Goal: Communication & Community: Answer question/provide support

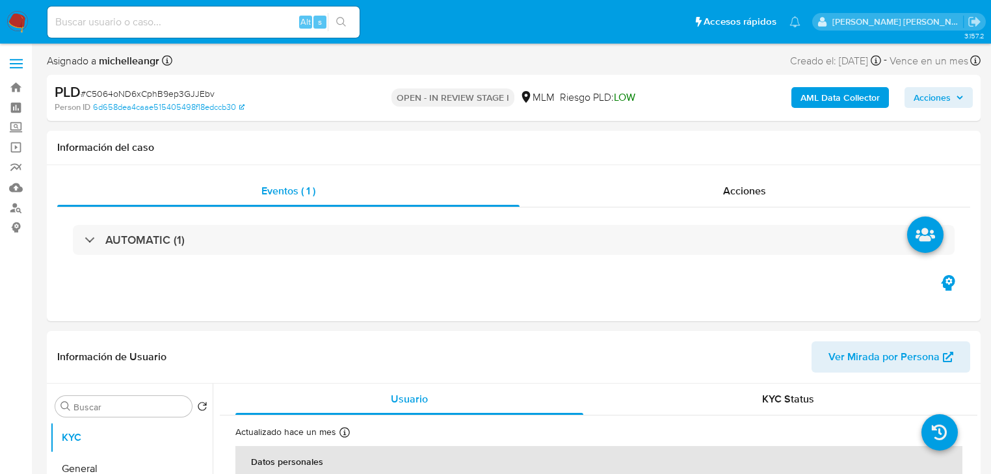
select select "10"
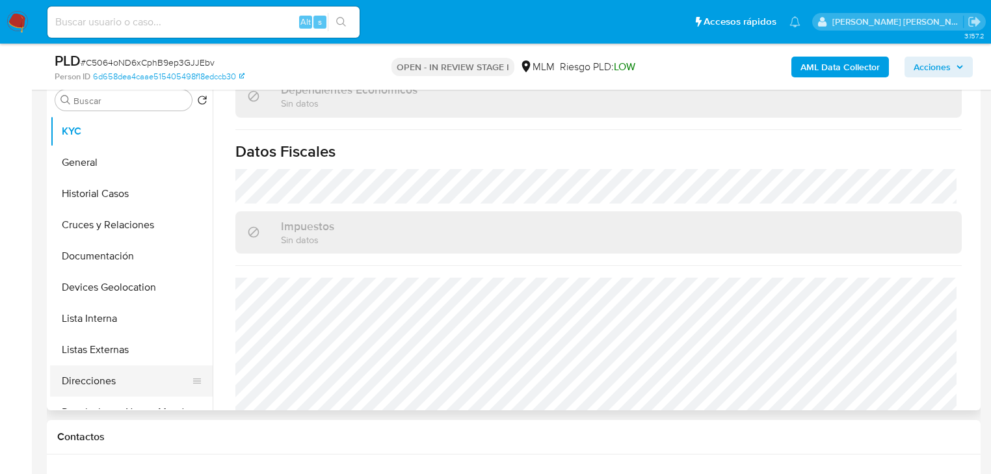
scroll to position [820, 0]
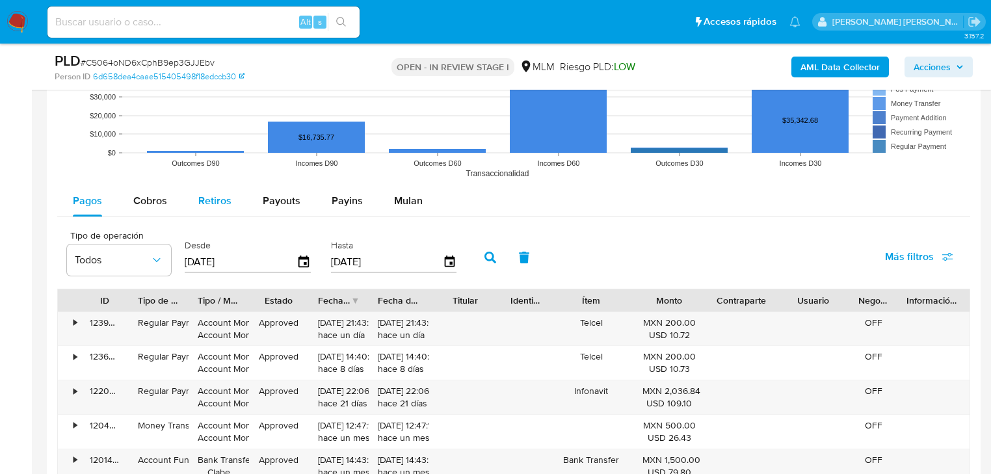
click at [148, 203] on span "Cobros" at bounding box center [150, 200] width 34 height 15
select select "10"
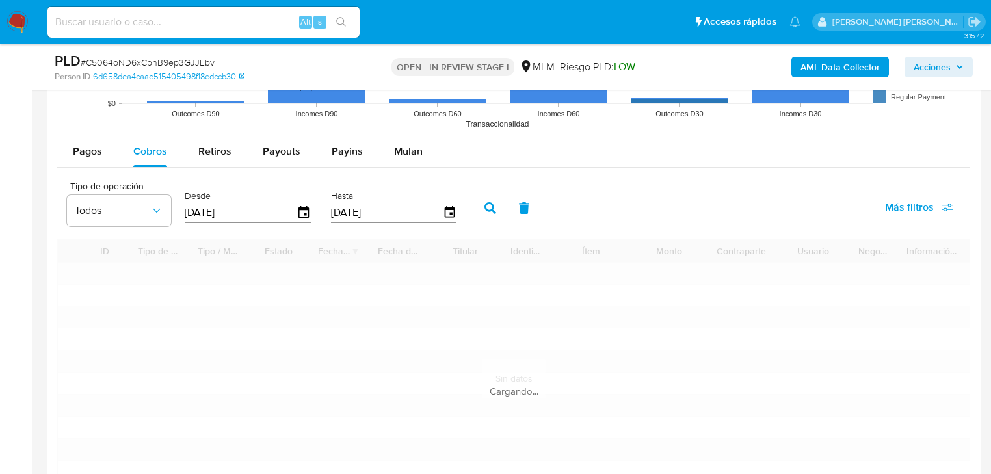
scroll to position [1508, 0]
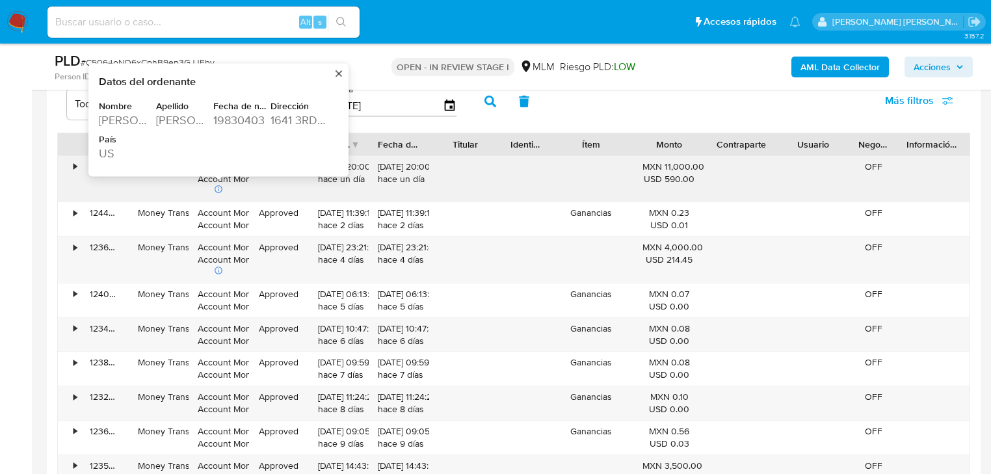
click at [286, 117] on div "1641 3RD UNIT A" at bounding box center [297, 120] width 55 height 16
click at [286, 118] on div "1641 3RD UNIT A" at bounding box center [297, 120] width 55 height 16
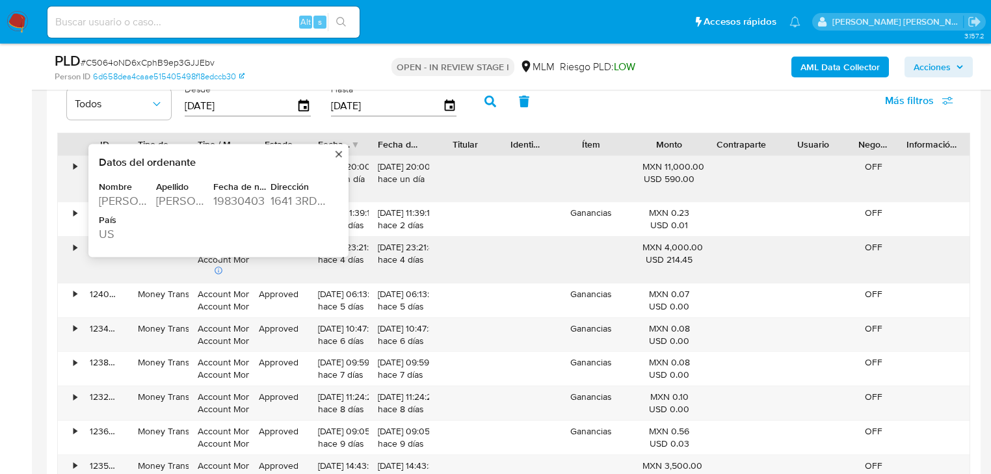
click at [283, 199] on div "1641 3RD UNIT A" at bounding box center [297, 200] width 55 height 16
click at [285, 199] on div "1641 3RD UNIT A" at bounding box center [297, 200] width 55 height 16
click at [285, 200] on div "1641 3RD UNIT A" at bounding box center [297, 200] width 55 height 16
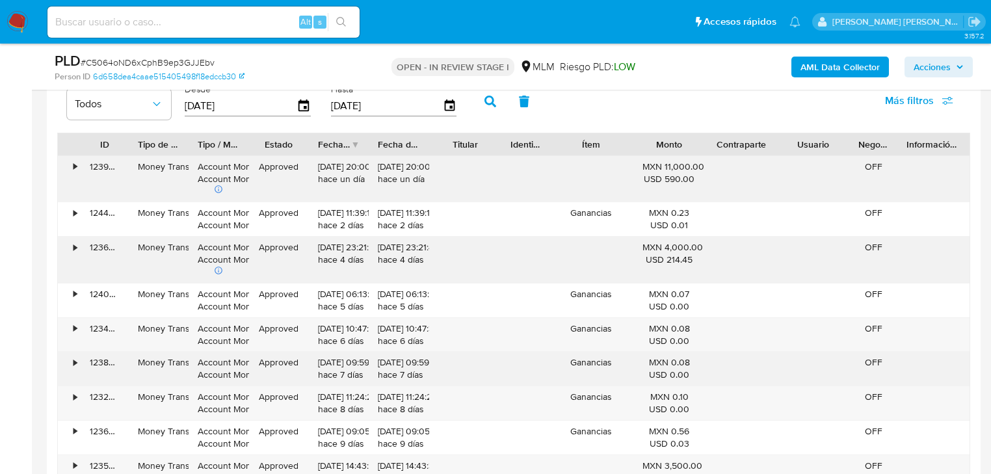
scroll to position [1820, 0]
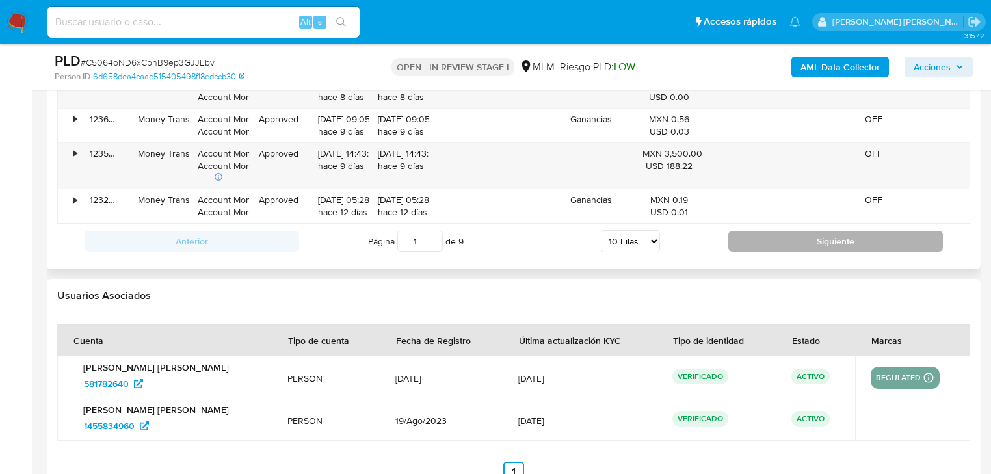
click at [746, 235] on button "Siguiente" at bounding box center [835, 241] width 215 height 21
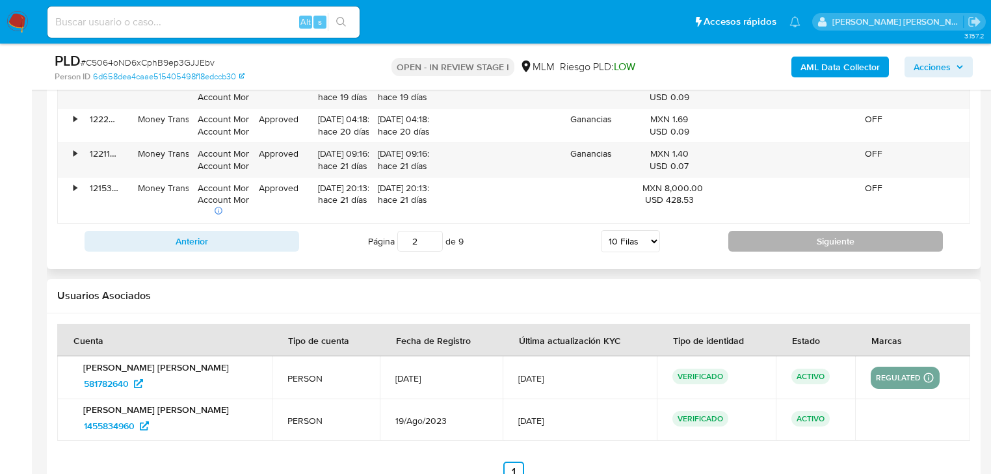
click at [757, 235] on button "Siguiente" at bounding box center [835, 241] width 215 height 21
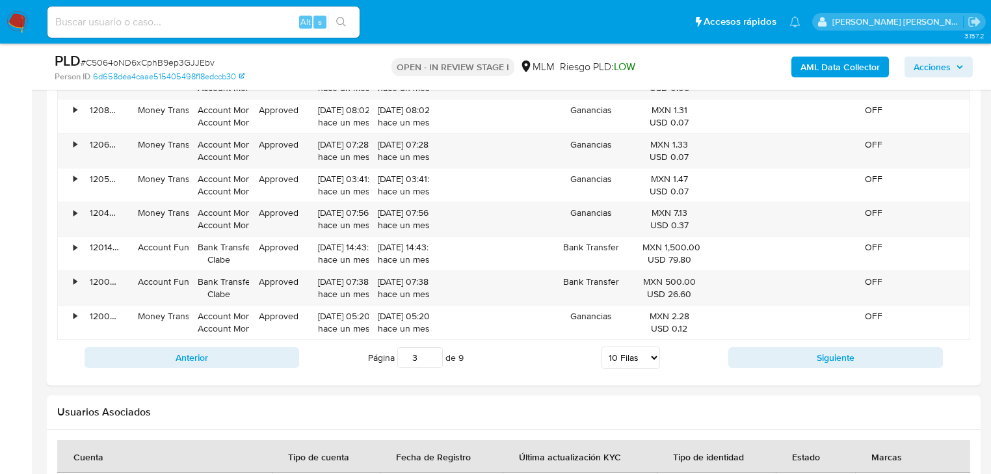
scroll to position [1664, 0]
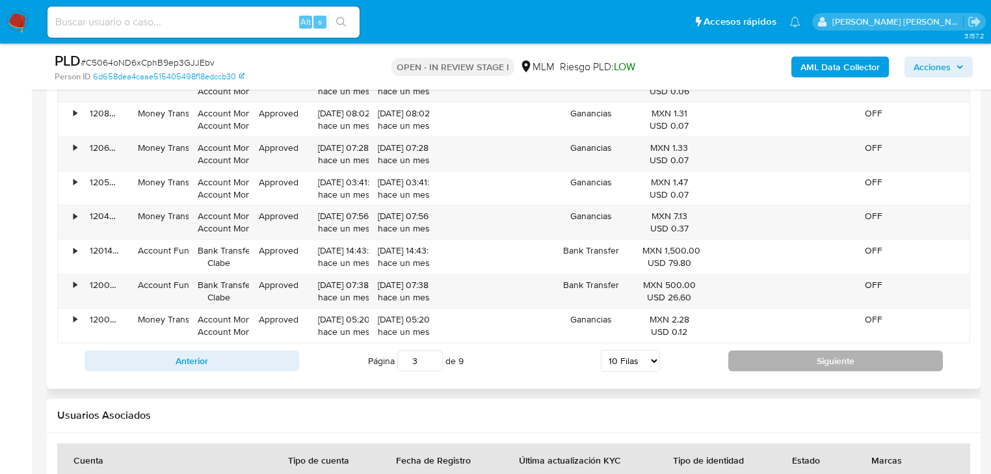
click at [785, 359] on button "Siguiente" at bounding box center [835, 360] width 215 height 21
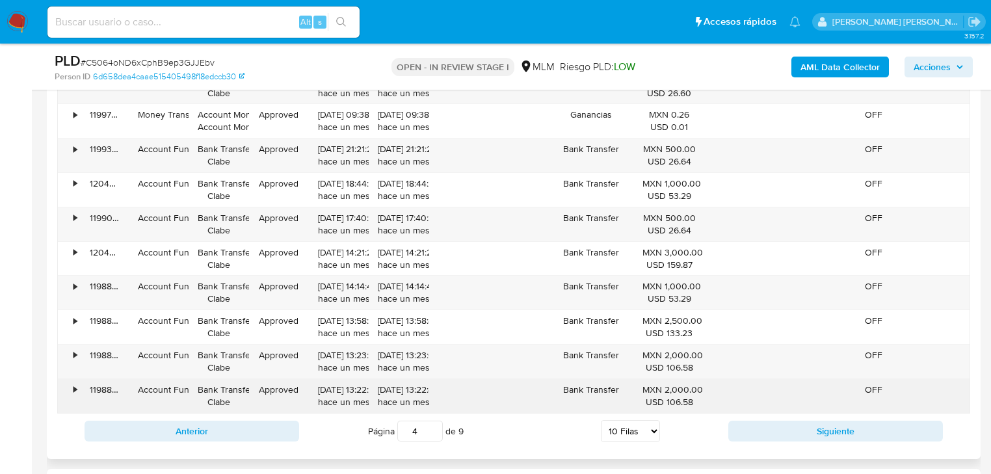
scroll to position [1612, 0]
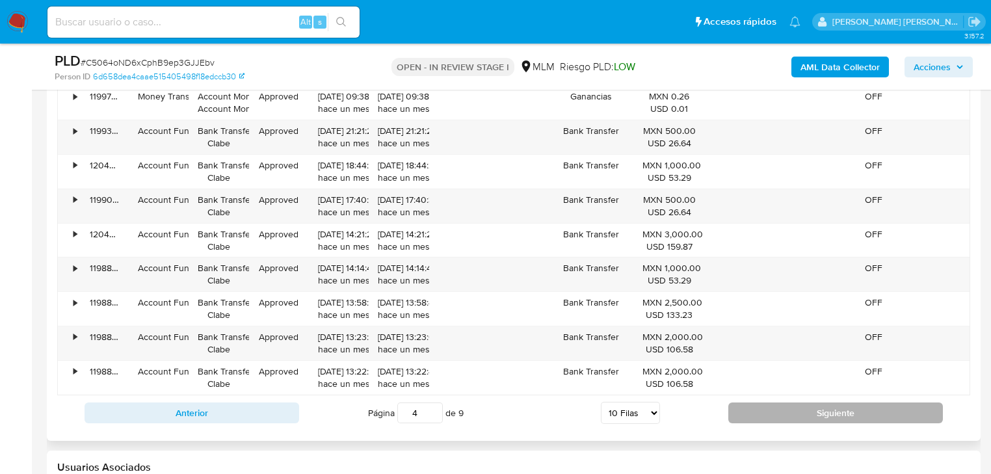
click at [785, 406] on button "Siguiente" at bounding box center [835, 412] width 215 height 21
type input "5"
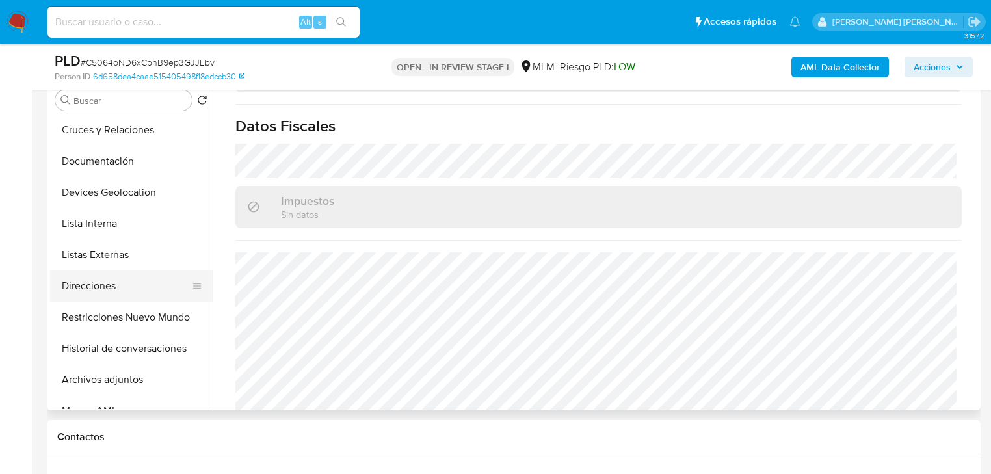
scroll to position [156, 0]
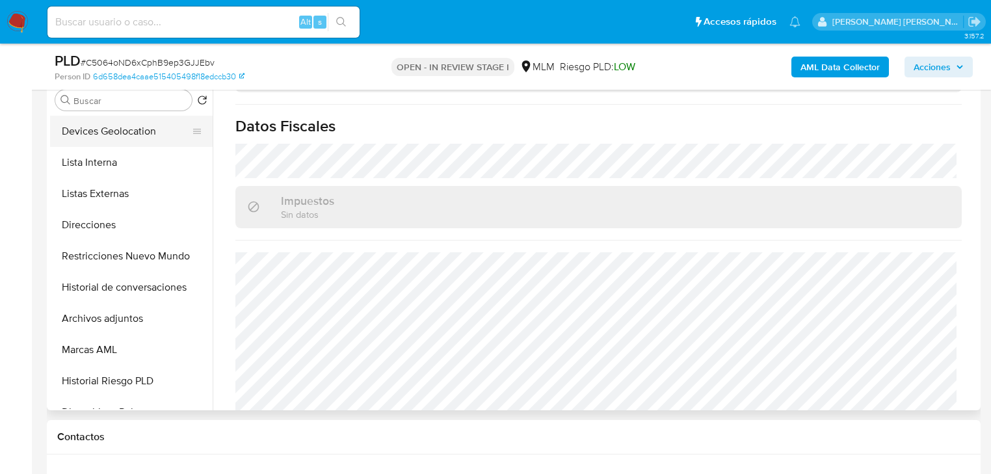
click at [111, 131] on button "Devices Geolocation" at bounding box center [126, 131] width 152 height 31
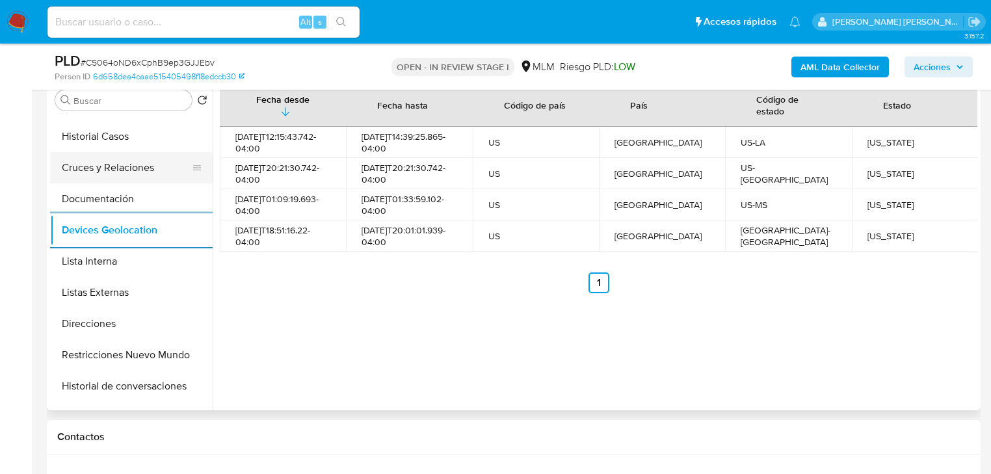
scroll to position [0, 0]
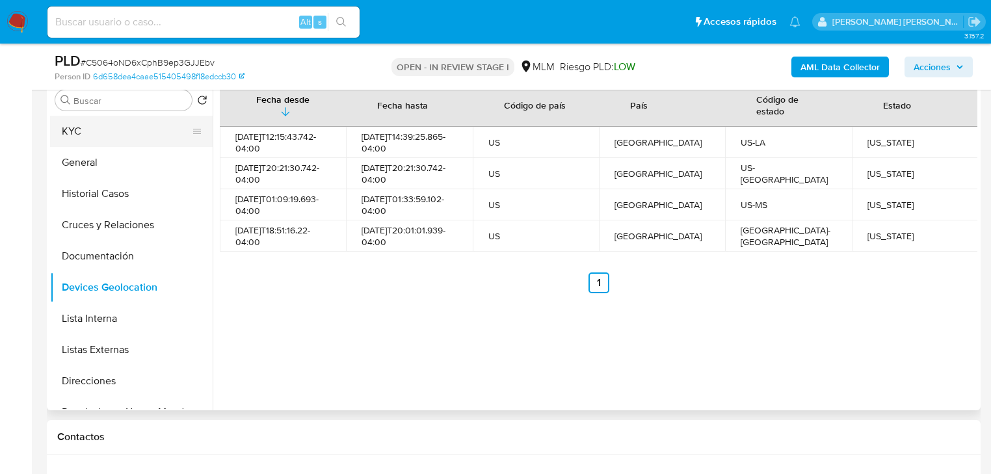
click at [90, 137] on button "KYC" at bounding box center [126, 131] width 152 height 31
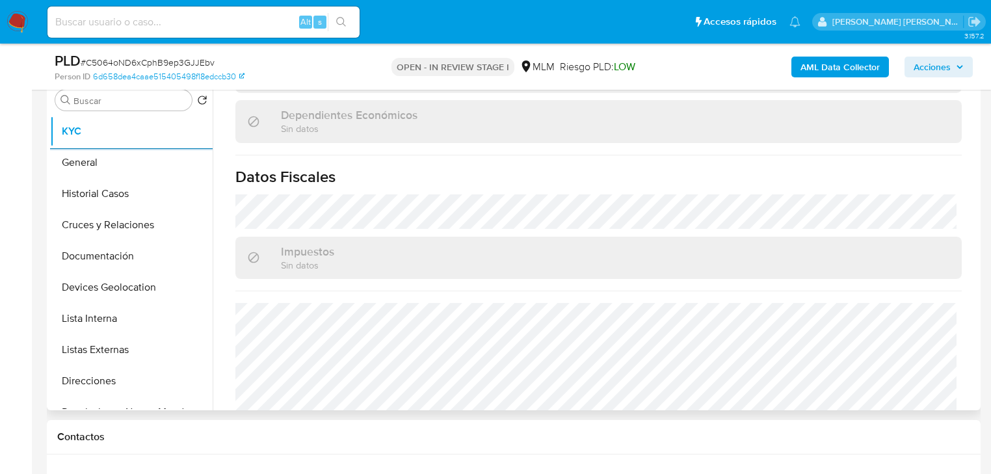
scroll to position [820, 0]
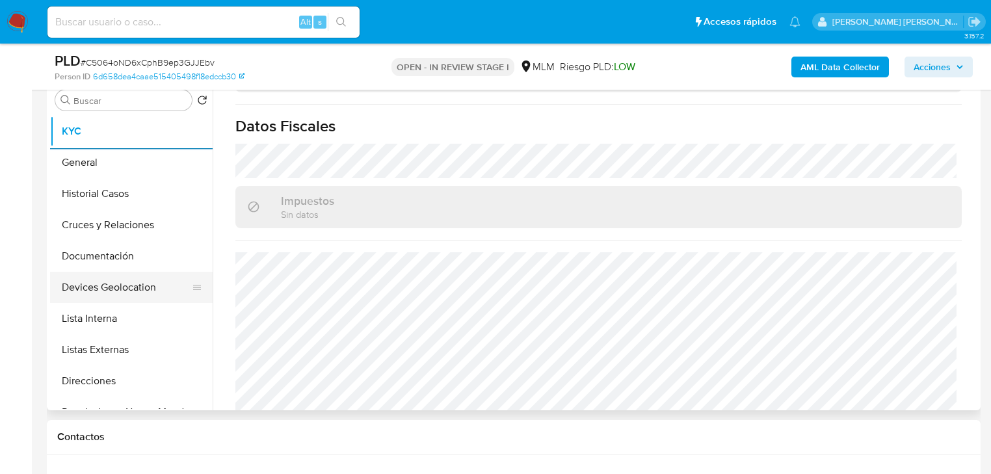
click at [125, 281] on button "Devices Geolocation" at bounding box center [126, 287] width 152 height 31
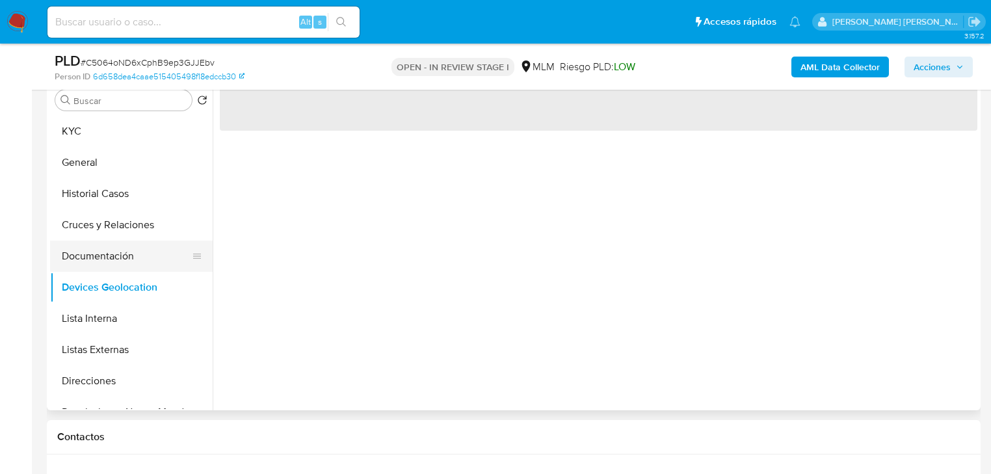
scroll to position [0, 0]
click at [131, 255] on button "Documentación" at bounding box center [126, 256] width 152 height 31
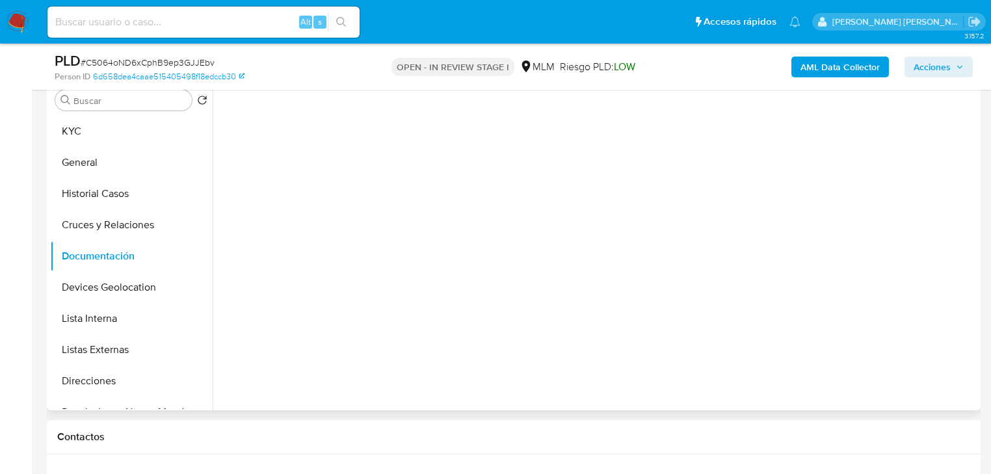
click at [121, 281] on button "Devices Geolocation" at bounding box center [131, 287] width 163 height 31
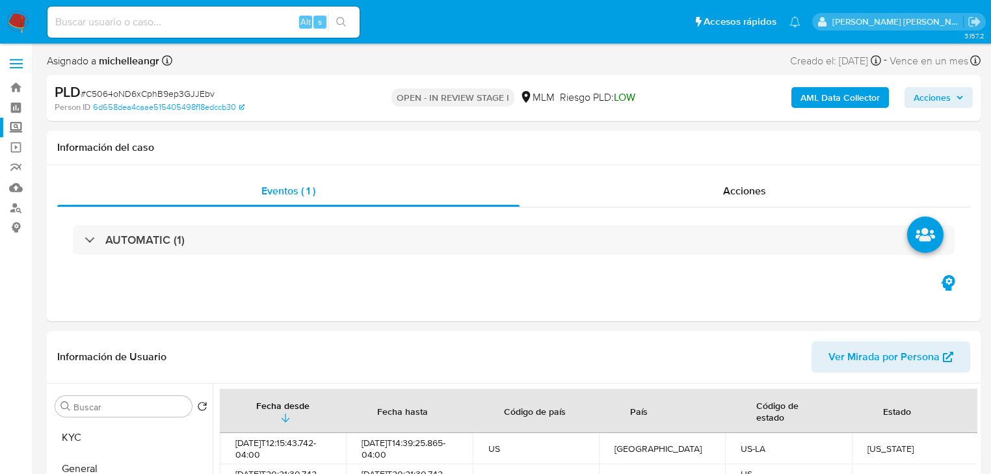
click at [18, 129] on label "Screening" at bounding box center [77, 128] width 155 height 20
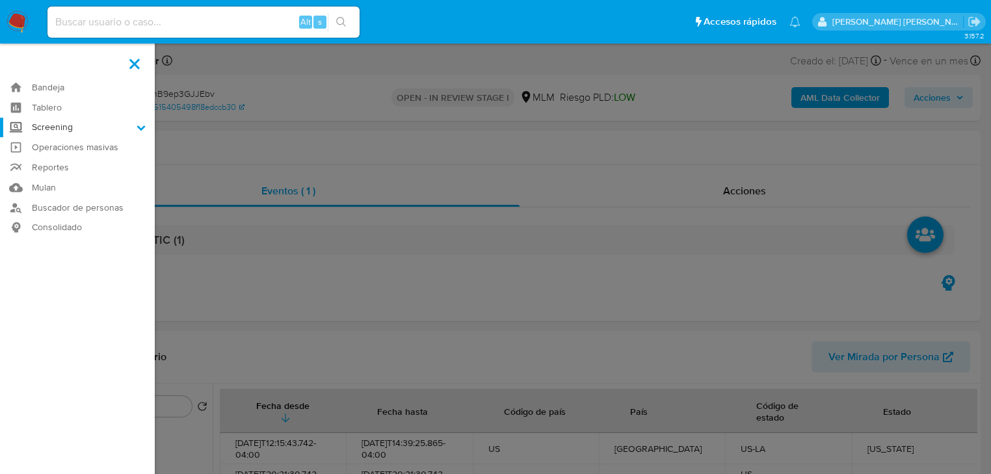
click at [0, 0] on input "Screening" at bounding box center [0, 0] width 0 height 0
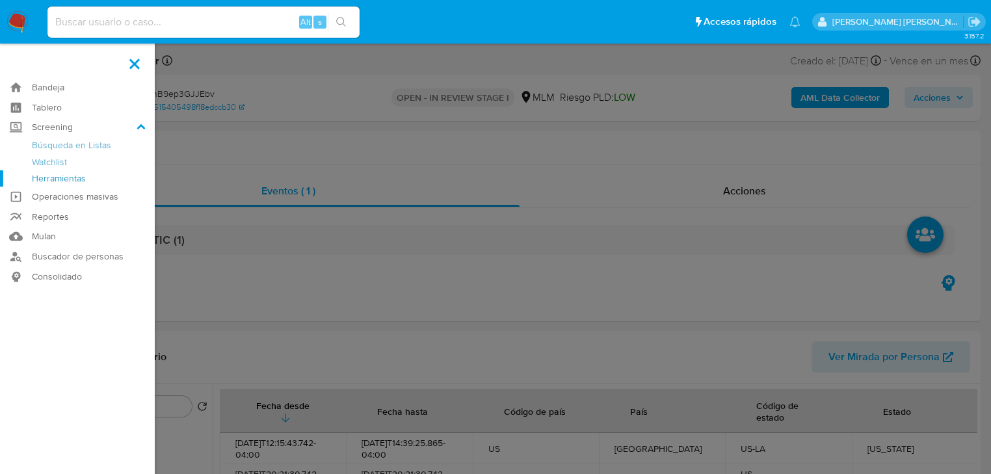
click at [46, 182] on link "Herramientas" at bounding box center [77, 178] width 155 height 16
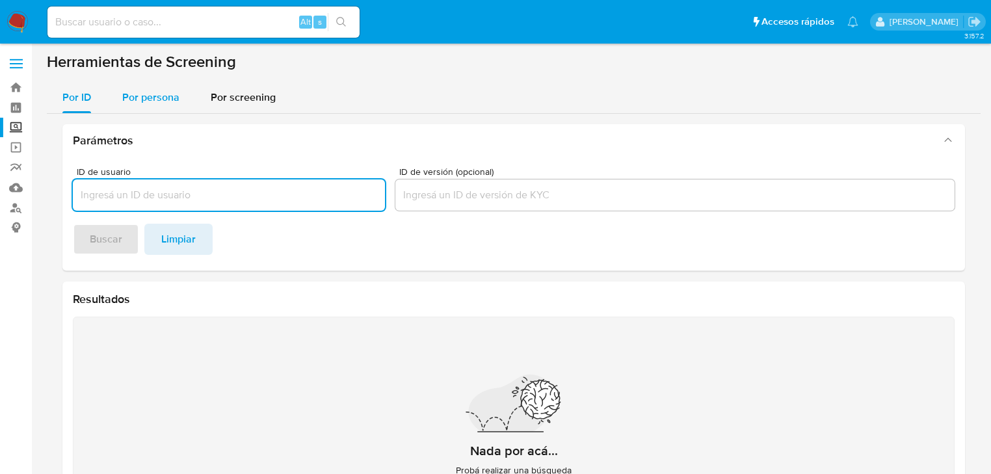
click at [153, 98] on span "Por persona" at bounding box center [150, 97] width 57 height 15
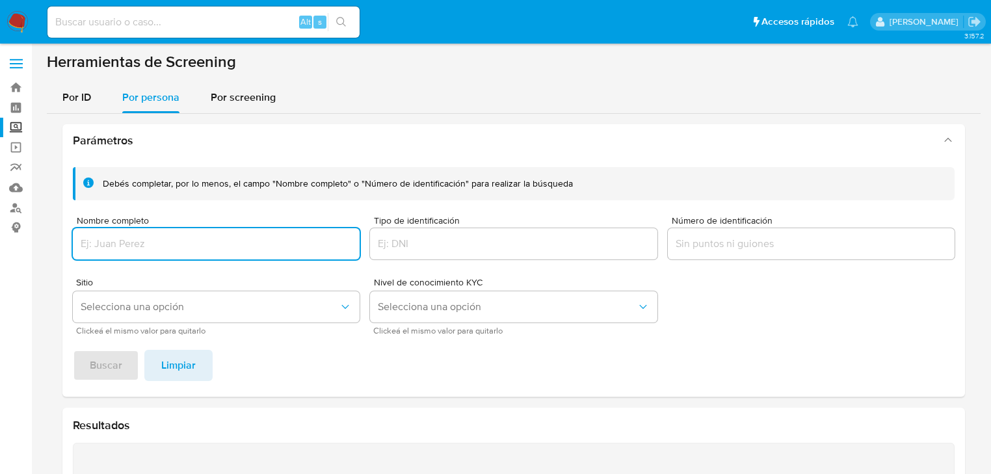
click at [105, 235] on input "Nombre completo" at bounding box center [216, 243] width 287 height 17
type input "MP VALERIA ESPARZA REYES"
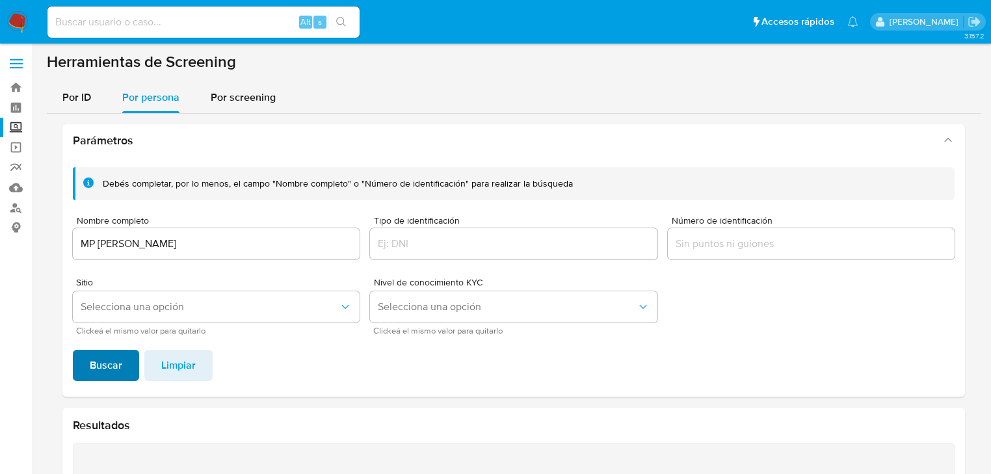
click at [115, 365] on span "Buscar" at bounding box center [106, 365] width 33 height 29
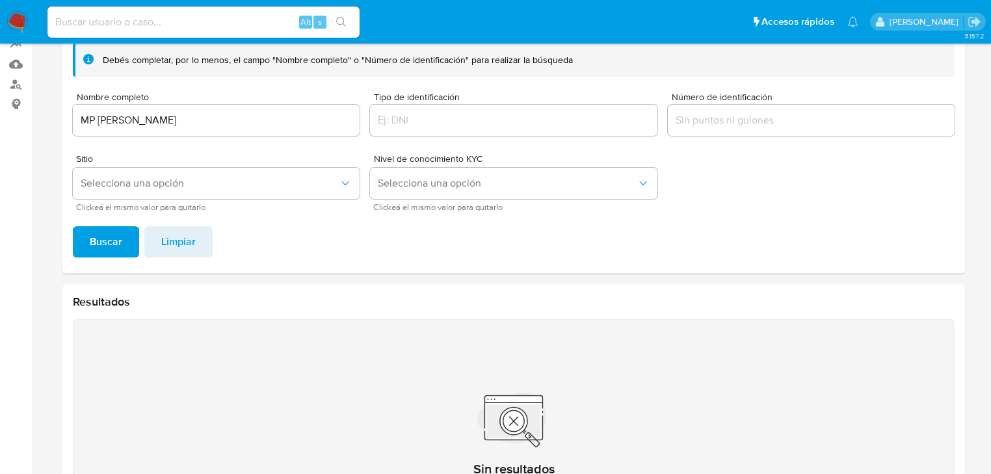
scroll to position [121, 0]
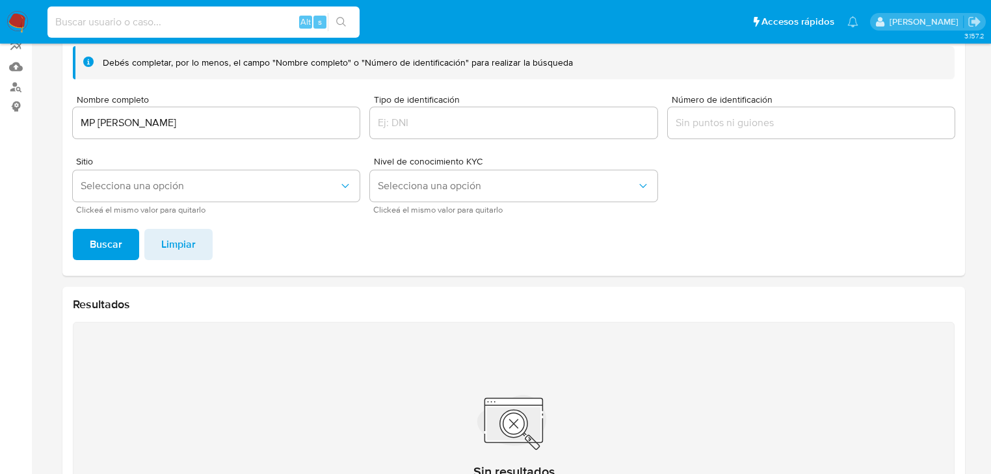
click at [78, 27] on input at bounding box center [203, 22] width 312 height 17
paste input "Caso C5064oND6xCphB9ep3GJJEbv"
type input "Caso C5064oND6xCphB9ep3GJJEbv"
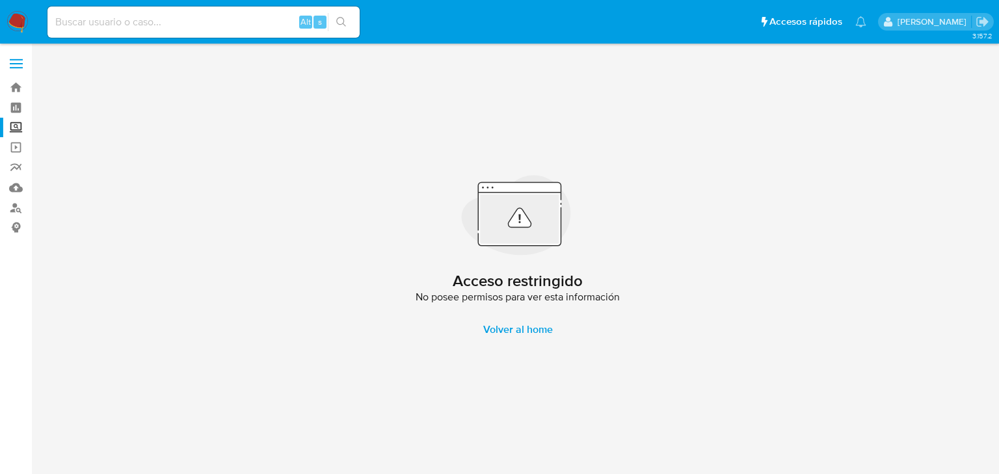
click at [84, 21] on input at bounding box center [203, 22] width 312 height 17
paste input "Caso C5064oND6xCphB9ep3GJJEbv"
drag, startPoint x: 85, startPoint y: 25, endPoint x: 0, endPoint y: -23, distance: 97.2
click at [0, 0] on html "Pausado Ver notificaciones Caso C5064oND6xCphB9ep3GJJEbv Alt s Accesos rápidos …" at bounding box center [499, 237] width 999 height 474
type input "C5064oND6xCphB9ep3GJJEbv"
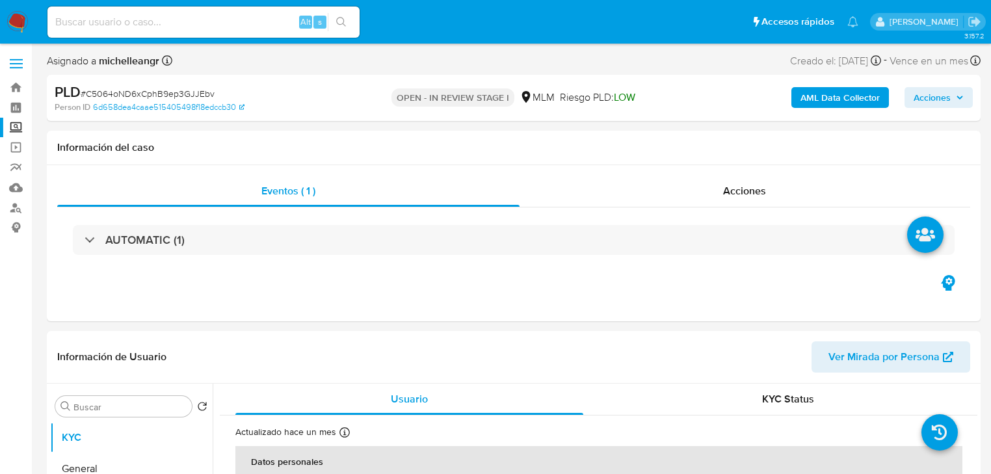
select select "10"
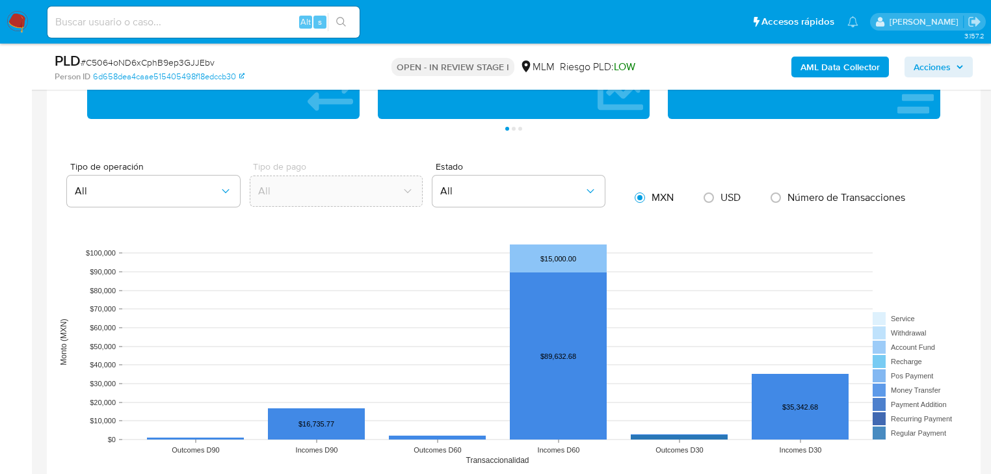
scroll to position [1144, 0]
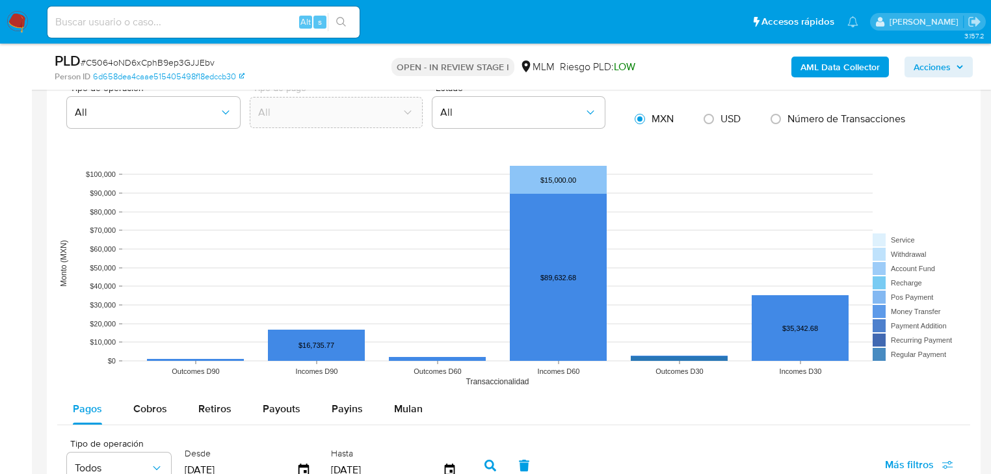
drag, startPoint x: 348, startPoint y: 408, endPoint x: 315, endPoint y: 343, distance: 73.9
click at [348, 408] on span "Payins" at bounding box center [347, 408] width 31 height 15
select select "10"
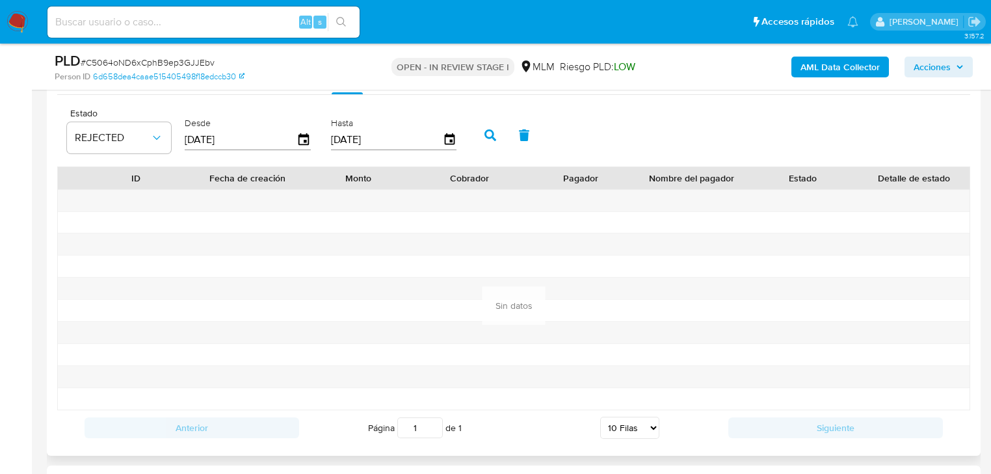
scroll to position [1456, 0]
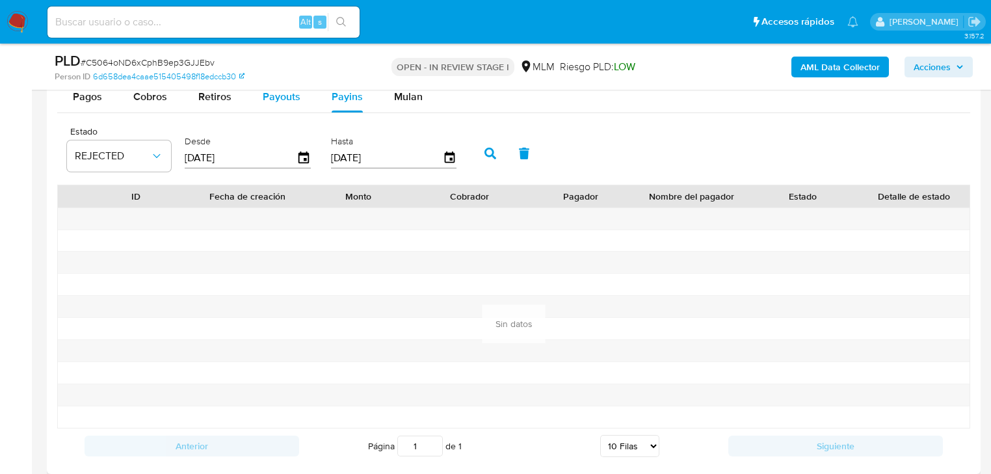
click at [288, 111] on div "Payouts" at bounding box center [282, 96] width 38 height 31
select select "10"
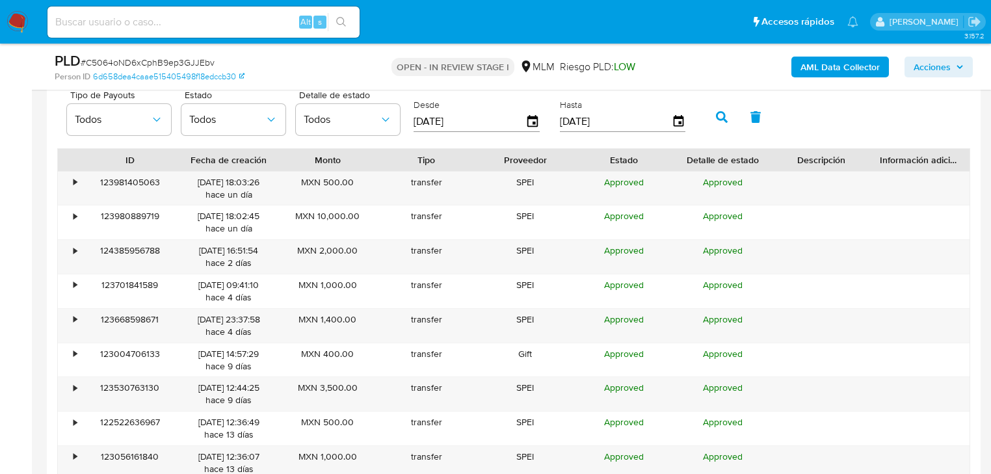
scroll to position [1508, 0]
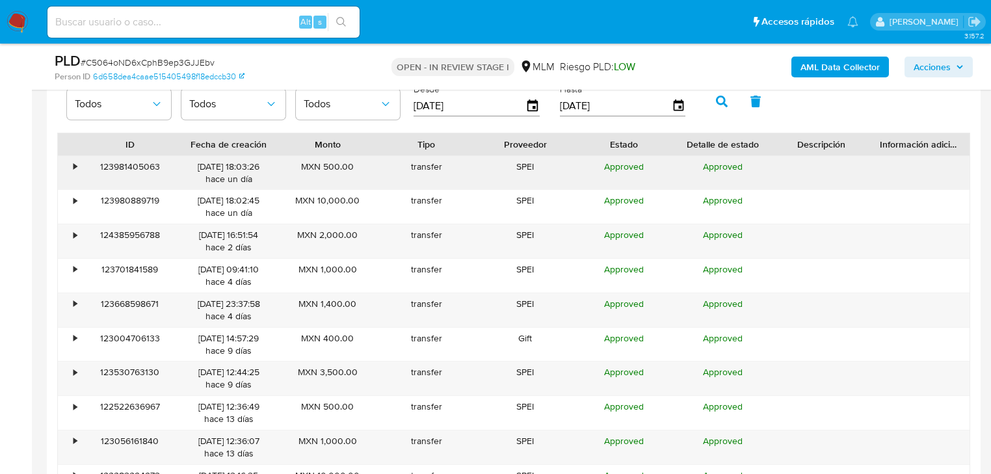
click at [73, 165] on div "•" at bounding box center [69, 173] width 23 height 34
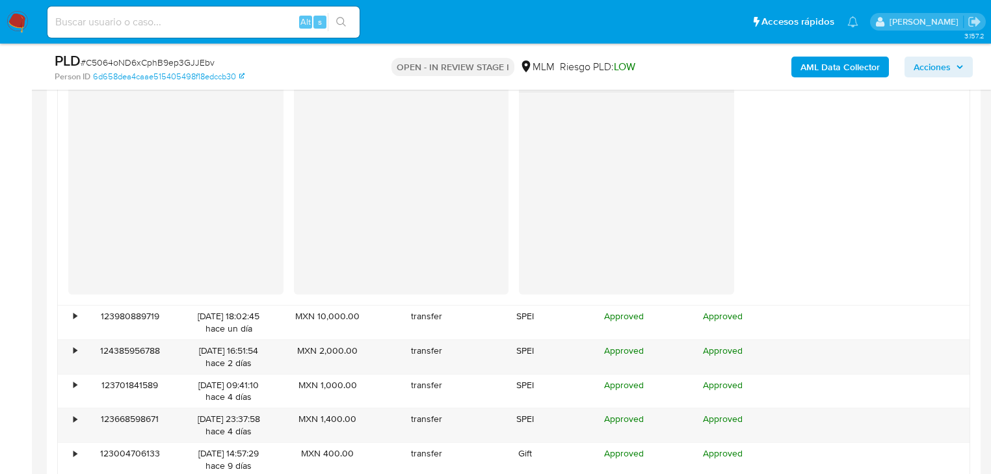
scroll to position [1716, 0]
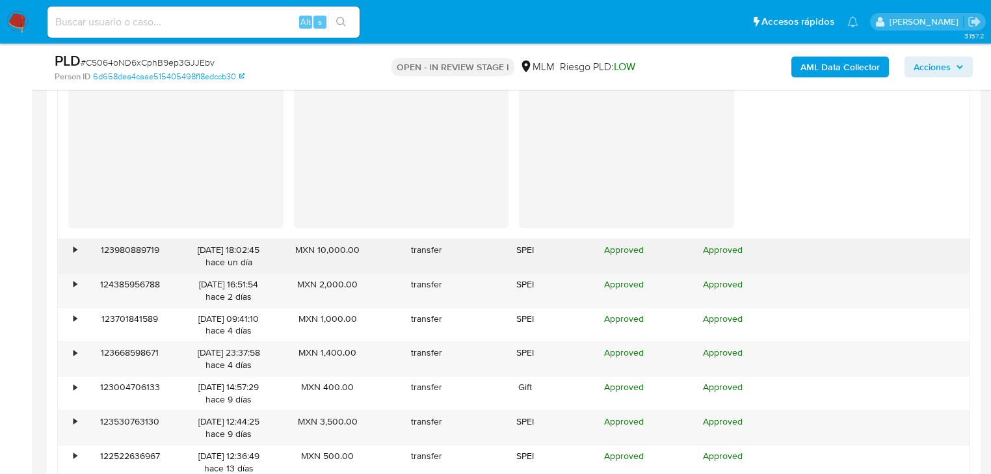
click at [74, 250] on div "•" at bounding box center [74, 250] width 3 height 12
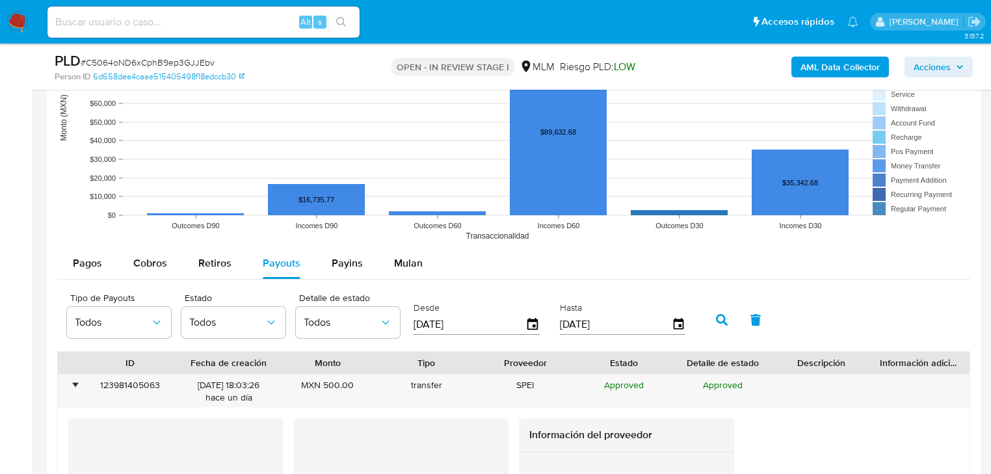
scroll to position [1196, 0]
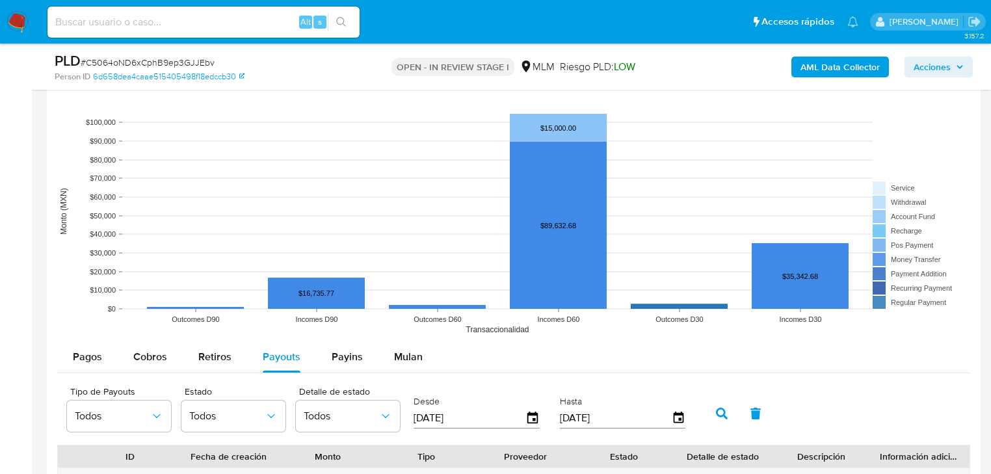
drag, startPoint x: 159, startPoint y: 361, endPoint x: 317, endPoint y: 306, distance: 167.4
click at [158, 359] on span "Cobros" at bounding box center [150, 356] width 34 height 15
select select "10"
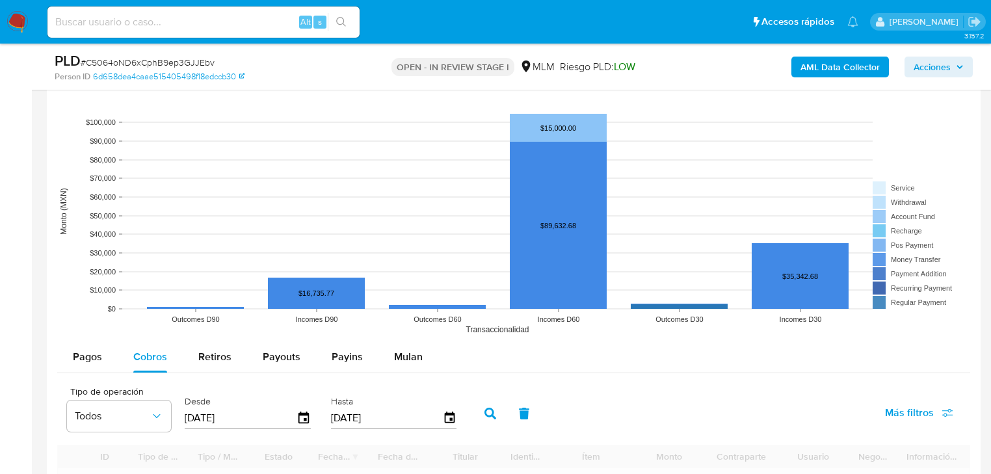
scroll to position [1404, 0]
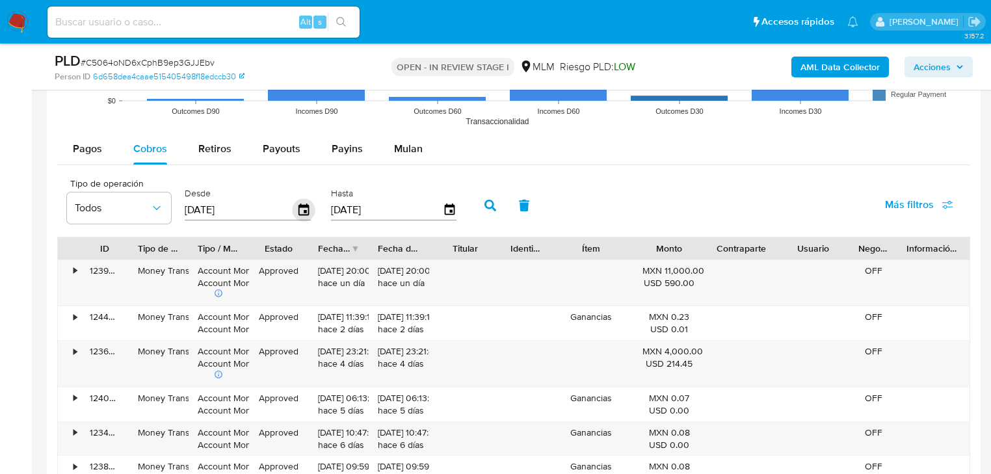
click at [307, 204] on icon "button" at bounding box center [303, 209] width 10 height 12
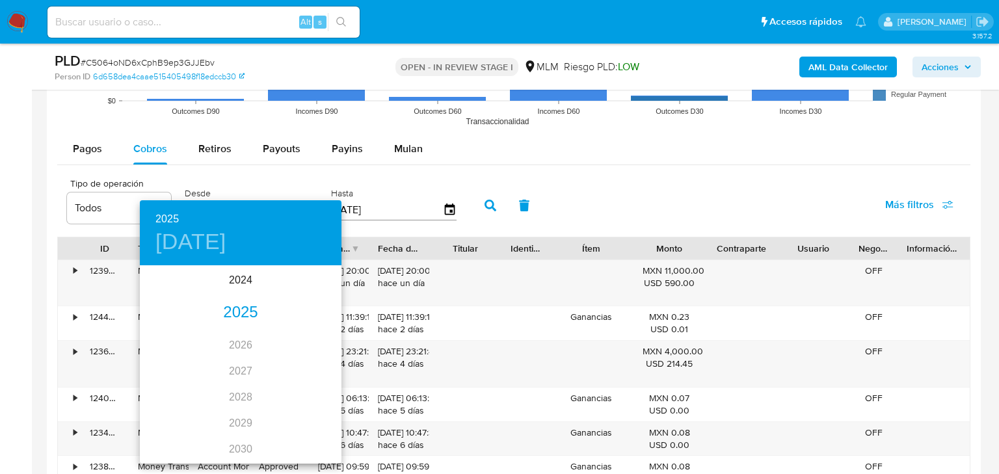
click at [233, 365] on div "2024 2025 2026 2027 2028 2029 2030 2031 2032 2033 2034 2035" at bounding box center [241, 364] width 202 height 195
click at [237, 374] on div "2024 2025 2026 2027 2028 2029 2030 2031 2032 2033 2034 2035" at bounding box center [241, 364] width 202 height 195
click at [240, 311] on div "2025" at bounding box center [241, 313] width 202 height 26
click at [246, 337] on div "may." at bounding box center [240, 340] width 67 height 49
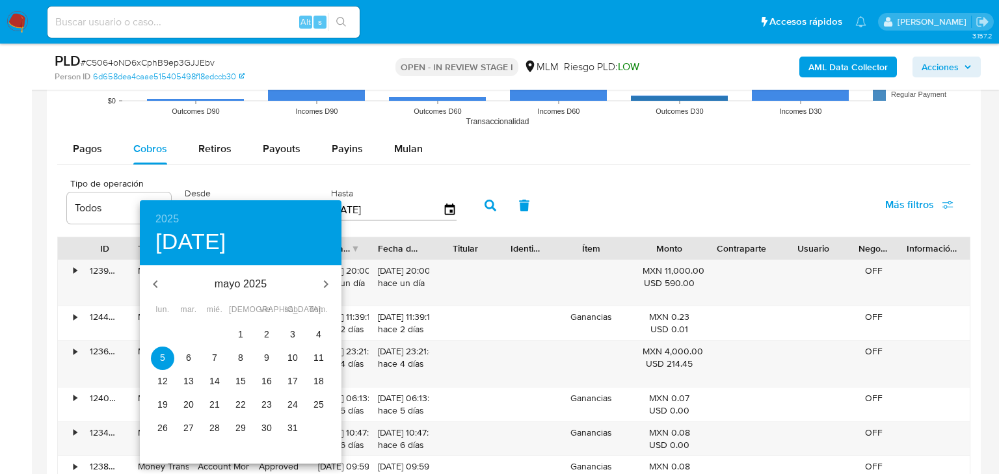
click at [320, 289] on icon "button" at bounding box center [326, 284] width 16 height 16
click at [320, 335] on p "1" at bounding box center [318, 334] width 5 height 13
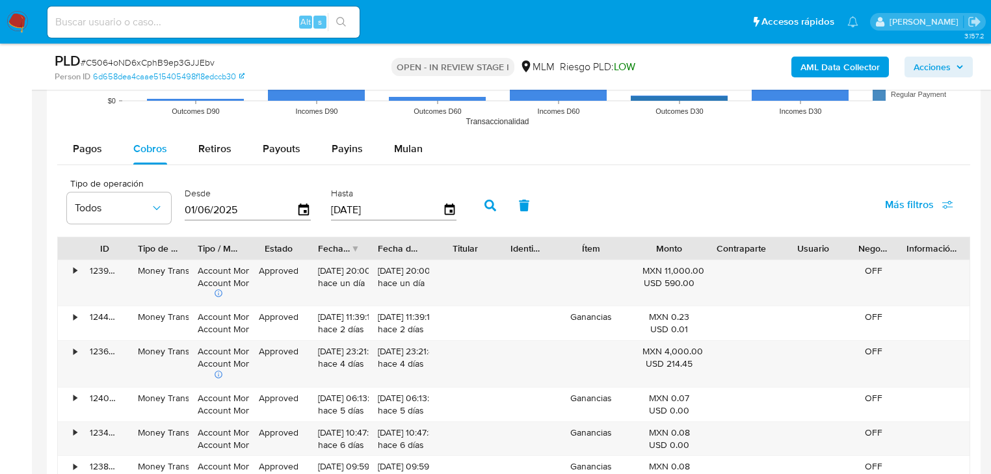
click at [494, 205] on button "button" at bounding box center [490, 205] width 34 height 31
drag, startPoint x: 459, startPoint y: 168, endPoint x: 446, endPoint y: 172, distance: 13.4
click at [459, 168] on div "Pagos Cobros Retiros Payouts Payins Mulan Tipo de operación Todos Desde 05/06/2…" at bounding box center [513, 404] width 913 height 542
click at [309, 216] on icon "button" at bounding box center [304, 210] width 23 height 23
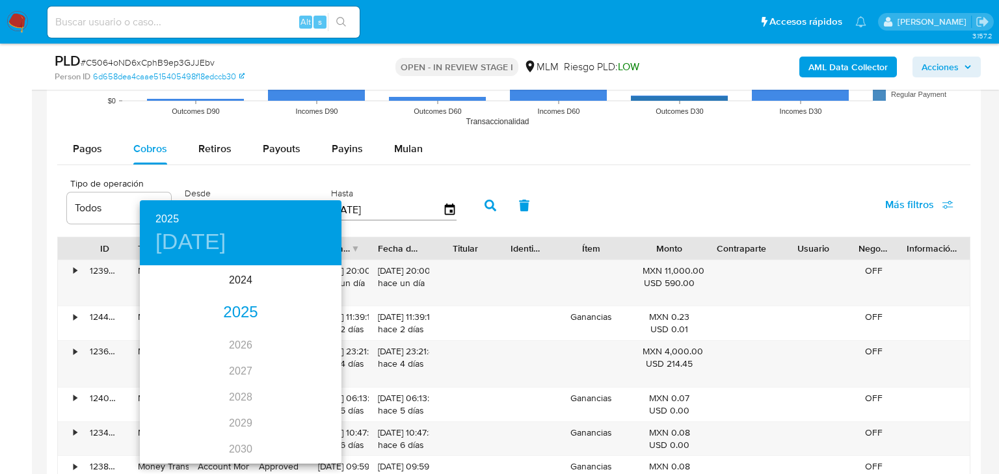
click at [229, 323] on div "2025" at bounding box center [241, 313] width 202 height 26
click at [235, 386] on div "ago." at bounding box center [240, 389] width 67 height 49
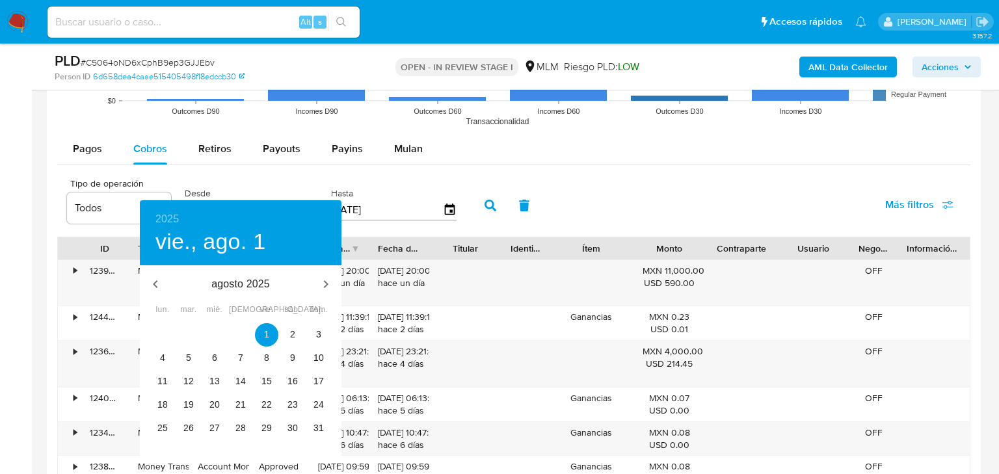
type input "01/08/2025"
click at [271, 333] on span "1" at bounding box center [266, 334] width 23 height 13
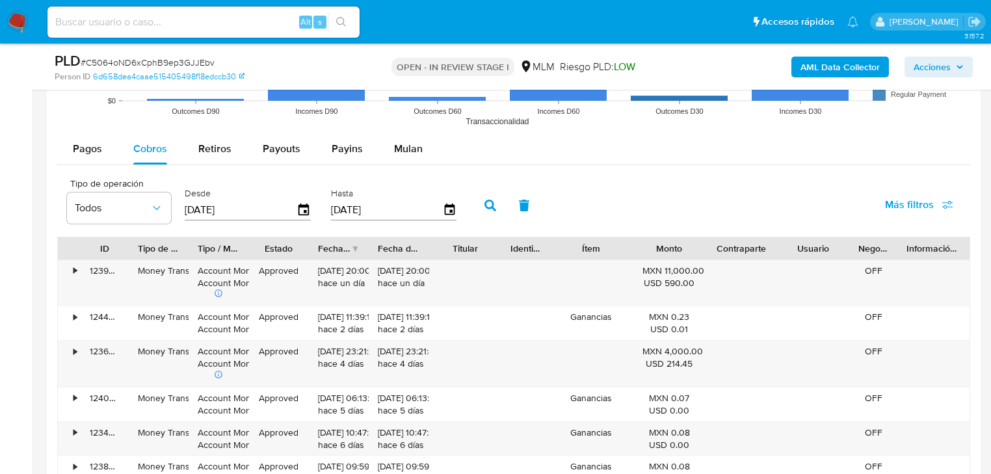
click at [490, 203] on icon "button" at bounding box center [490, 206] width 12 height 12
drag, startPoint x: 279, startPoint y: 150, endPoint x: 347, endPoint y: 200, distance: 84.6
click at [280, 151] on span "Payouts" at bounding box center [282, 148] width 38 height 15
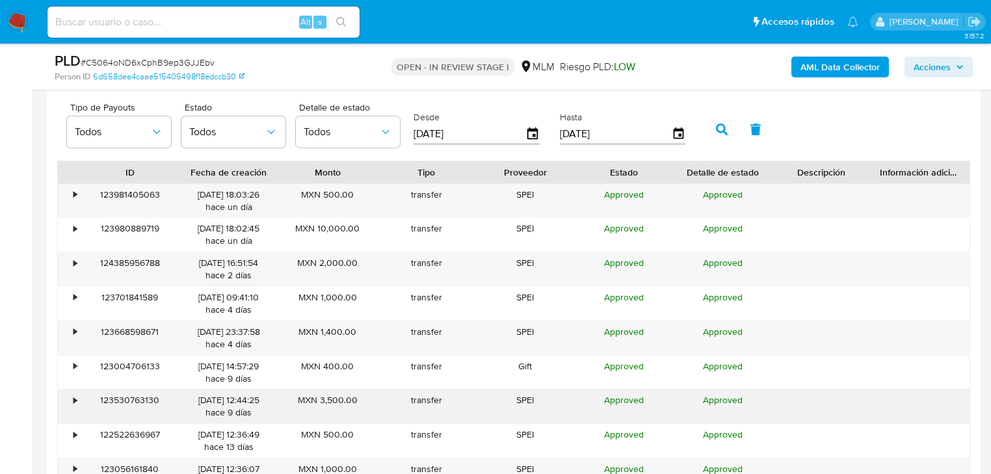
scroll to position [1560, 0]
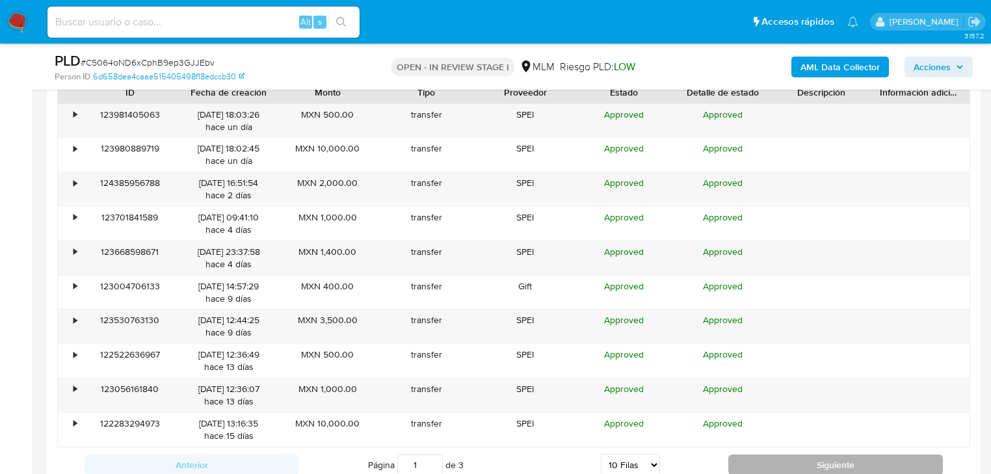
click at [791, 460] on button "Siguiente" at bounding box center [835, 464] width 215 height 21
click at [791, 458] on button "Siguiente" at bounding box center [835, 464] width 215 height 21
type input "3"
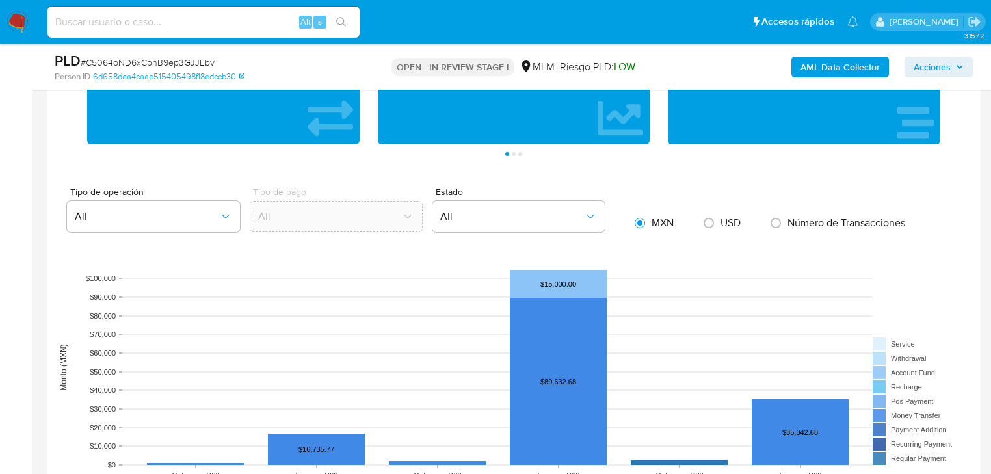
scroll to position [780, 0]
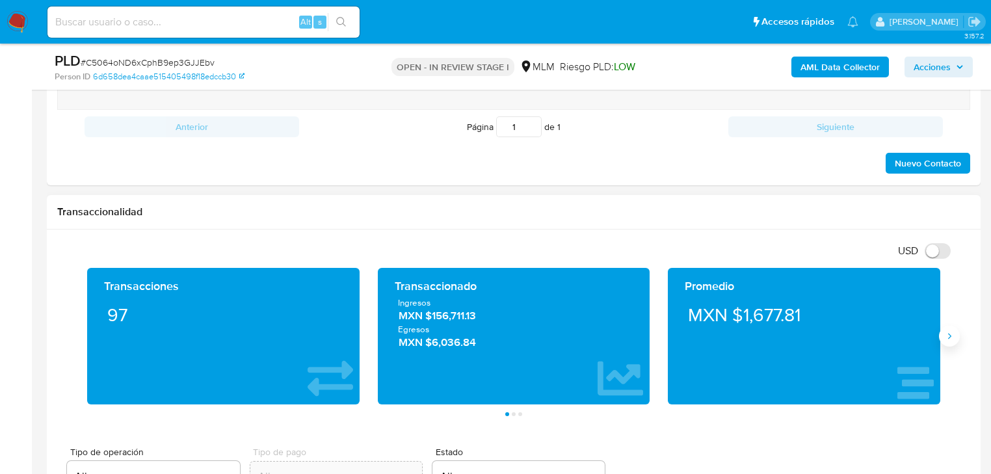
click at [947, 328] on button "Siguiente" at bounding box center [949, 336] width 21 height 21
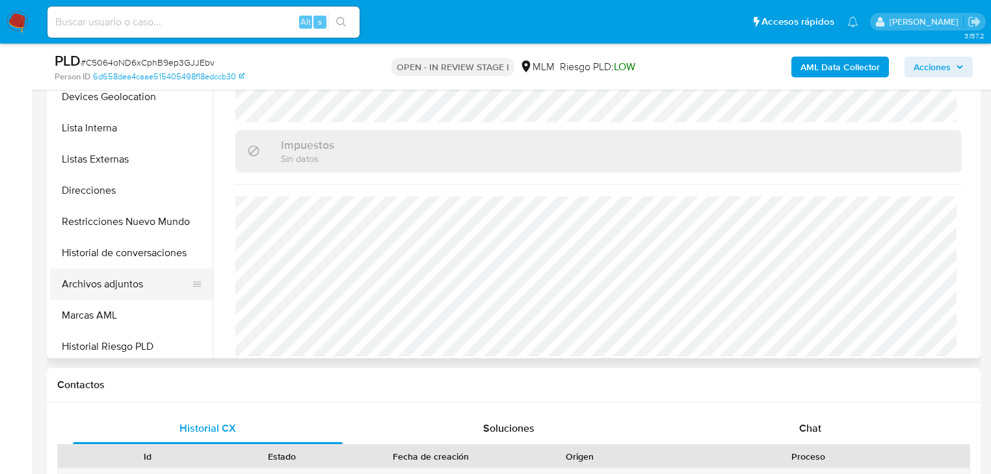
scroll to position [156, 0]
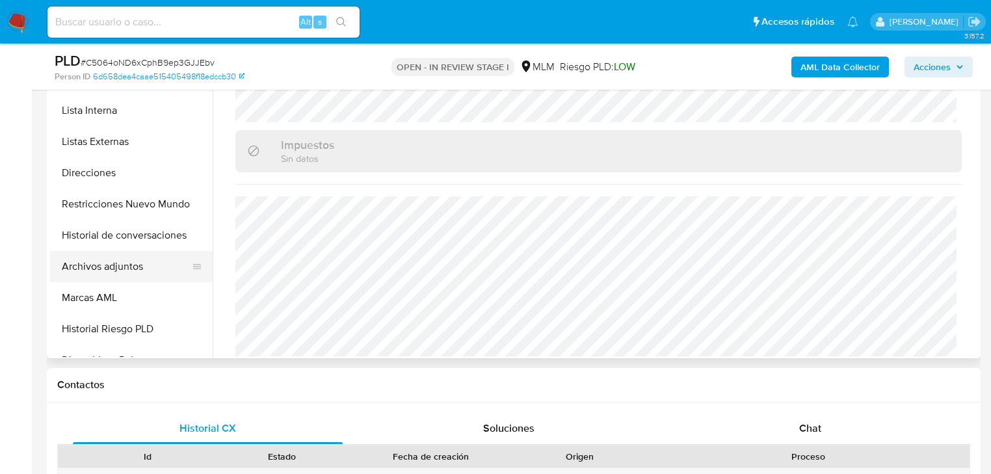
drag, startPoint x: 138, startPoint y: 264, endPoint x: 898, endPoint y: 289, distance: 760.4
click at [139, 263] on button "Archivos adjuntos" at bounding box center [131, 266] width 163 height 31
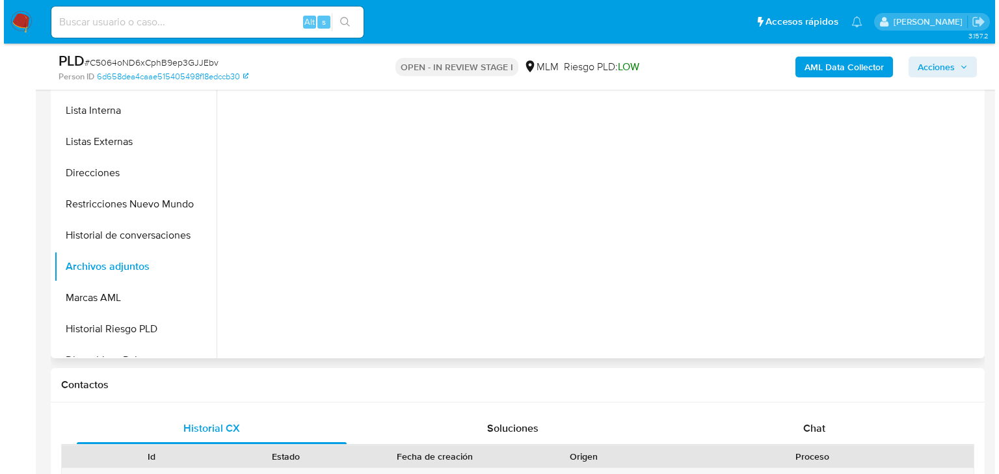
scroll to position [0, 0]
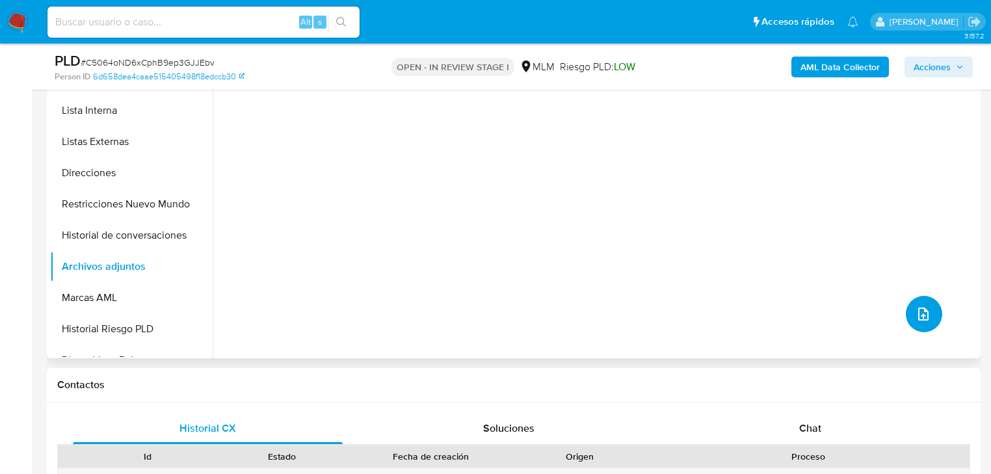
click at [925, 308] on button "upload-file" at bounding box center [924, 314] width 36 height 36
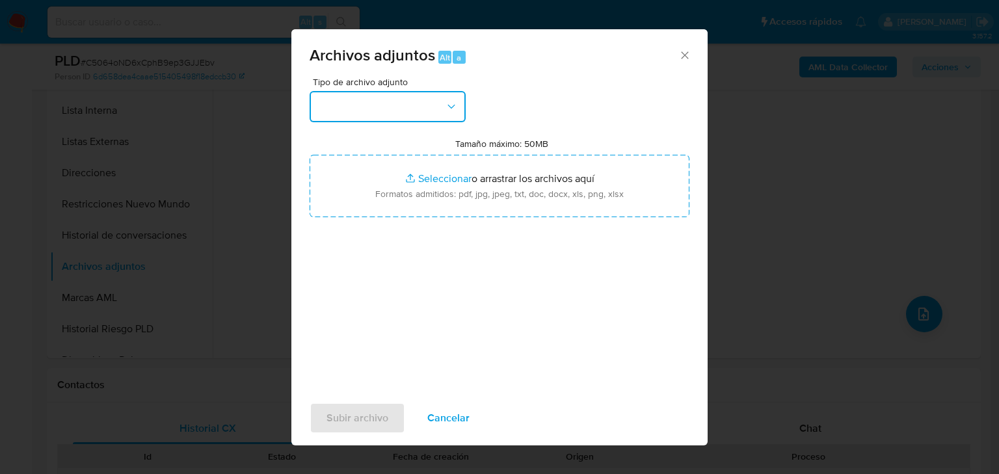
click at [384, 113] on button "button" at bounding box center [387, 106] width 156 height 31
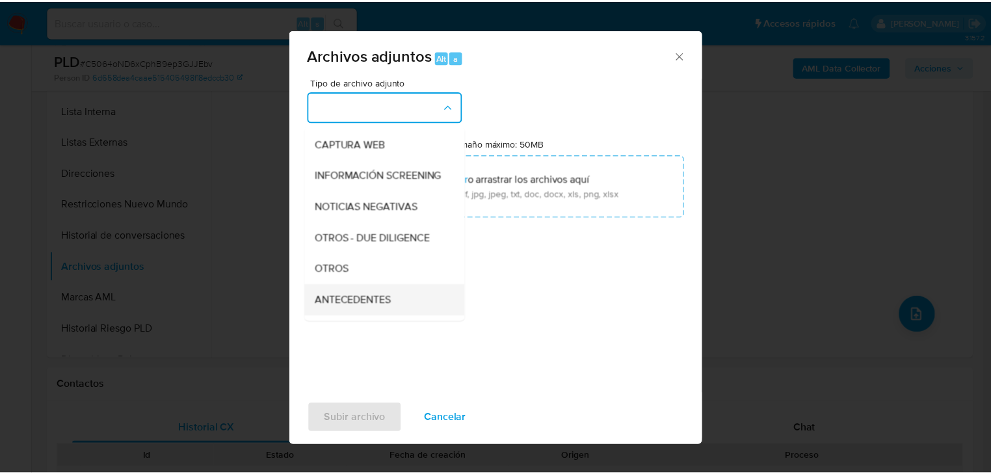
scroll to position [140, 0]
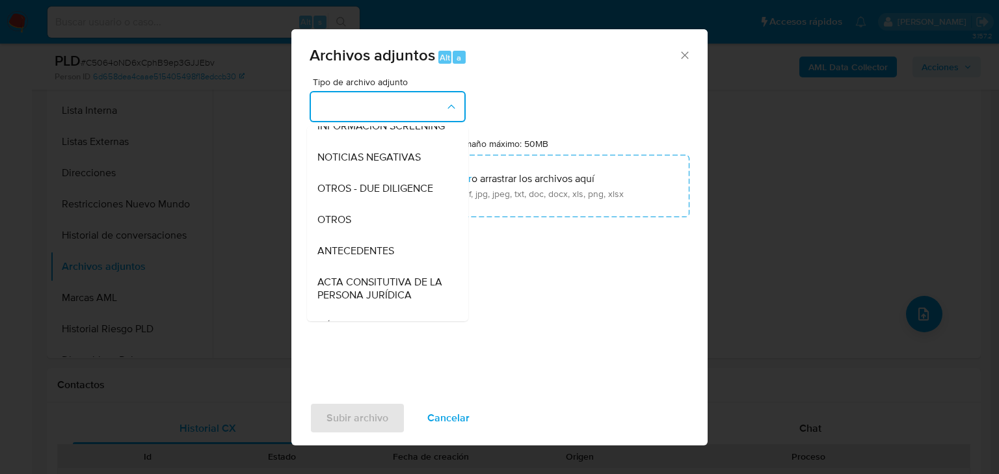
click at [339, 226] on span "OTROS" at bounding box center [334, 219] width 34 height 13
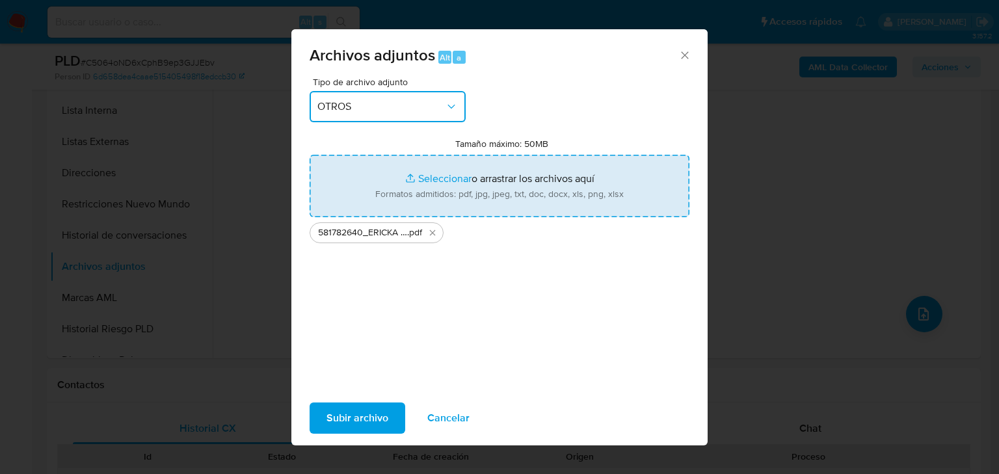
type input "C:\fakepath\581782640_ERICKA BERENIZ HERNANDEZ CRUZ_AGO25.xlsx"
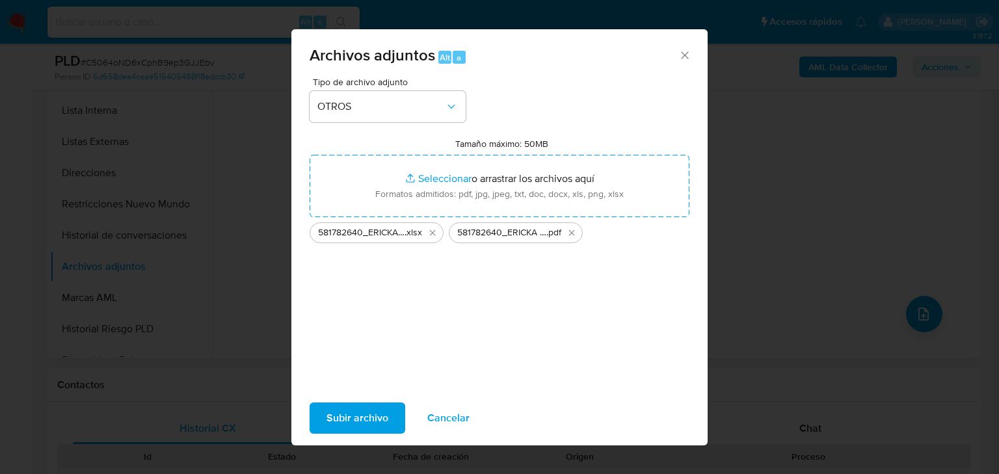
click at [346, 407] on span "Subir archivo" at bounding box center [357, 418] width 62 height 29
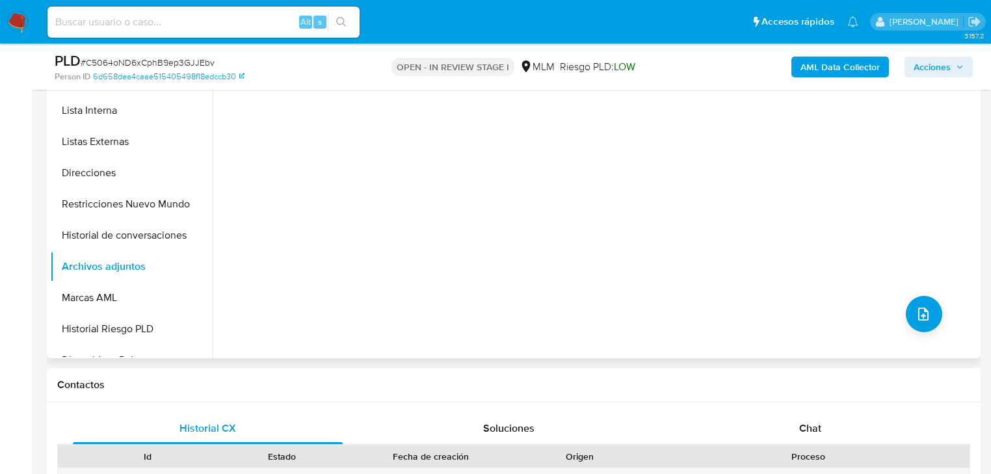
click at [926, 198] on div "No hay datos disponibles" at bounding box center [595, 191] width 765 height 333
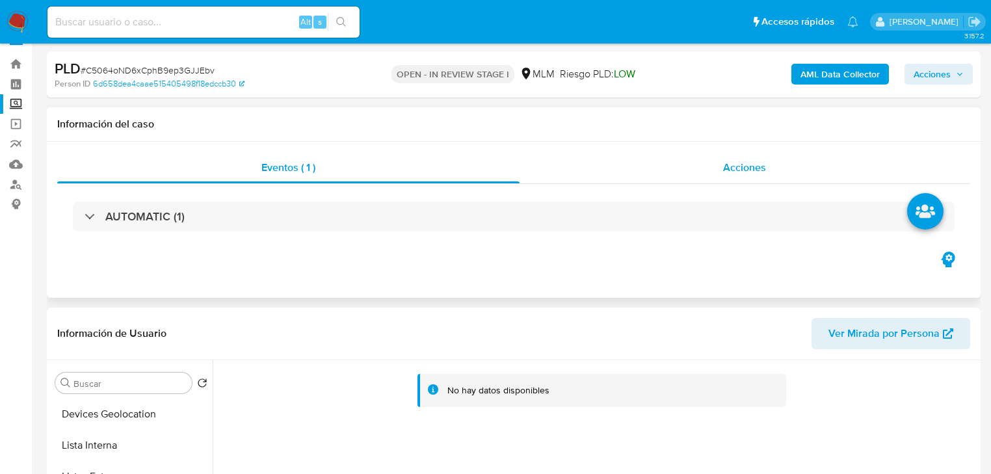
scroll to position [0, 0]
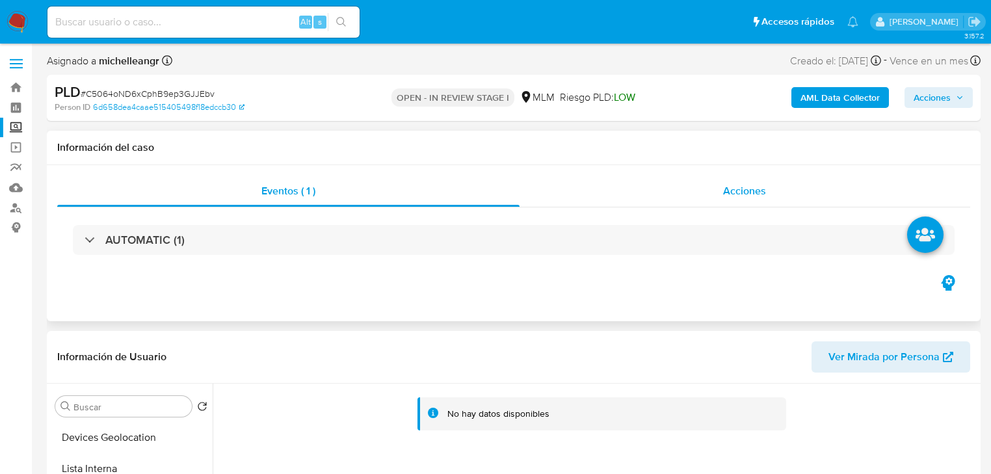
click at [744, 189] on span "Acciones" at bounding box center [744, 190] width 43 height 15
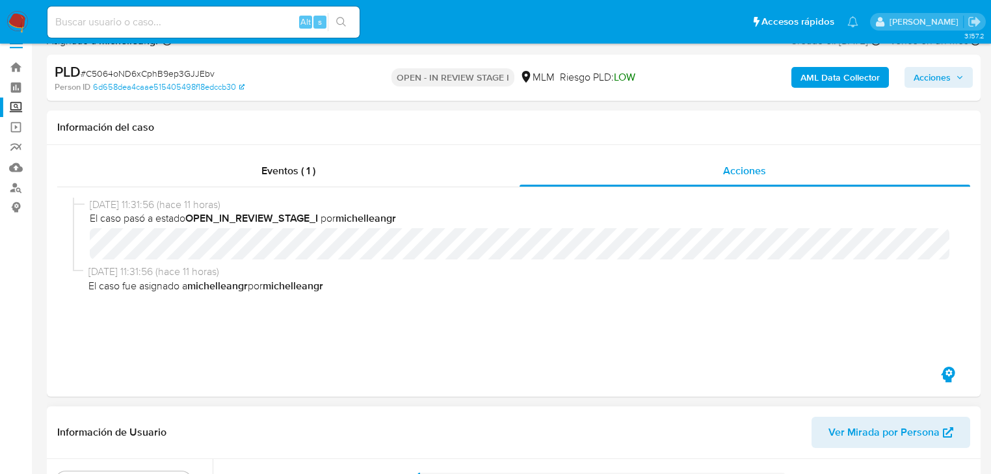
scroll to position [208, 0]
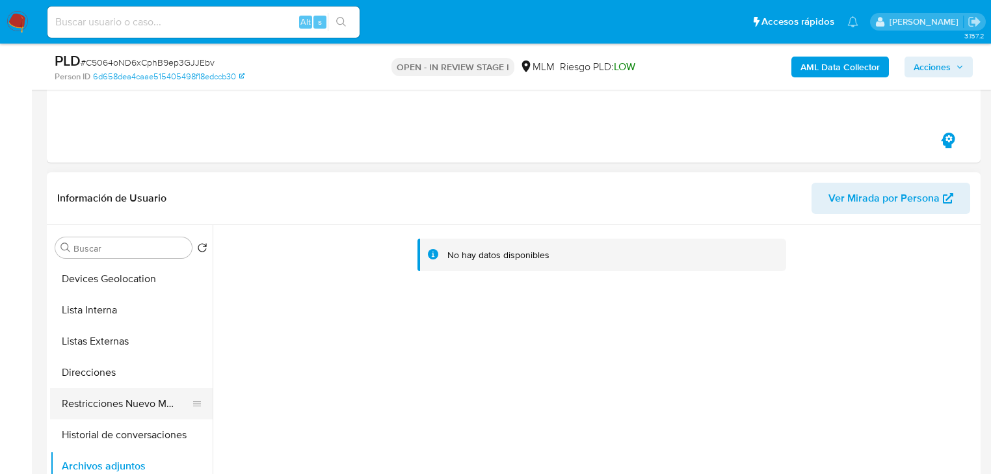
click at [142, 372] on button "Direcciones" at bounding box center [131, 372] width 163 height 31
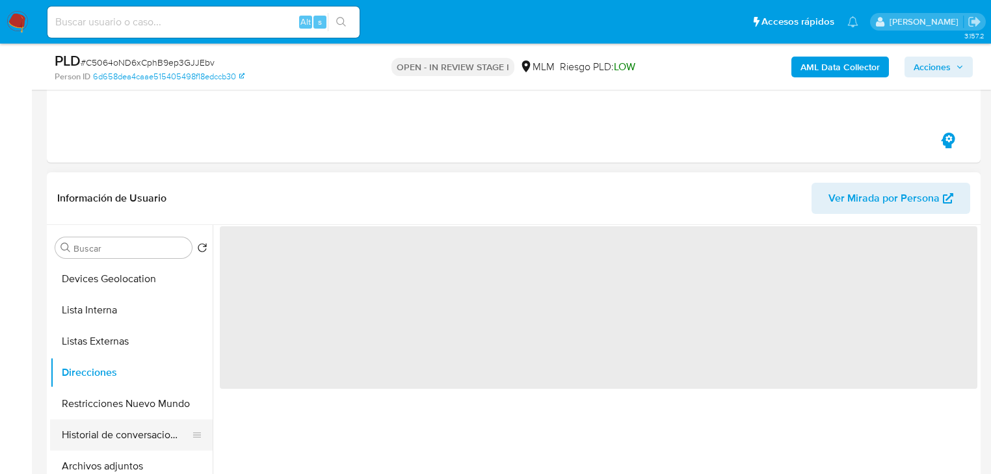
drag, startPoint x: 140, startPoint y: 406, endPoint x: 120, endPoint y: 444, distance: 43.6
click at [140, 407] on button "Restricciones Nuevo Mundo" at bounding box center [131, 403] width 163 height 31
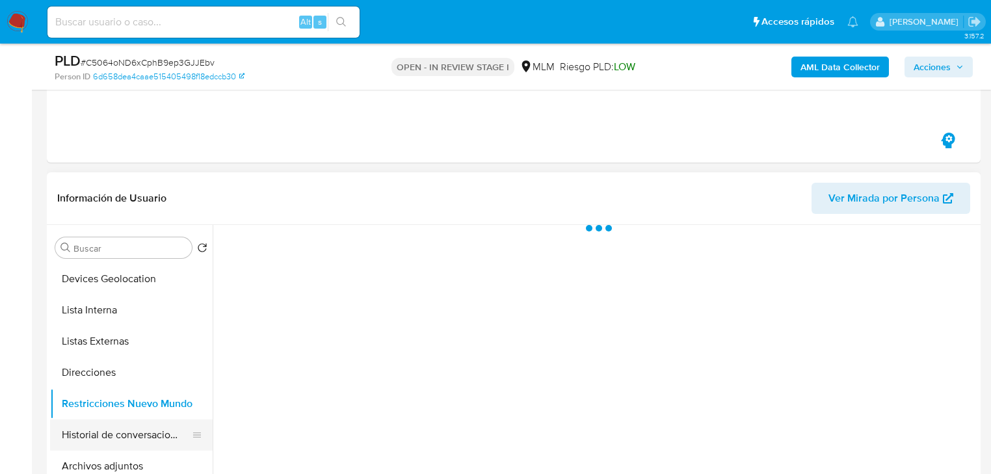
click at [122, 448] on button "Historial de conversaciones" at bounding box center [126, 434] width 152 height 31
drag, startPoint x: 116, startPoint y: 471, endPoint x: 154, endPoint y: 445, distance: 46.3
click at [116, 469] on button "Archivos adjuntos" at bounding box center [131, 466] width 163 height 31
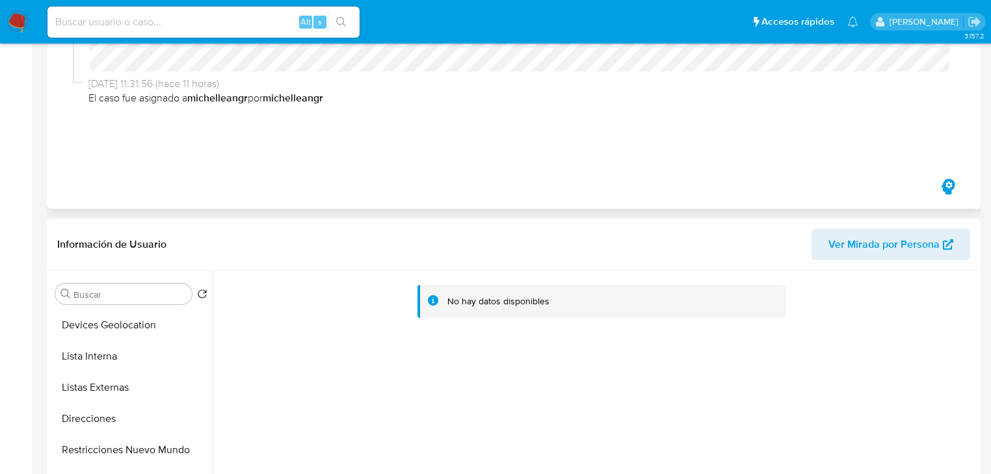
scroll to position [0, 0]
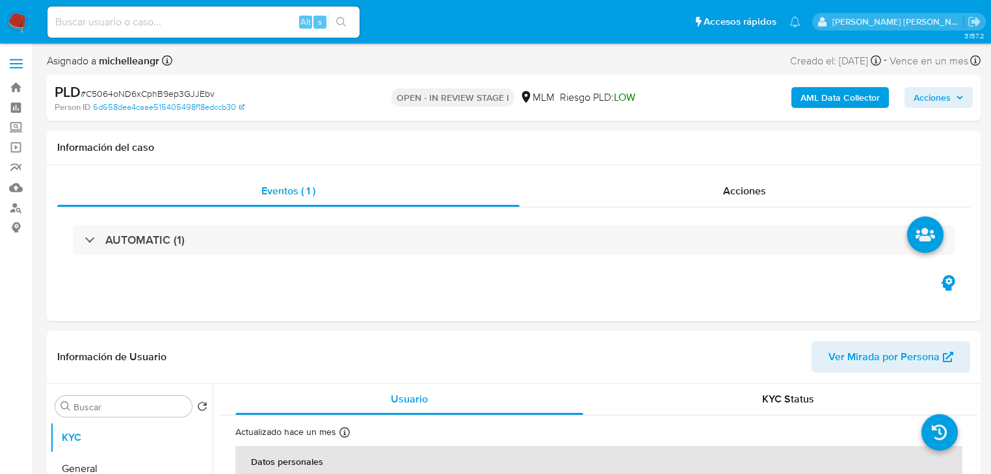
select select "10"
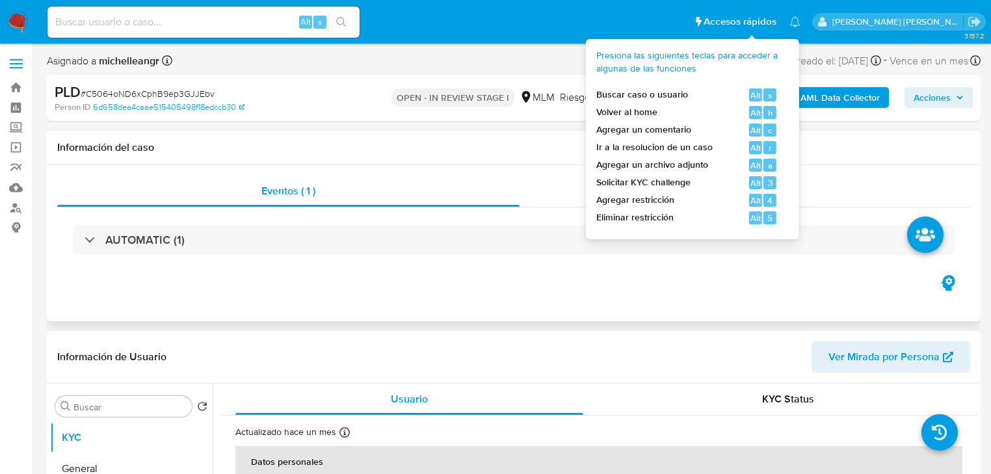
drag, startPoint x: 515, startPoint y: 304, endPoint x: 534, endPoint y: 290, distance: 23.7
click at [517, 301] on div "Eventos ( 1 ) Acciones AUTOMATIC (1)" at bounding box center [514, 243] width 934 height 156
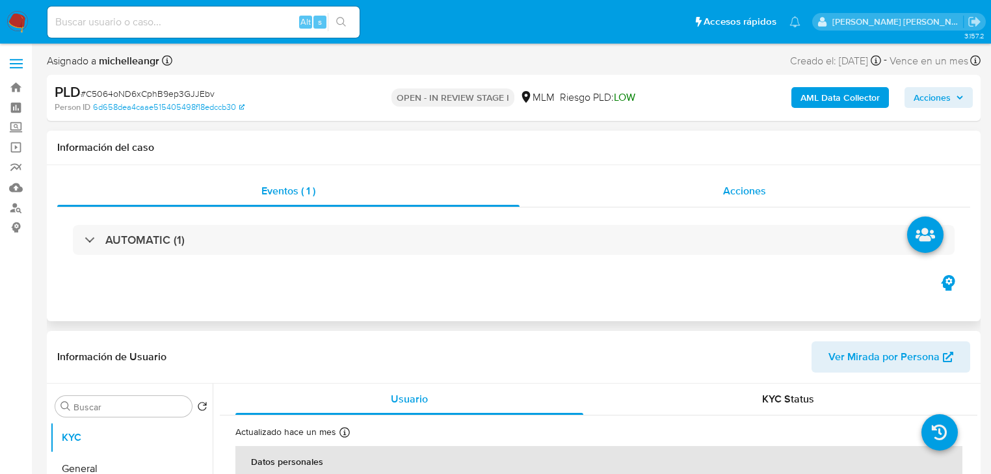
click at [751, 197] on span "Acciones" at bounding box center [744, 190] width 43 height 15
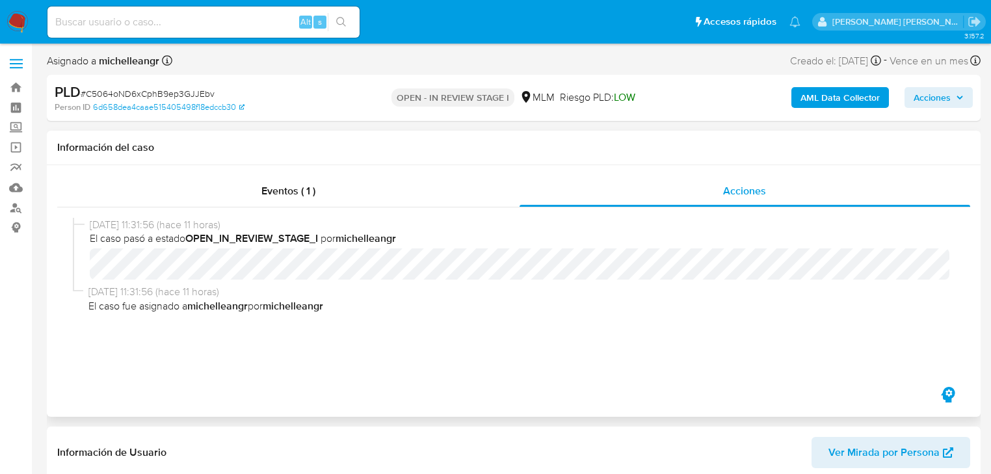
drag, startPoint x: 281, startPoint y: 187, endPoint x: 484, endPoint y: 213, distance: 204.4
click at [281, 185] on span "Eventos ( 1 )" at bounding box center [288, 190] width 54 height 15
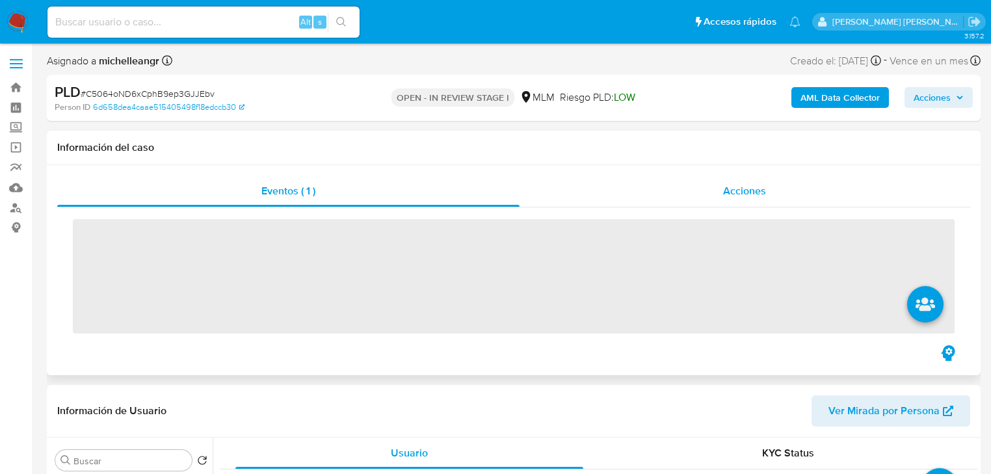
click at [750, 198] on span "Acciones" at bounding box center [744, 190] width 43 height 15
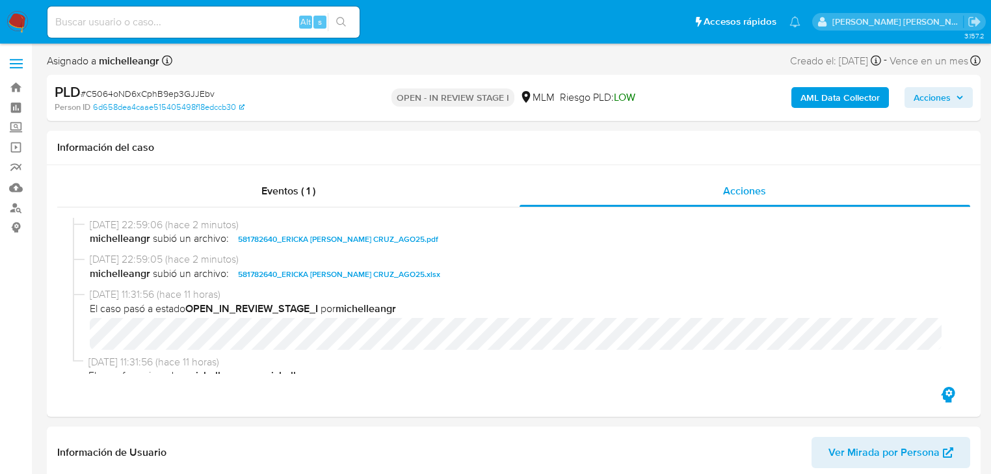
click at [917, 100] on span "Acciones" at bounding box center [931, 97] width 37 height 21
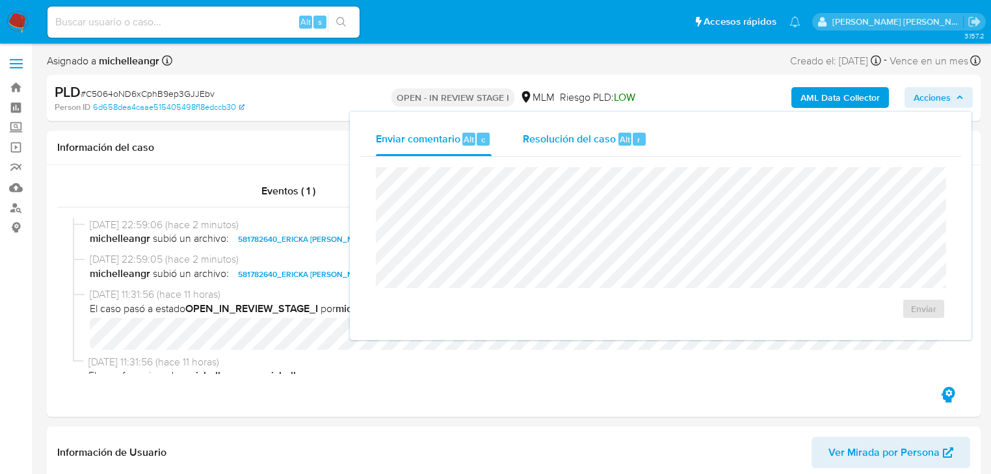
click at [539, 147] on div "Resolución del caso Alt r" at bounding box center [585, 139] width 124 height 34
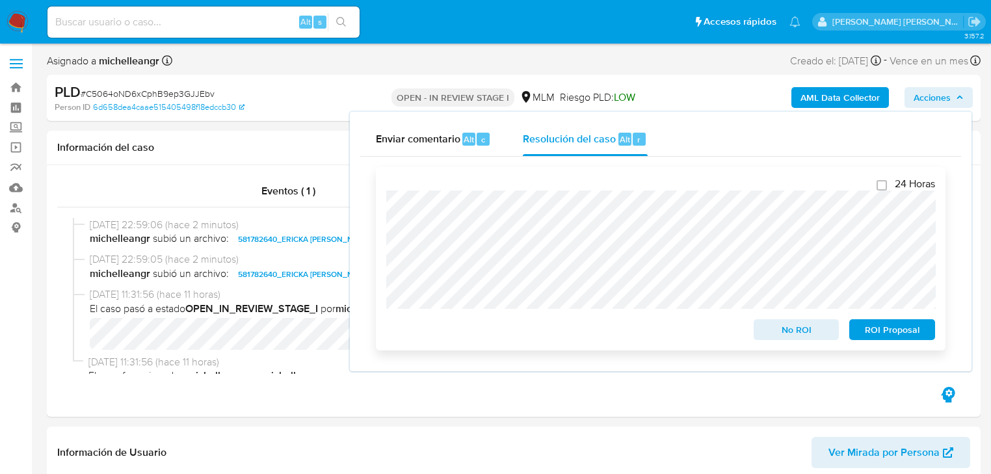
click at [766, 326] on span "No ROI" at bounding box center [797, 330] width 68 height 18
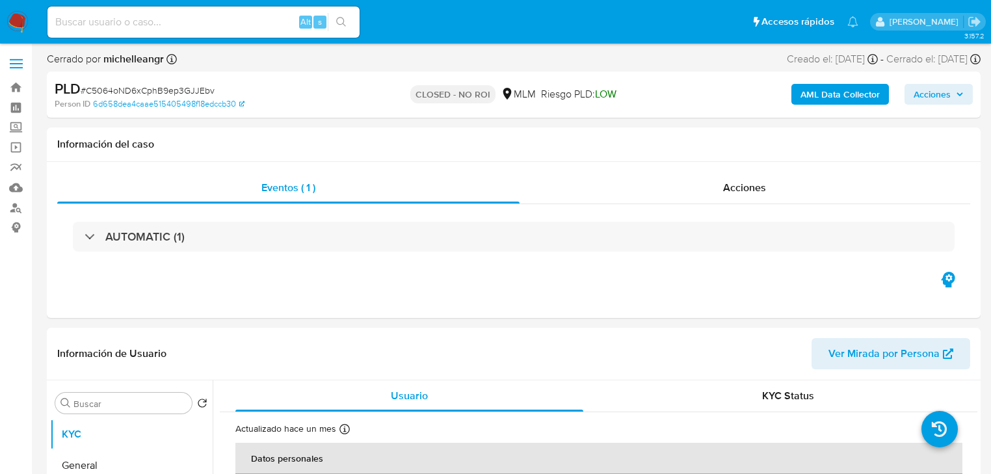
select select "10"
click at [146, 18] on input at bounding box center [203, 22] width 312 height 17
paste input "4UTlKzgYvraT6rGitTxN9y1c"
type input "4UTlKzgYvraT6rGitTxN9y1c"
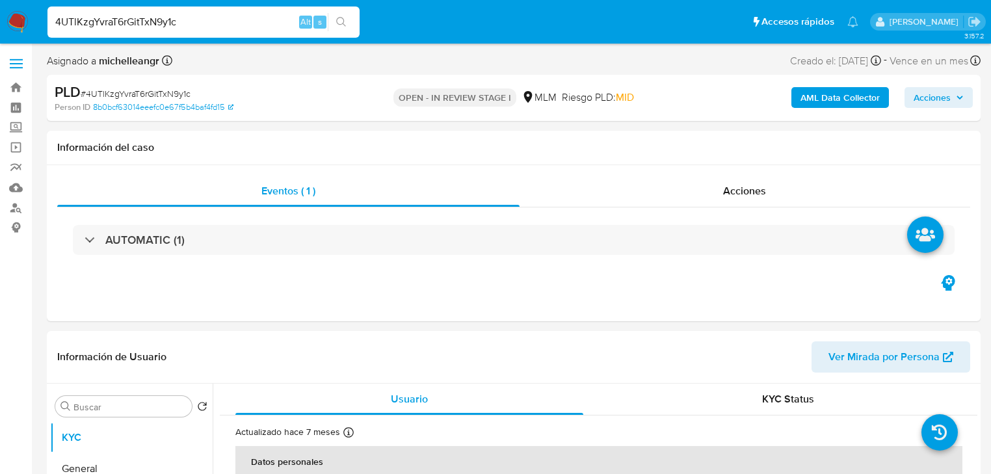
select select "10"
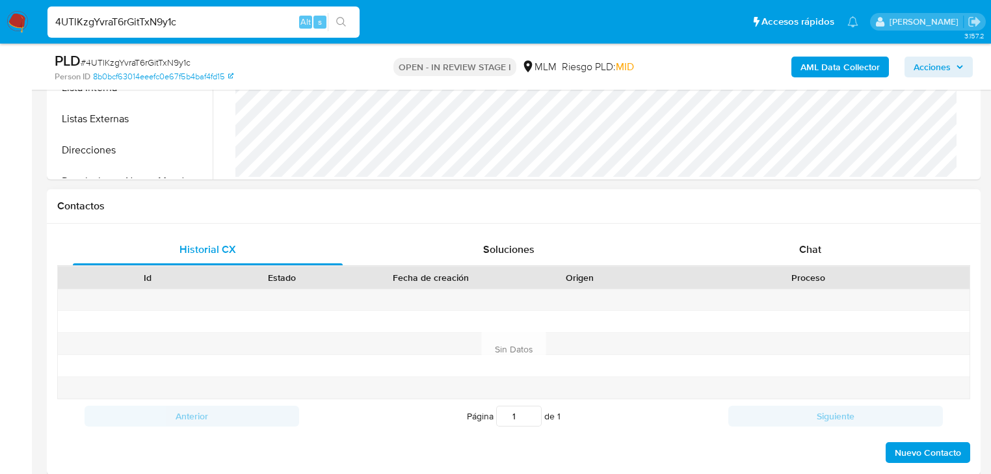
scroll to position [468, 0]
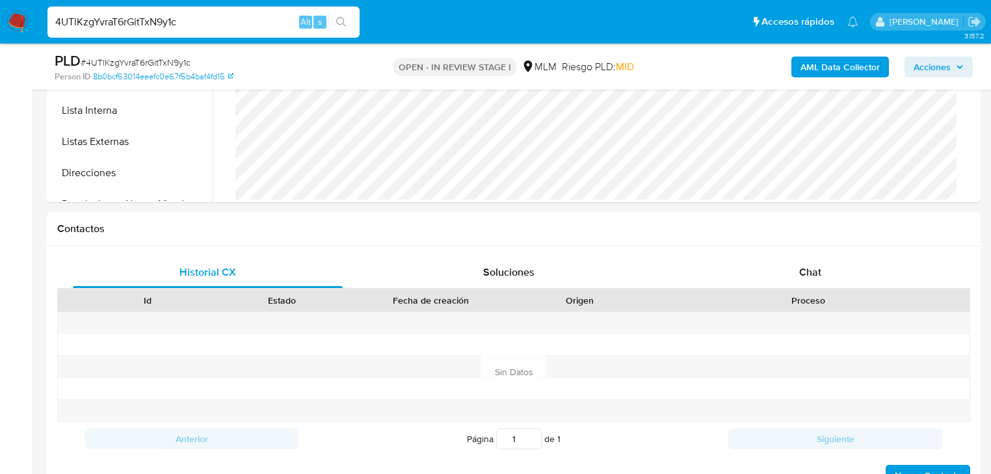
drag, startPoint x: 209, startPoint y: 23, endPoint x: 0, endPoint y: 1, distance: 209.9
click at [0, 1] on nav "Pausado Ver notificaciones 4UTlKzgYvraT6rGitTxN9y1c Alt s Accesos rápidos Presi…" at bounding box center [495, 22] width 991 height 44
paste input "EIjdPoYIlH4uo3OFsdsIF8tg"
type input "EIjdPoYIlH4uo3OFsdsIF8tg"
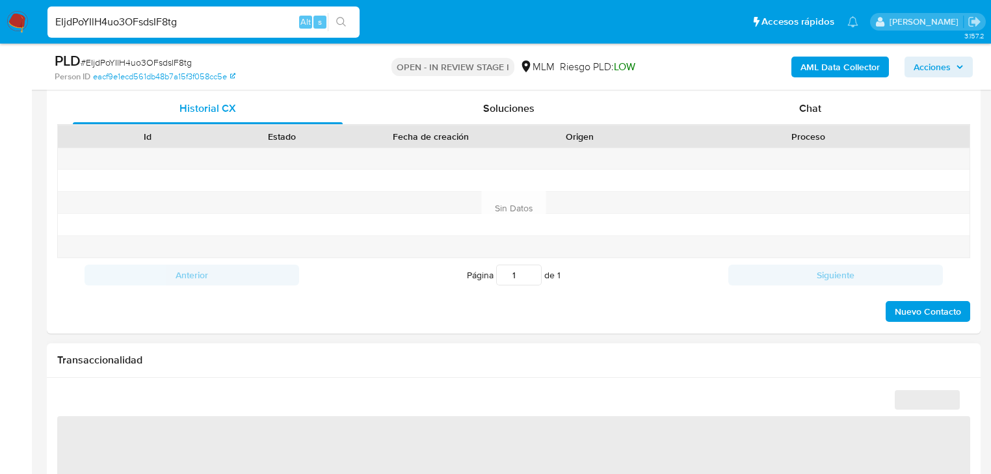
scroll to position [820, 0]
select select "10"
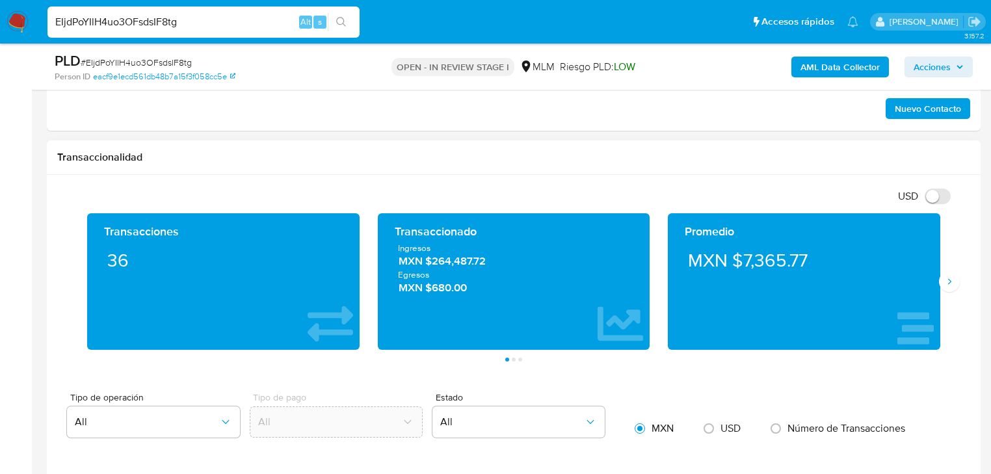
scroll to position [832, 0]
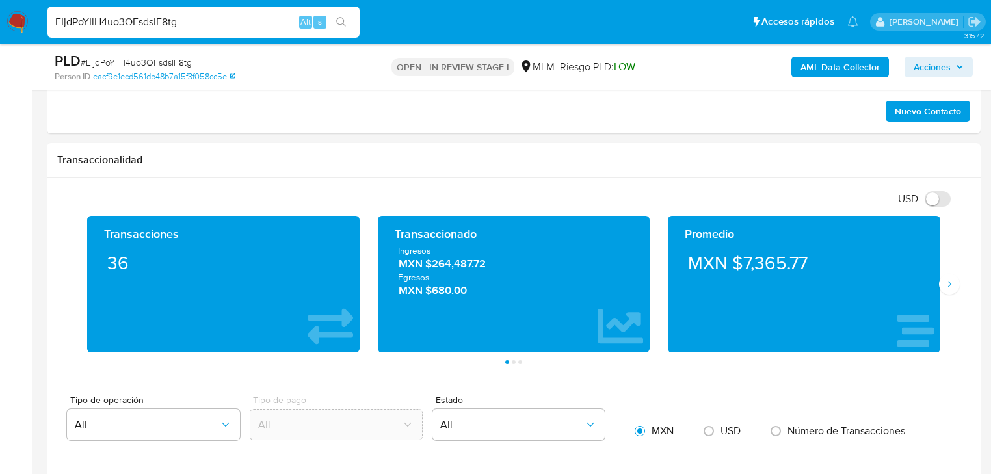
drag, startPoint x: 189, startPoint y: 22, endPoint x: 0, endPoint y: -31, distance: 195.7
paste input "TUYWt7NoHeUvci5lE3QZjOOr"
type input "TUYWt7NoHeUvci5lE3QZjOOr"
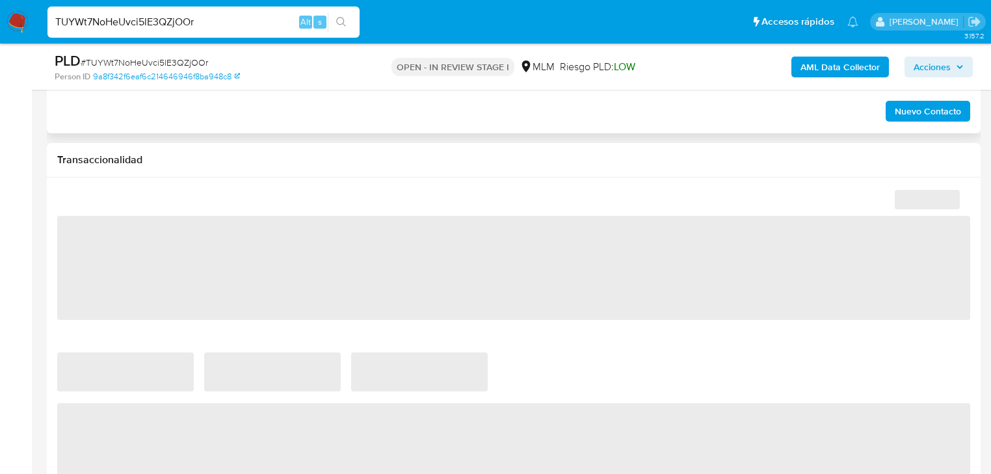
scroll to position [622, 0]
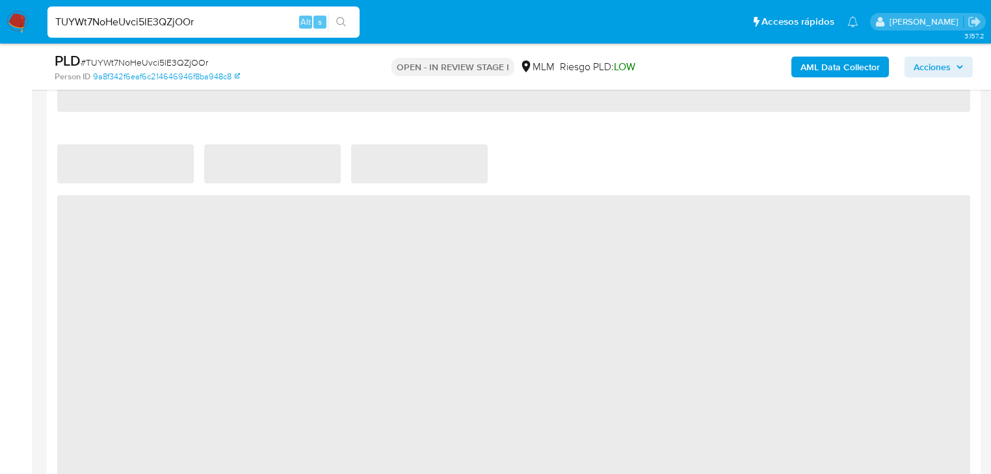
select select "10"
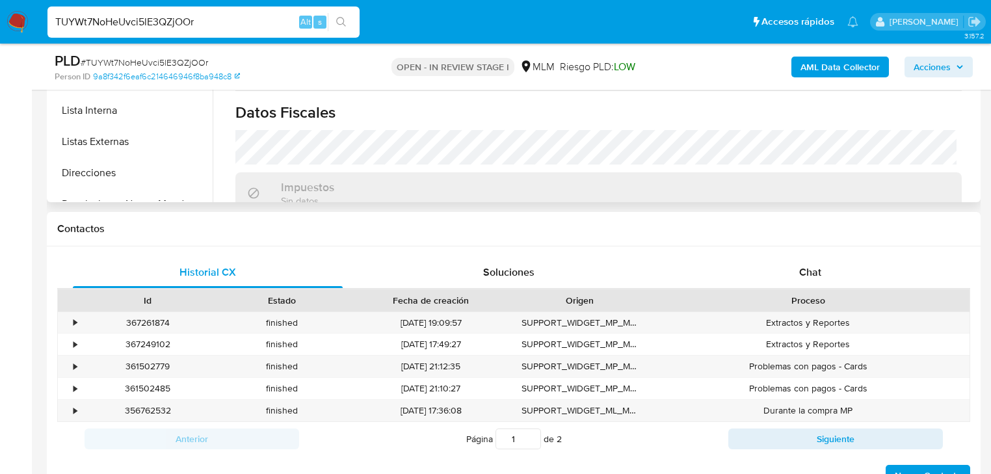
scroll to position [208, 0]
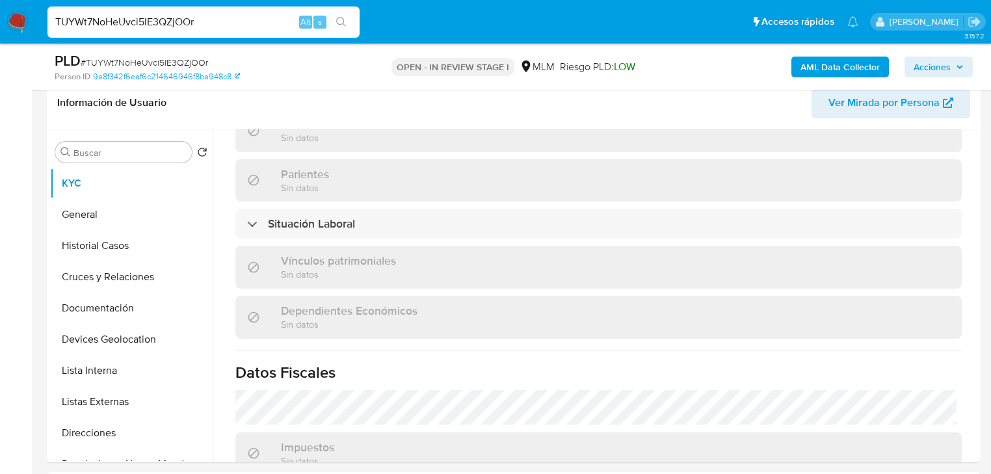
drag, startPoint x: 216, startPoint y: 21, endPoint x: 0, endPoint y: -44, distance: 226.0
paste input "eaEKTMMghT3j65CFqMbquhpz"
type input "eaEKTMMghT3j65CFqMbquhpz"
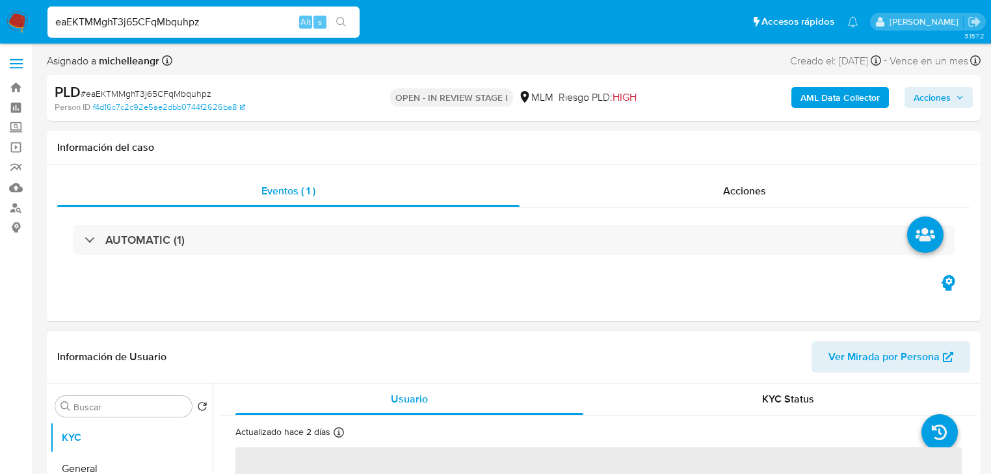
scroll to position [208, 0]
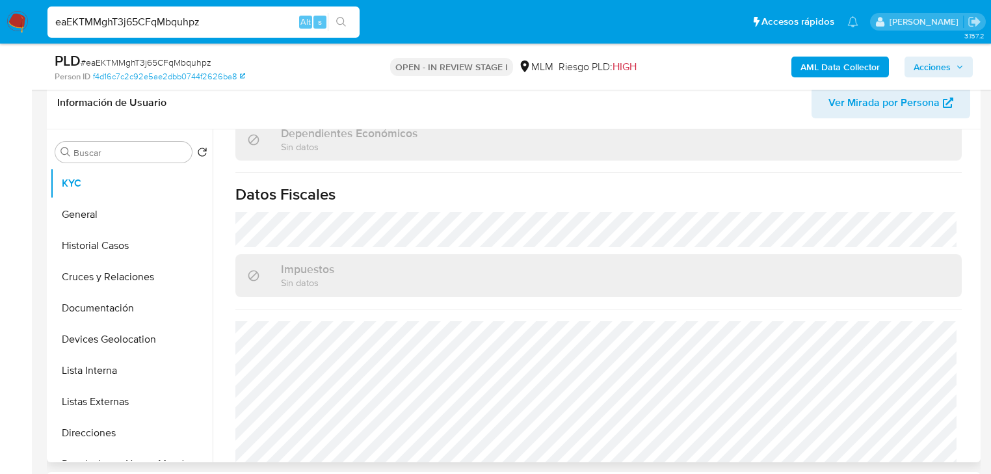
select select "10"
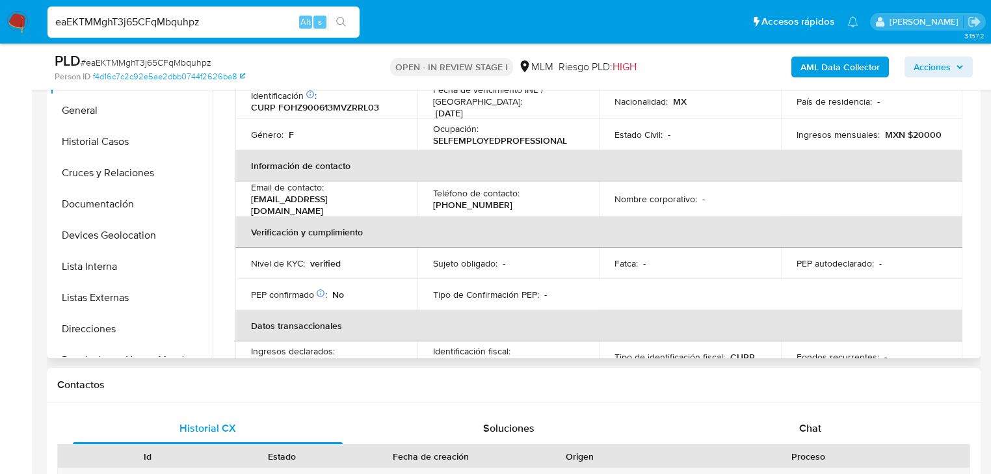
scroll to position [0, 0]
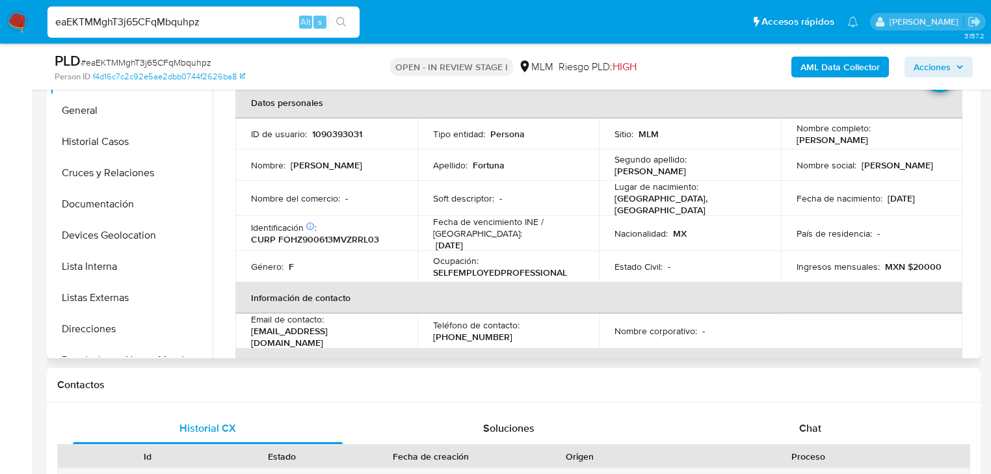
click at [349, 126] on td "ID de usuario : 1090393031" at bounding box center [326, 133] width 182 height 31
click at [99, 141] on button "Historial Casos" at bounding box center [126, 141] width 152 height 31
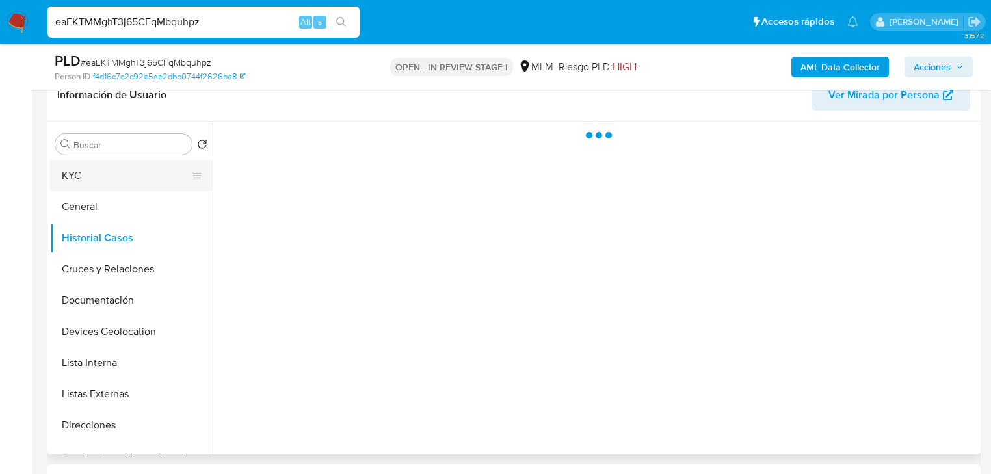
scroll to position [208, 0]
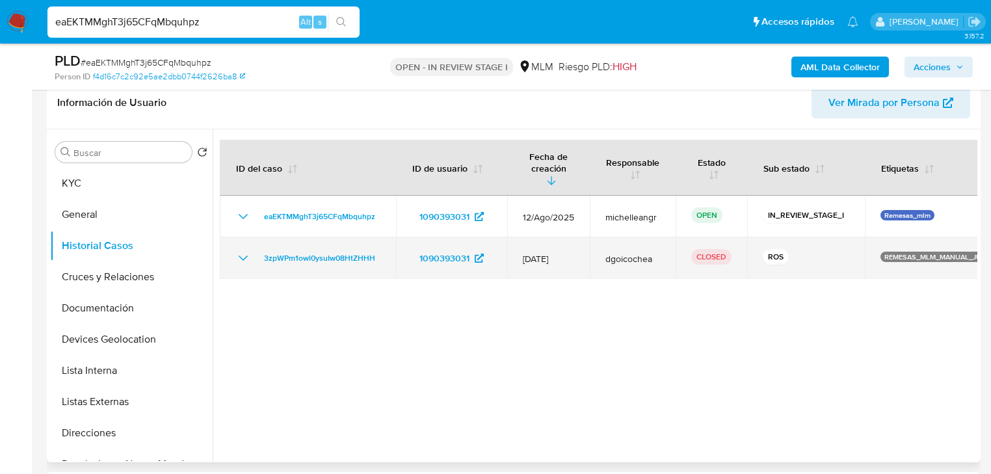
click at [237, 250] on icon "Mostrar/Ocultar" at bounding box center [243, 258] width 16 height 16
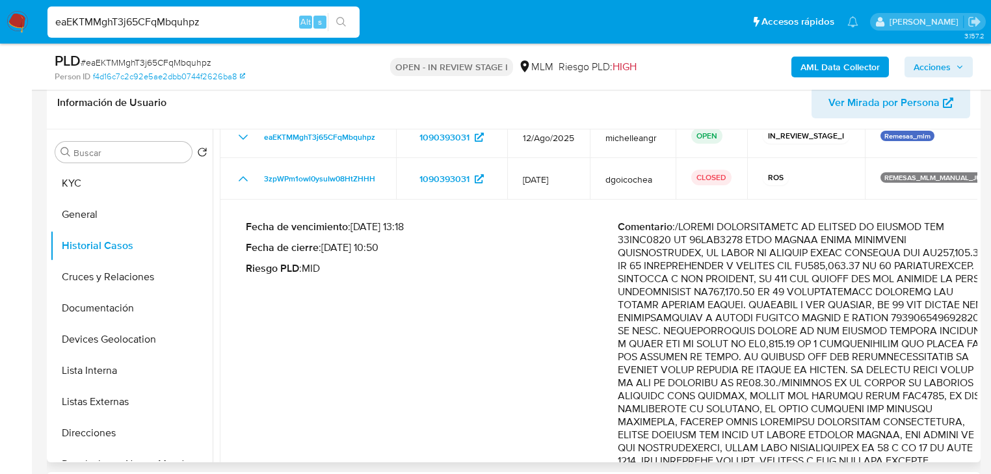
scroll to position [156, 0]
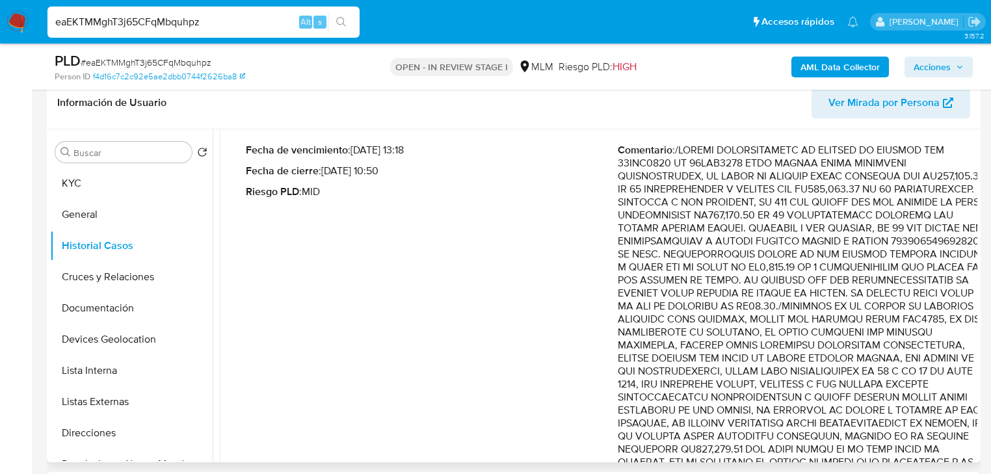
drag, startPoint x: 872, startPoint y: 203, endPoint x: 915, endPoint y: 207, distance: 43.7
click at [915, 207] on p "Comentario :" at bounding box center [804, 313] width 372 height 338
drag, startPoint x: 942, startPoint y: 190, endPoint x: 998, endPoint y: 198, distance: 56.4
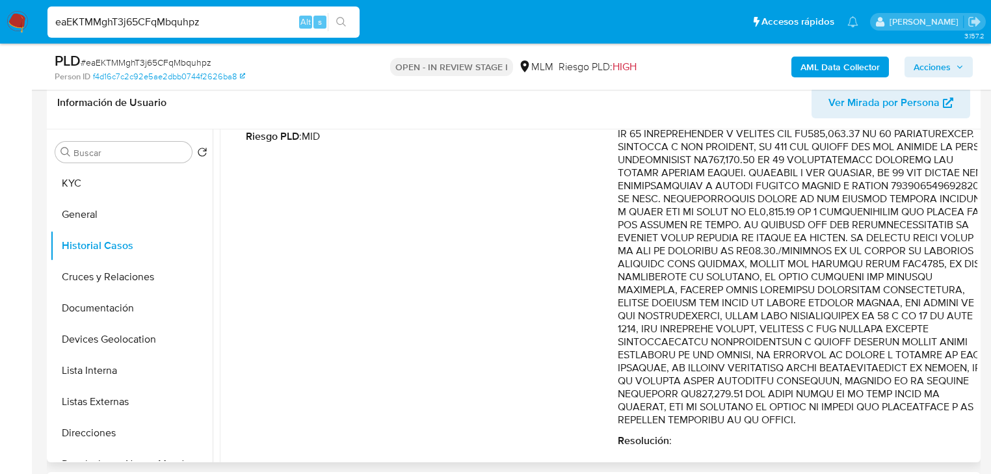
scroll to position [226, 0]
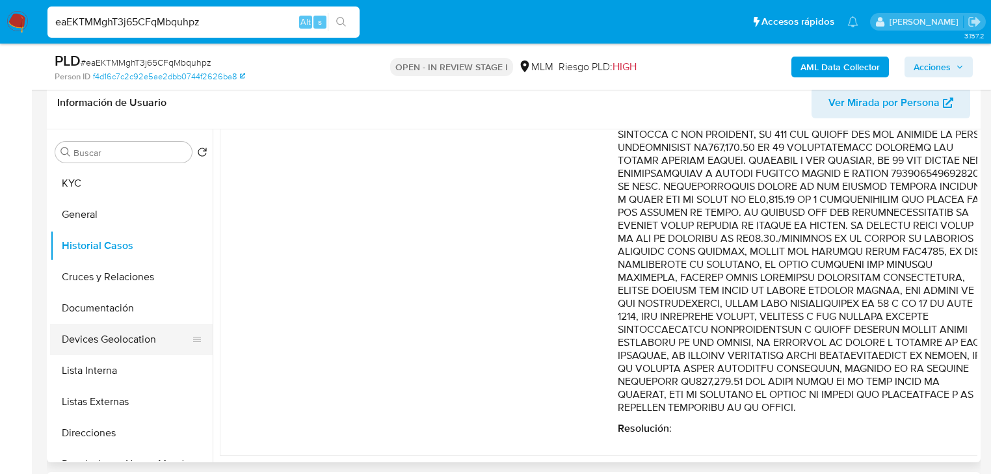
click at [130, 344] on button "Devices Geolocation" at bounding box center [126, 339] width 152 height 31
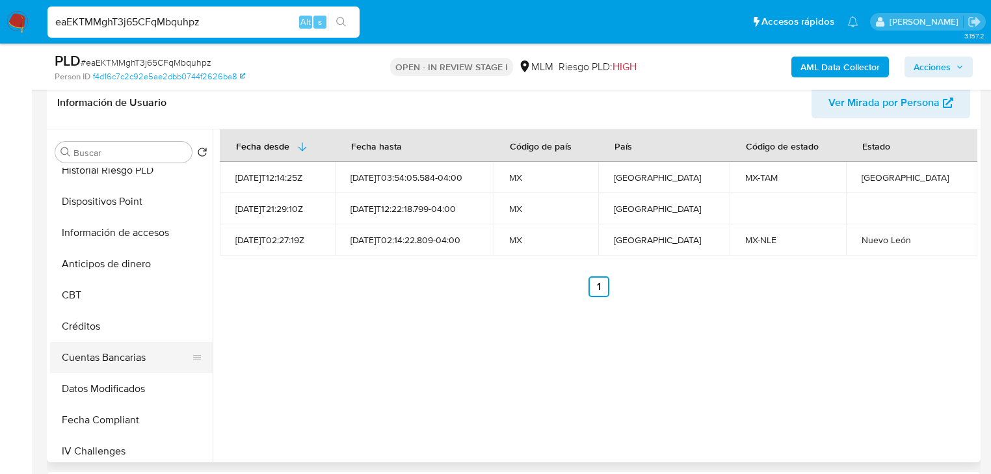
scroll to position [393, 0]
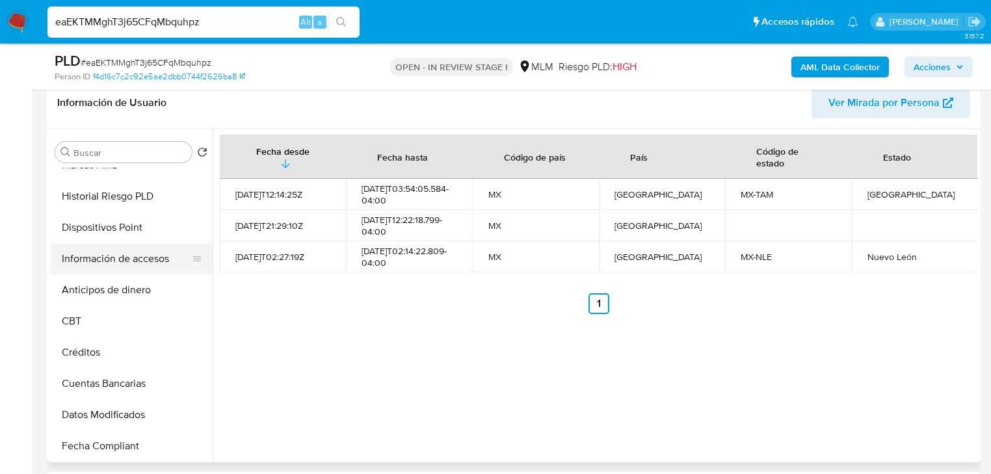
click at [158, 265] on button "Información de accesos" at bounding box center [126, 258] width 152 height 31
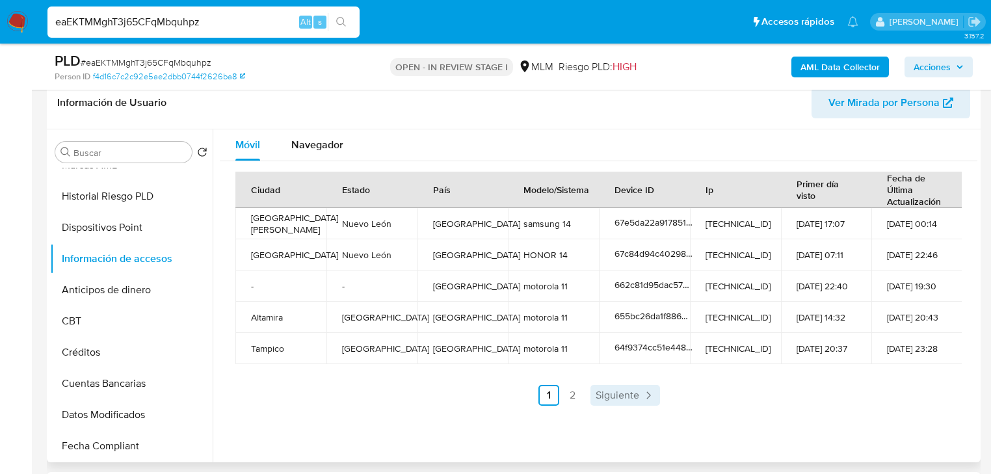
click at [627, 395] on span "Siguiente" at bounding box center [618, 395] width 44 height 10
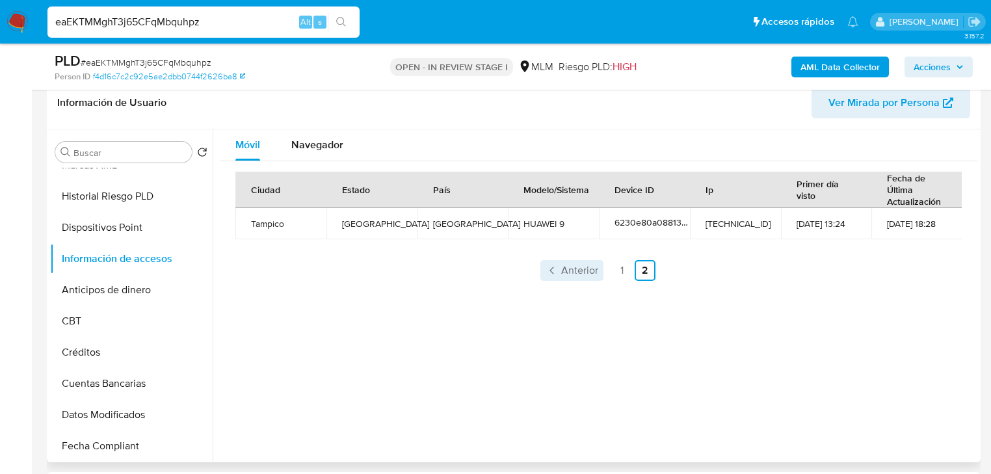
click at [583, 267] on span "Anterior" at bounding box center [579, 270] width 37 height 10
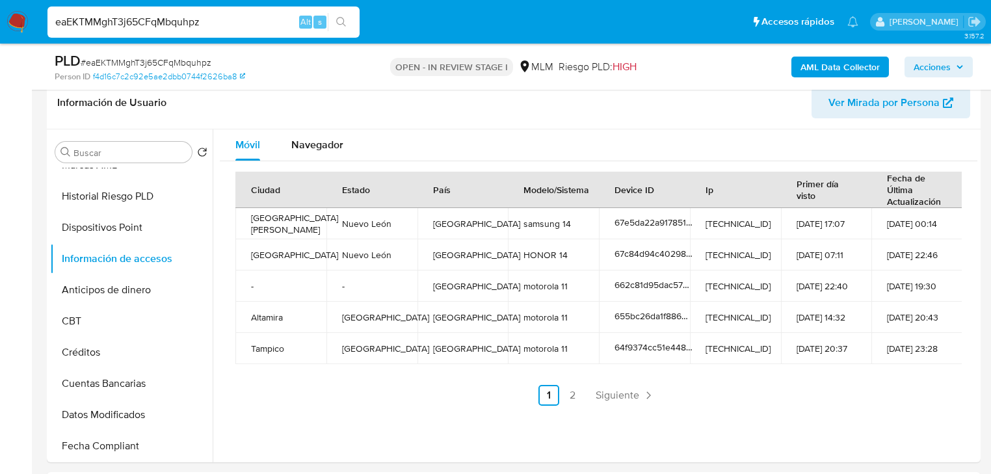
drag, startPoint x: 216, startPoint y: 27, endPoint x: 0, endPoint y: -5, distance: 218.8
paste input "4UTlKzgYvraT6rGitTxN9y1c"
type input "4UTlKzgYvraT6rGitTxN9y1c"
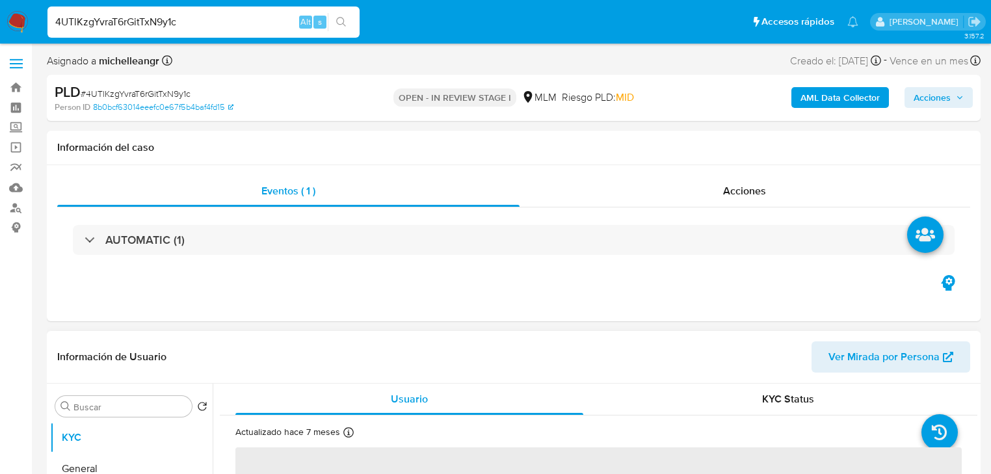
select select "10"
click at [282, 318] on div "Eventos ( 1 ) Acciones AUTOMATIC (1)" at bounding box center [514, 243] width 934 height 156
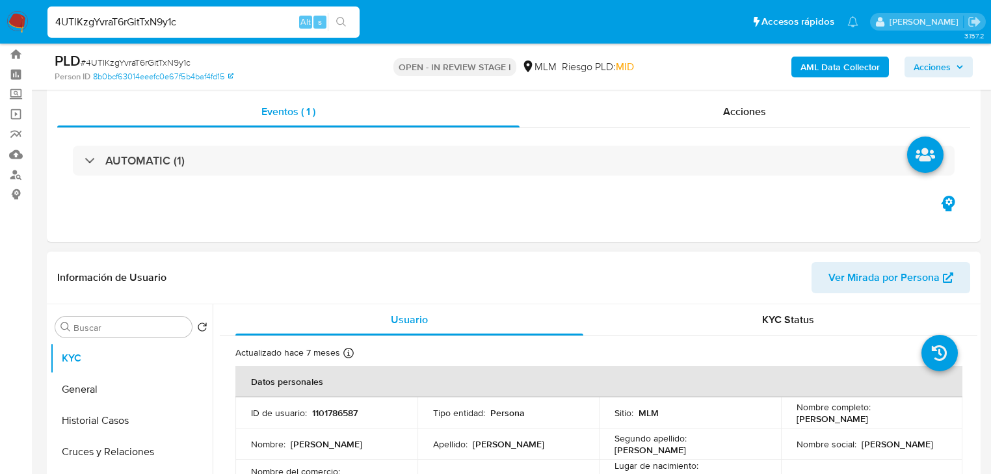
scroll to position [156, 0]
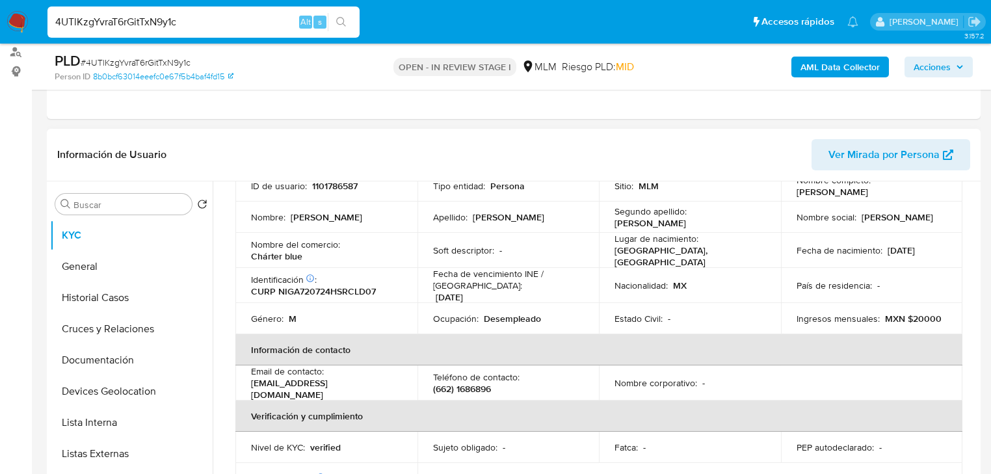
click at [331, 190] on p "1101786587" at bounding box center [335, 186] width 46 height 12
copy p "1101786587"
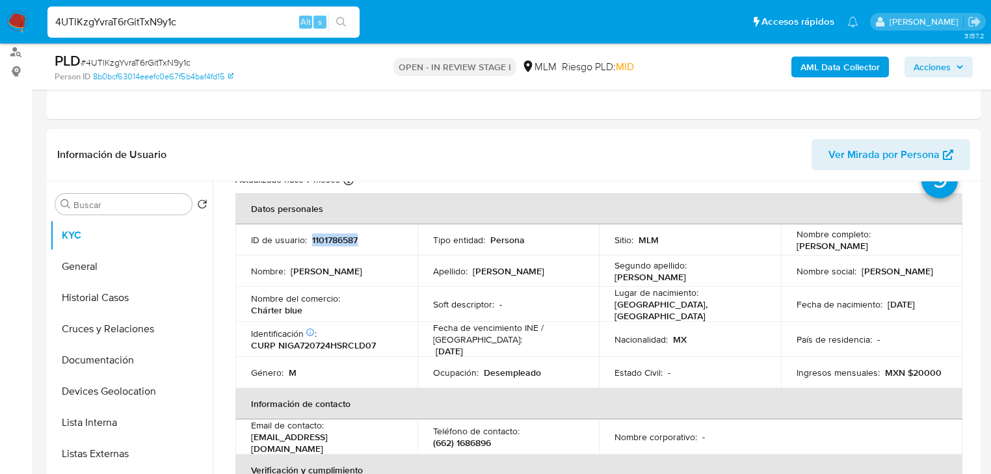
scroll to position [49, 0]
click at [585, 292] on td "Soft descriptor : -" at bounding box center [508, 305] width 182 height 35
click at [915, 294] on td "Fecha de nacimiento : 24/07/1972" at bounding box center [872, 305] width 182 height 35
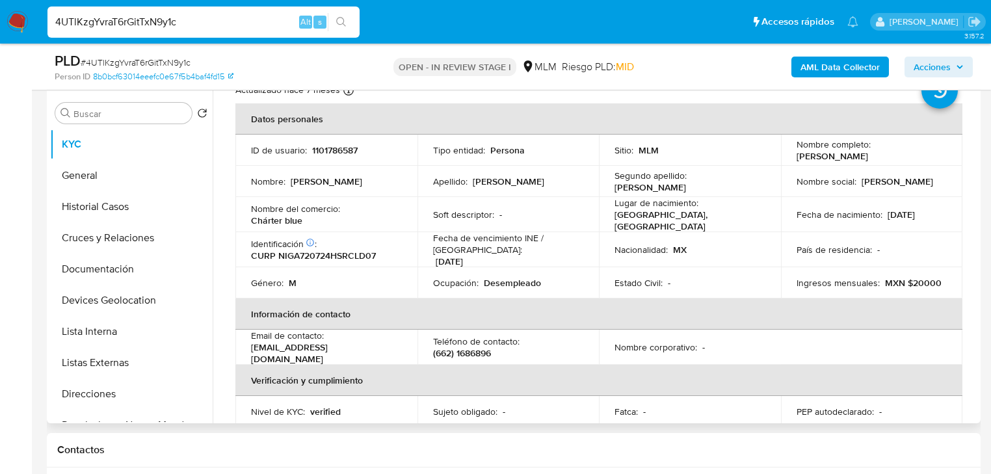
click at [856, 244] on p "País de residencia :" at bounding box center [833, 250] width 75 height 12
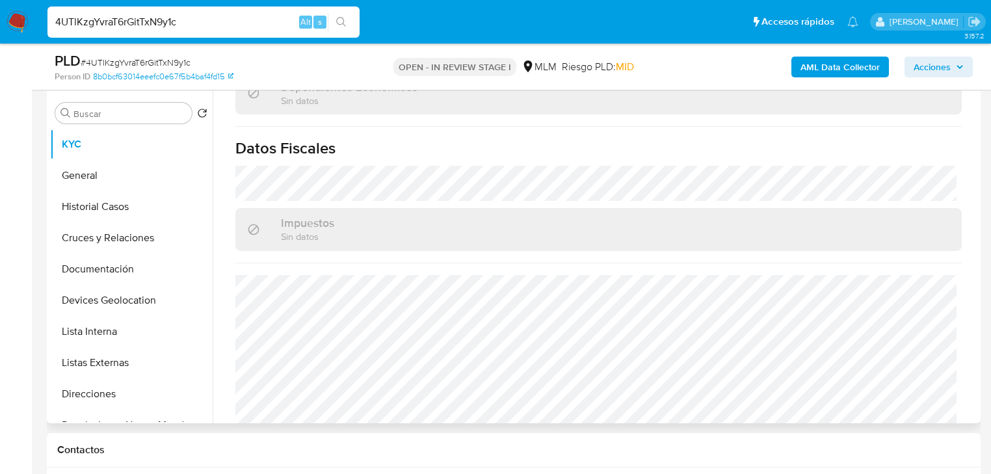
scroll to position [808, 0]
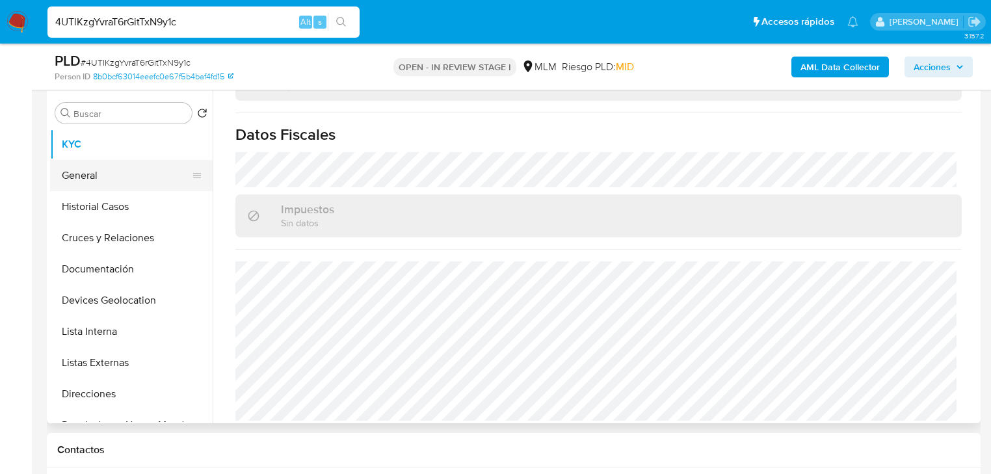
click at [112, 172] on button "General" at bounding box center [126, 175] width 152 height 31
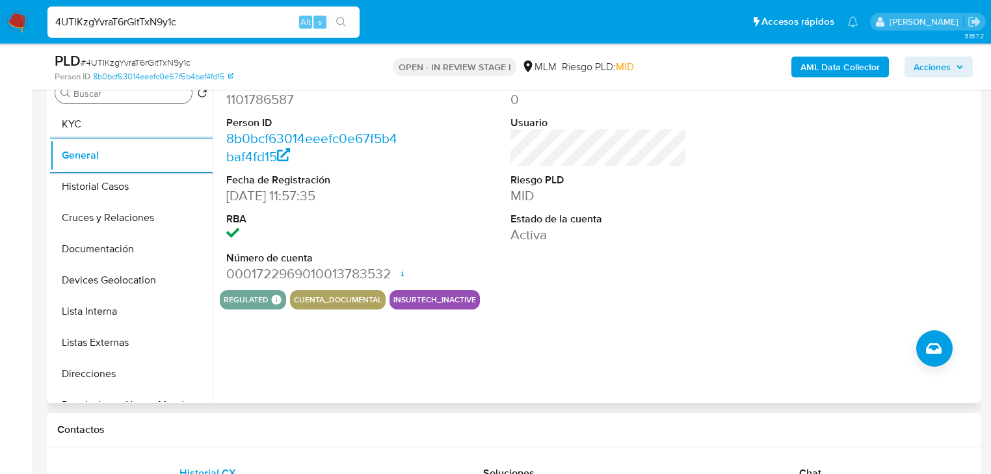
scroll to position [143, 0]
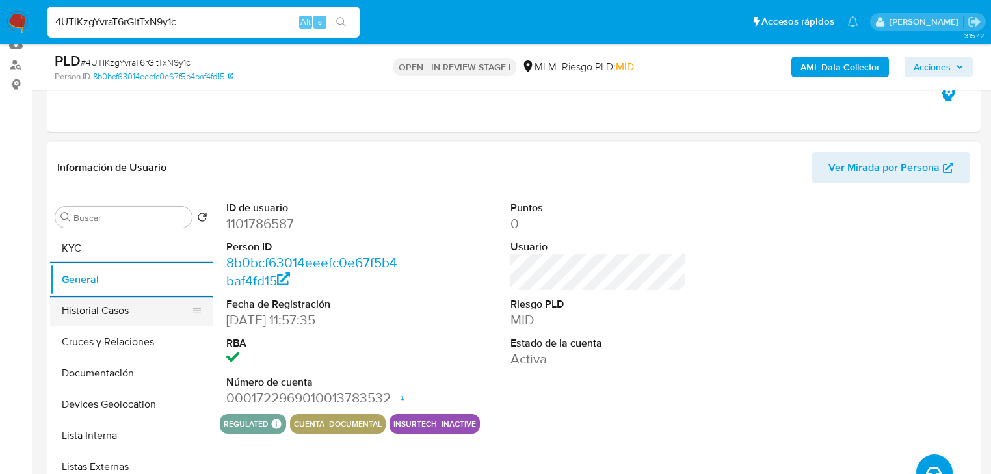
click at [114, 315] on button "Historial Casos" at bounding box center [126, 310] width 152 height 31
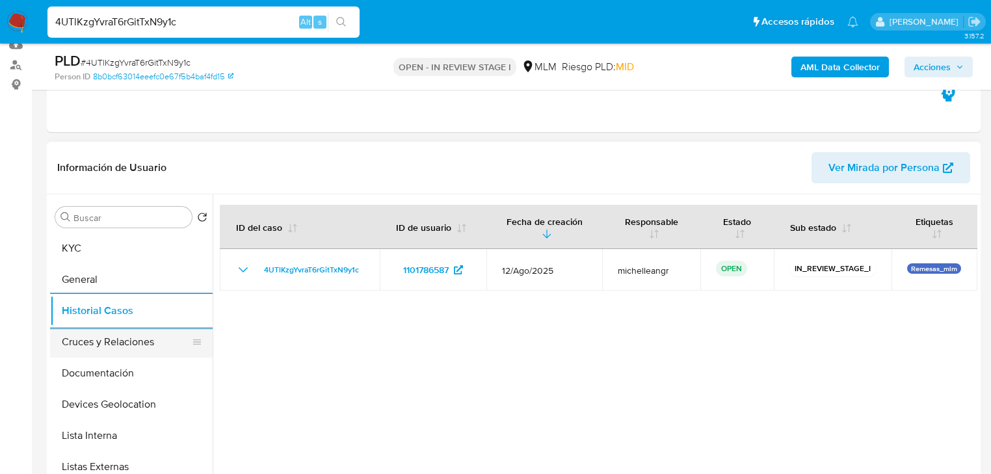
click at [133, 339] on button "Cruces y Relaciones" at bounding box center [126, 341] width 152 height 31
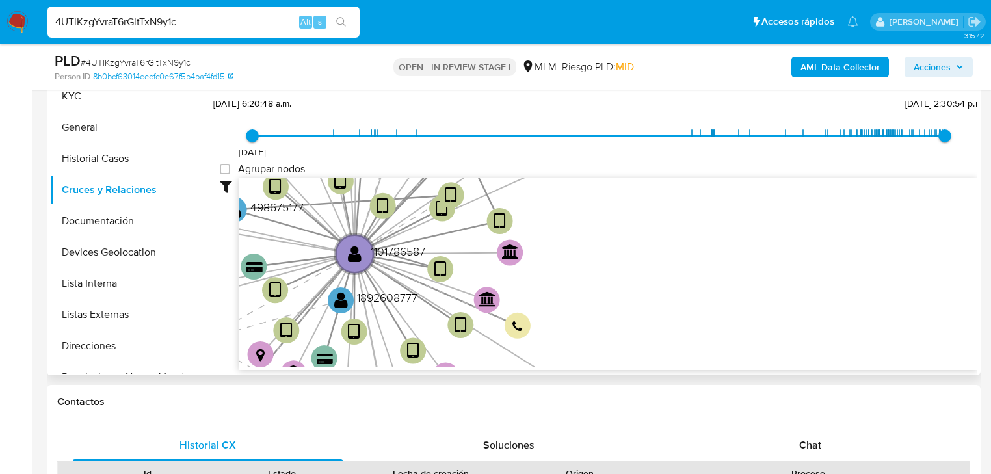
scroll to position [299, 0]
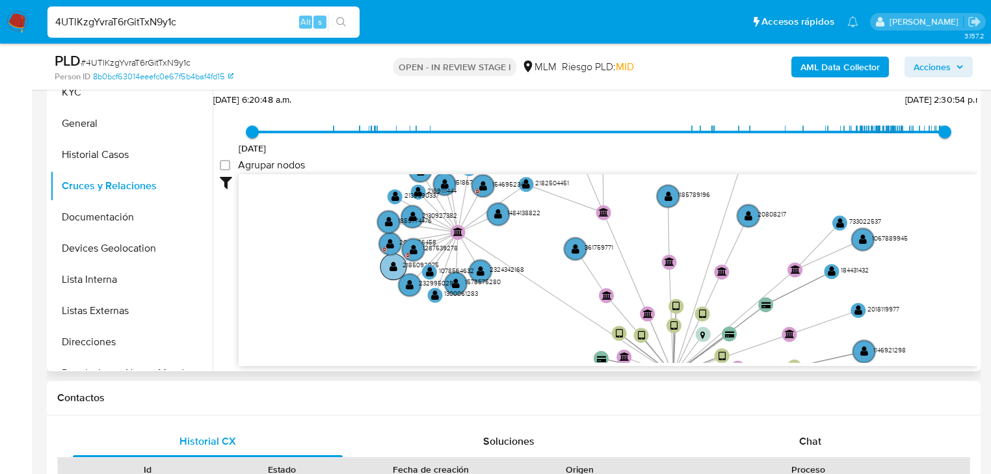
click at [385, 277] on icon "device-624c66ef08813b0018a8c70f  user-1101786587  1101786587 device-6623f86cd…" at bounding box center [608, 268] width 739 height 189
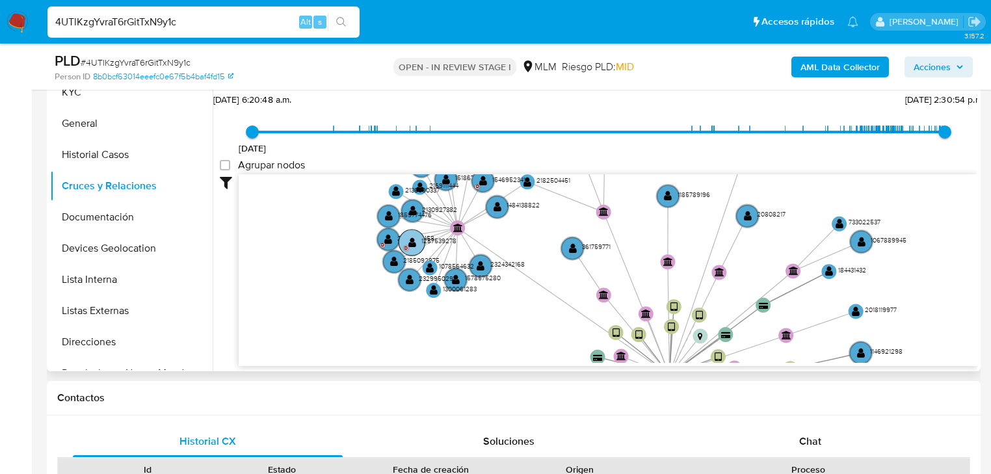
click at [408, 242] on text "" at bounding box center [412, 242] width 8 height 10
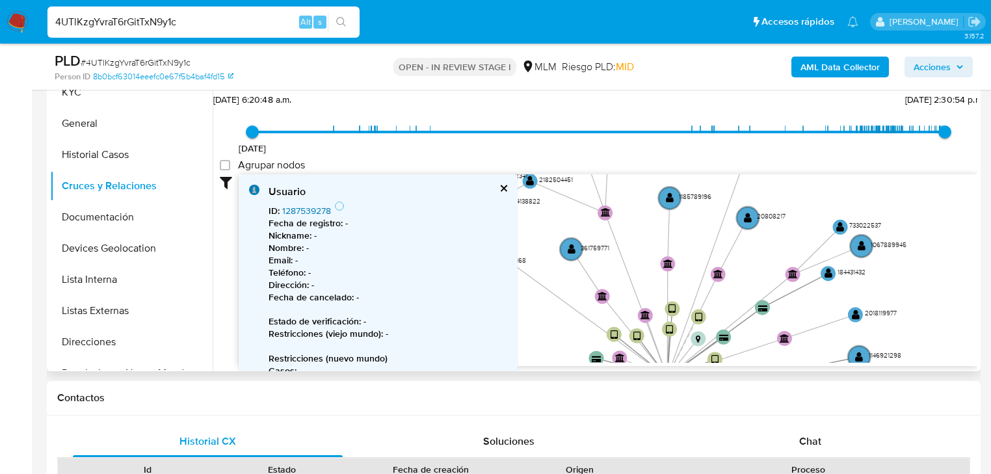
click at [322, 205] on link "1287539278" at bounding box center [306, 210] width 49 height 13
click at [499, 184] on button "cerrar" at bounding box center [503, 188] width 8 height 8
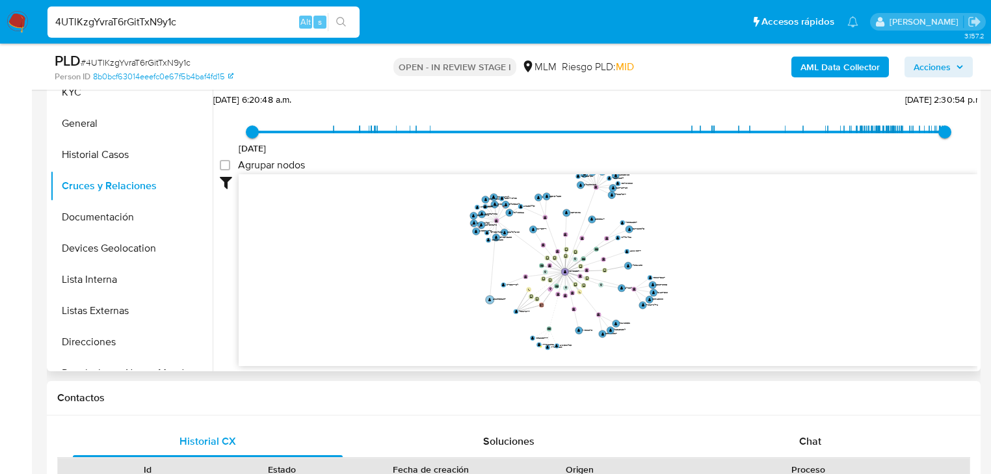
drag, startPoint x: 486, startPoint y: 278, endPoint x: 489, endPoint y: 295, distance: 16.5
click at [489, 295] on circle at bounding box center [490, 299] width 8 height 8
click at [134, 215] on button "Documentación" at bounding box center [126, 217] width 152 height 31
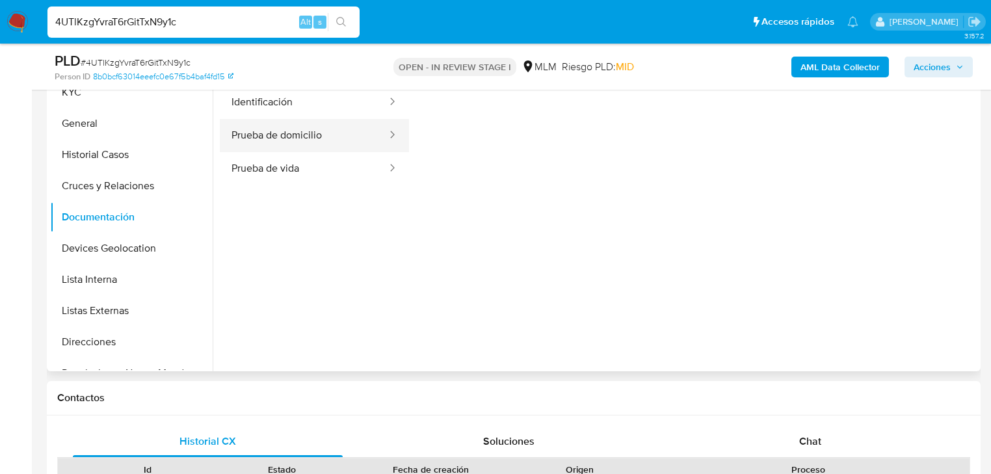
drag, startPoint x: 312, startPoint y: 135, endPoint x: 332, endPoint y: 133, distance: 19.6
click at [313, 135] on button "Prueba de domicilio" at bounding box center [304, 135] width 168 height 33
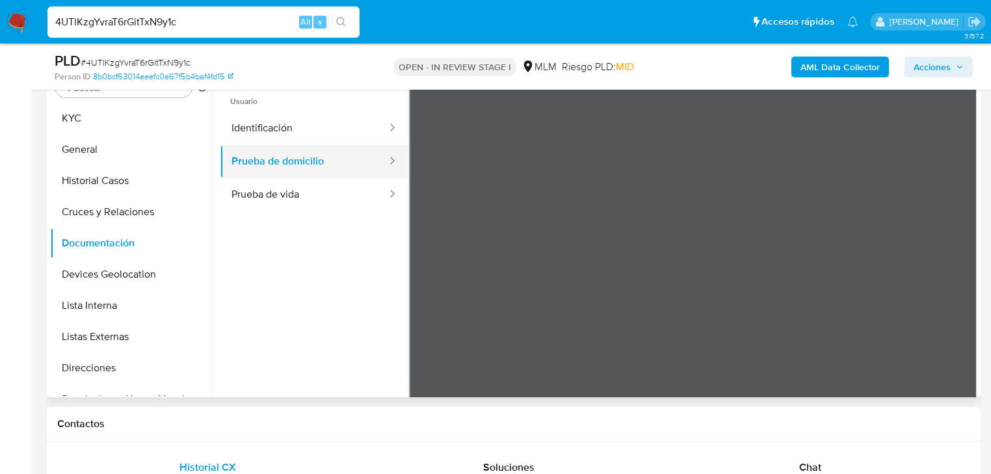
scroll to position [247, 0]
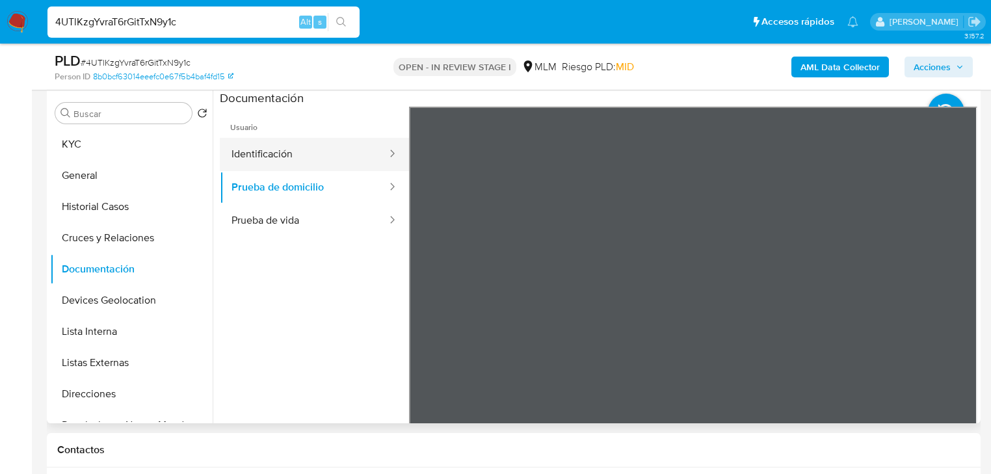
drag, startPoint x: 304, startPoint y: 157, endPoint x: 356, endPoint y: 155, distance: 52.0
click at [306, 157] on button "Identificación" at bounding box center [304, 154] width 168 height 33
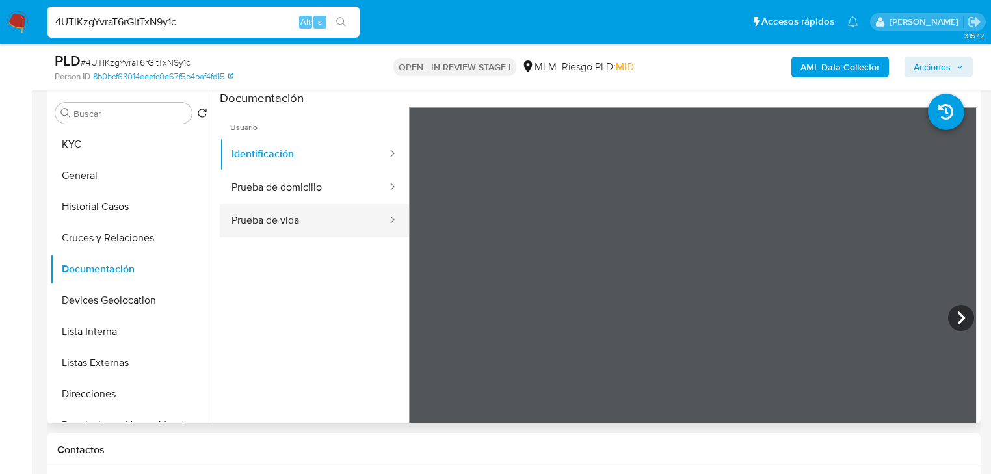
drag, startPoint x: 309, startPoint y: 218, endPoint x: 356, endPoint y: 217, distance: 46.8
click at [310, 218] on button "Prueba de vida" at bounding box center [304, 220] width 168 height 33
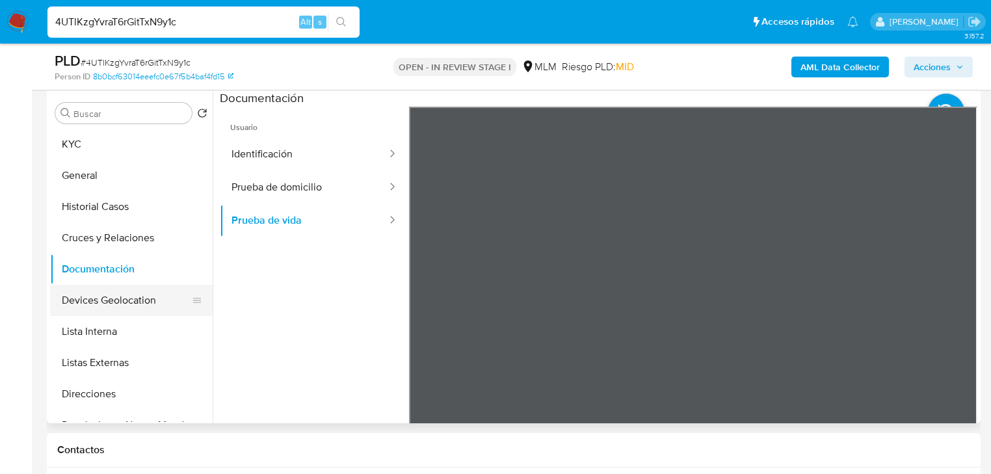
click at [142, 301] on button "Devices Geolocation" at bounding box center [126, 300] width 152 height 31
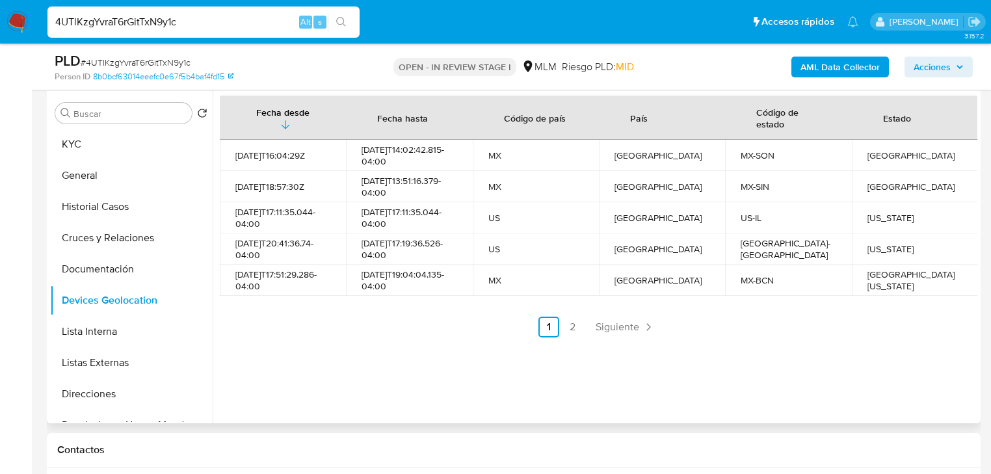
click at [622, 326] on span "Siguiente" at bounding box center [618, 327] width 44 height 10
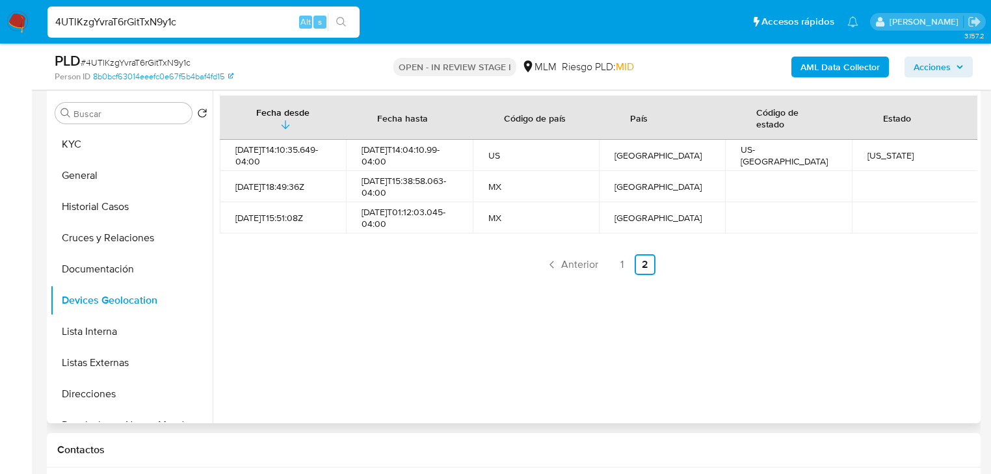
click at [564, 281] on div "Fecha desde Fecha hasta Código de país País Código de estado Estado 2025-08-21T…" at bounding box center [595, 256] width 765 height 333
click at [571, 263] on span "Anterior" at bounding box center [579, 264] width 37 height 10
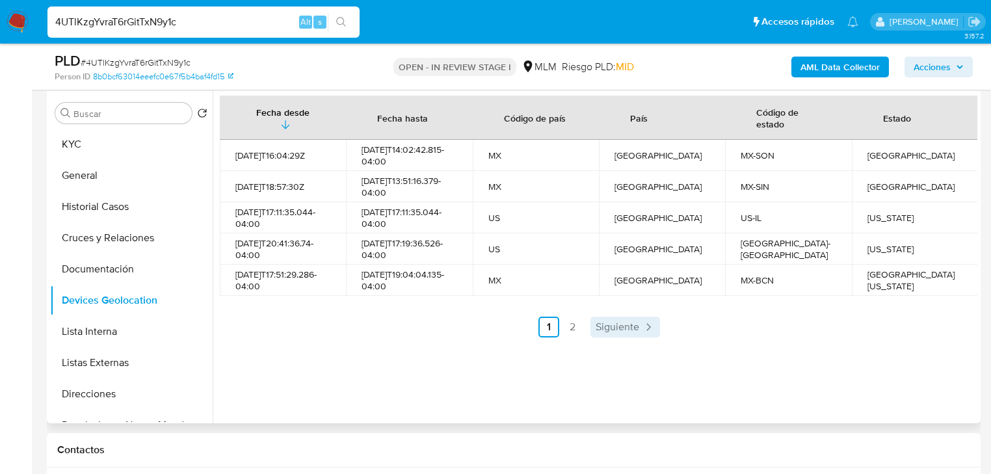
click at [614, 326] on span "Siguiente" at bounding box center [618, 327] width 44 height 10
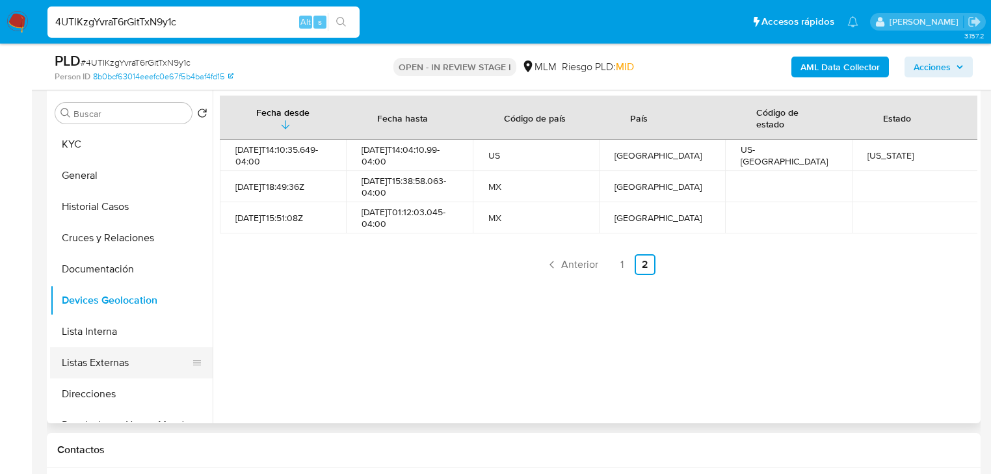
drag, startPoint x: 96, startPoint y: 340, endPoint x: 96, endPoint y: 352, distance: 11.7
click at [96, 340] on button "Lista Interna" at bounding box center [131, 331] width 163 height 31
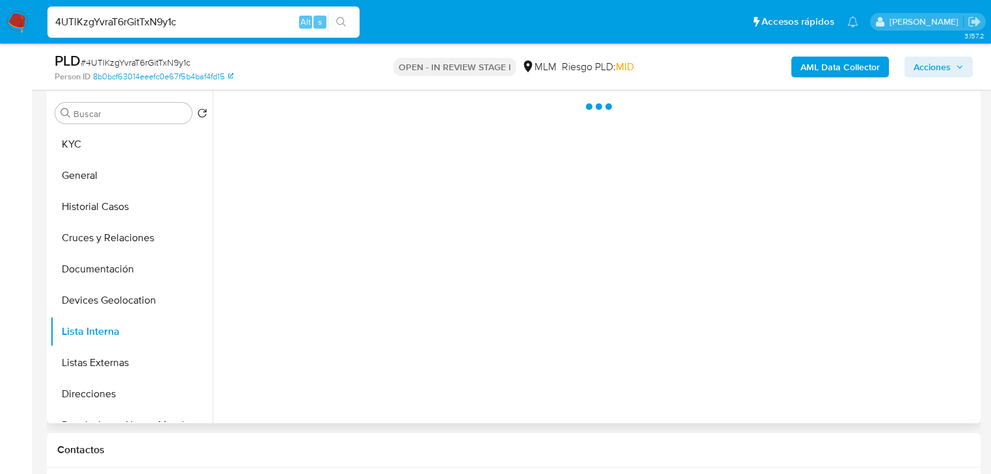
click at [101, 358] on button "Listas Externas" at bounding box center [131, 362] width 163 height 31
click at [353, 338] on div at bounding box center [595, 256] width 765 height 333
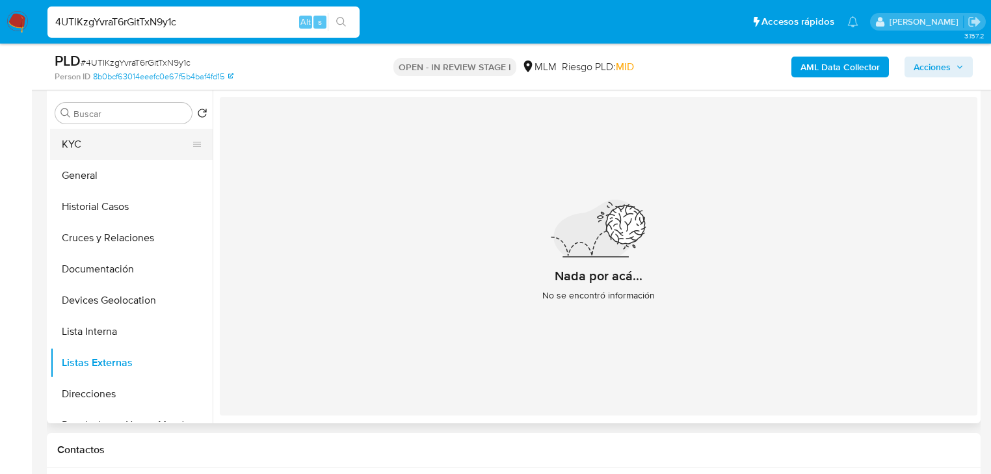
click at [64, 141] on button "KYC" at bounding box center [126, 144] width 152 height 31
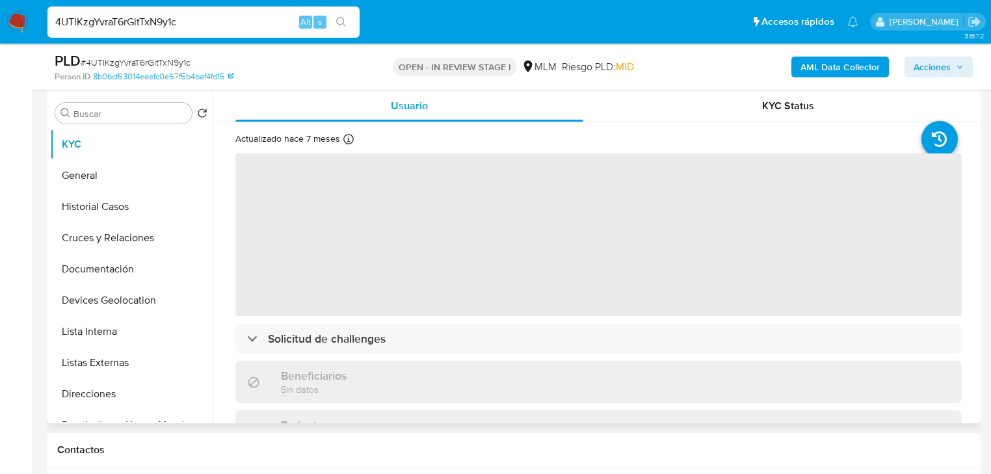
click at [415, 283] on span "‌" at bounding box center [598, 234] width 726 height 163
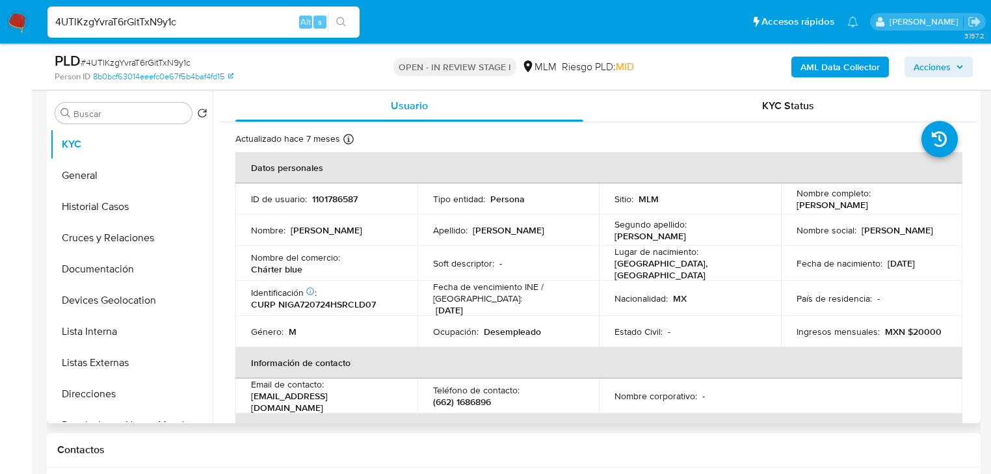
scroll to position [52, 0]
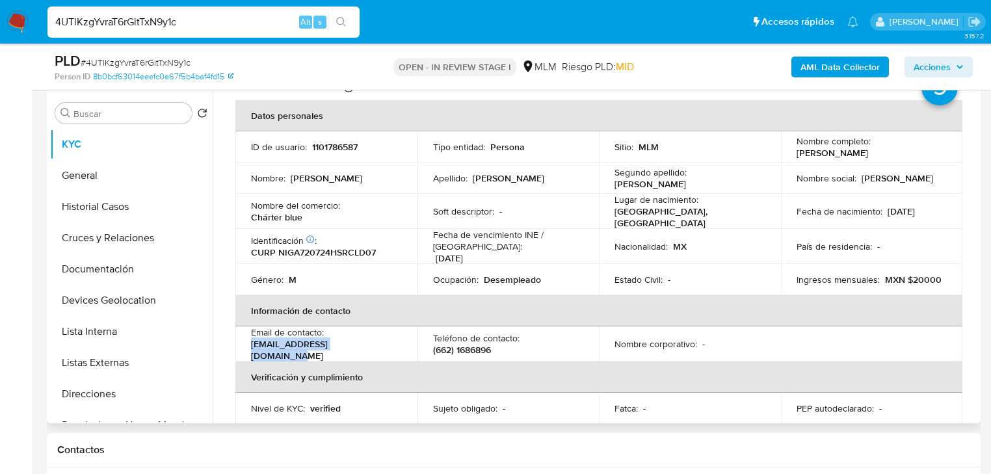
drag, startPoint x: 339, startPoint y: 351, endPoint x: 249, endPoint y: 343, distance: 90.1
click at [249, 343] on td "Email de contacto : nicolaadolfo115@gmail.com" at bounding box center [326, 343] width 182 height 35
copy p "[EMAIL_ADDRESS][DOMAIN_NAME]"
click at [508, 296] on th "Información de contacto" at bounding box center [598, 310] width 727 height 31
click at [491, 344] on p "(662) 1686896" at bounding box center [462, 350] width 58 height 12
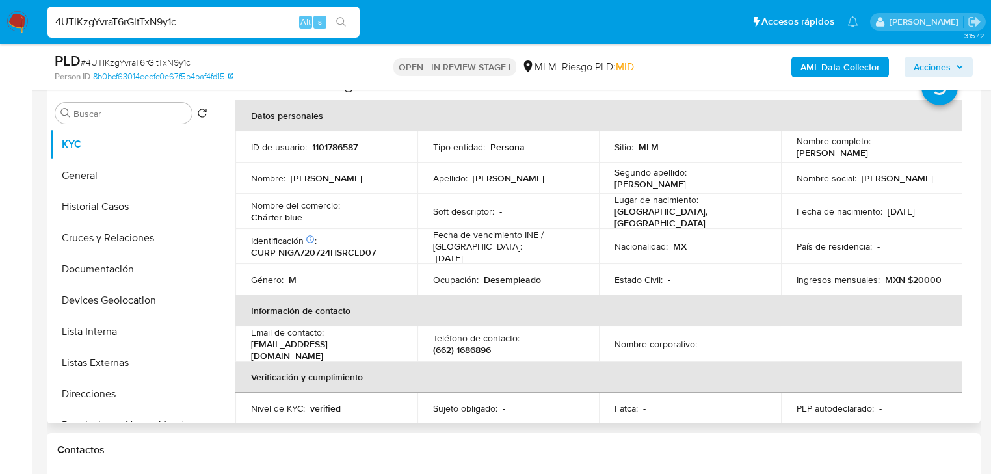
click at [491, 344] on p "(662) 1686896" at bounding box center [462, 350] width 58 height 12
click at [482, 345] on p "(662) 1686896" at bounding box center [462, 350] width 58 height 12
copy p "1686896"
click at [99, 328] on button "Lista Interna" at bounding box center [126, 331] width 152 height 31
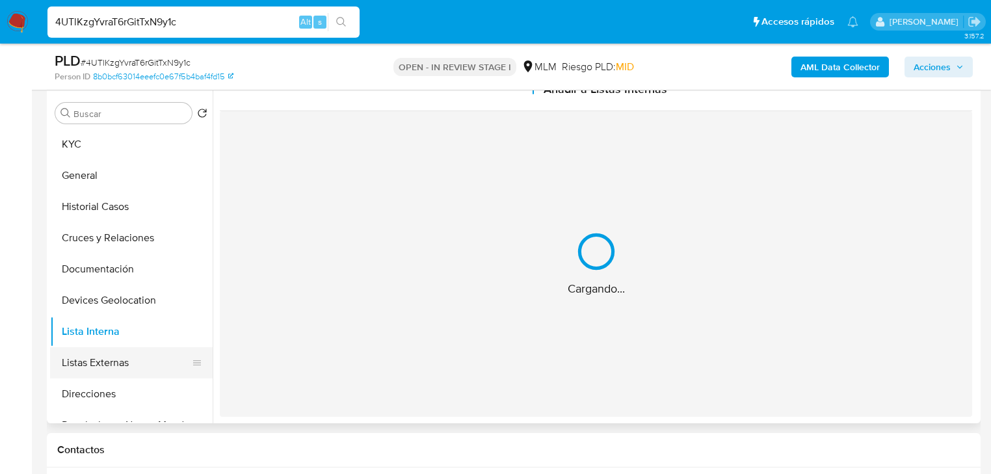
scroll to position [0, 0]
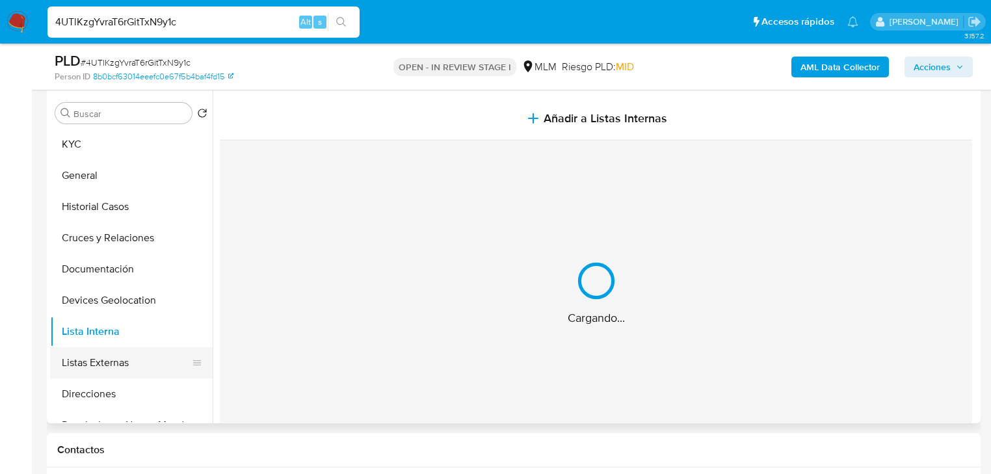
click at [103, 376] on button "Listas Externas" at bounding box center [126, 362] width 152 height 31
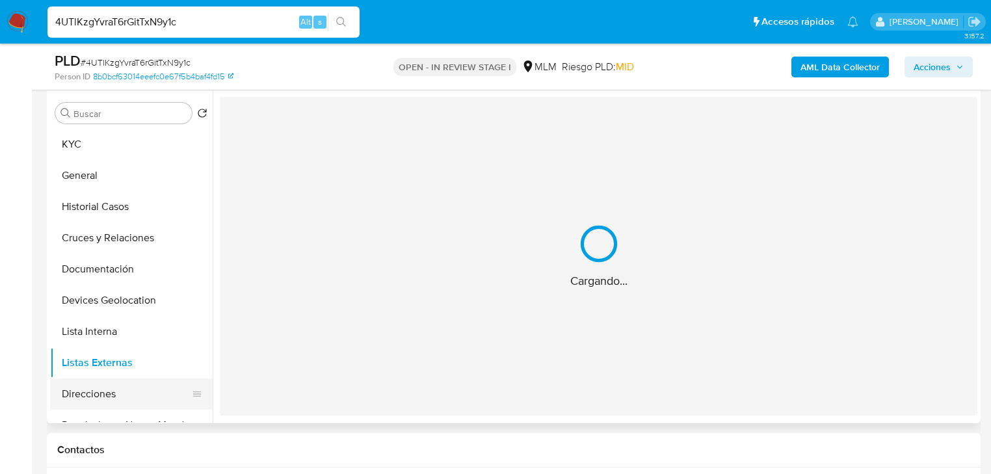
click at [101, 389] on button "Direcciones" at bounding box center [126, 393] width 152 height 31
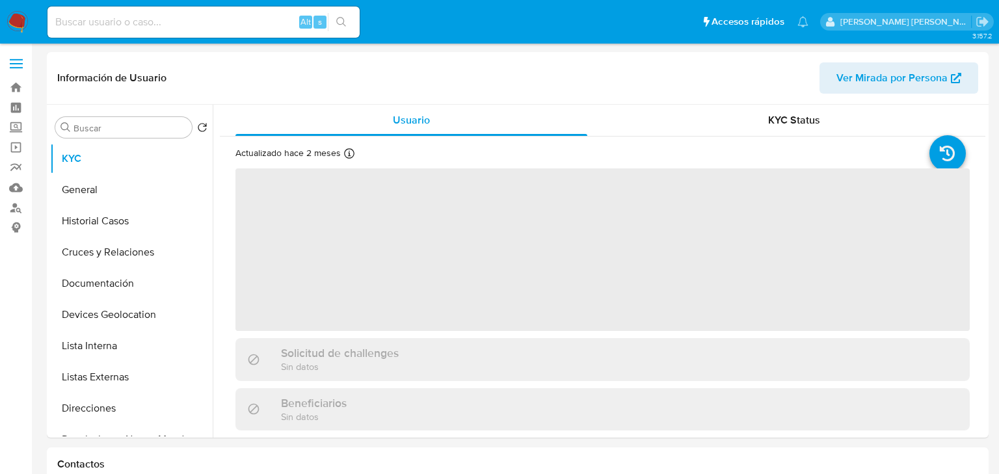
select select "10"
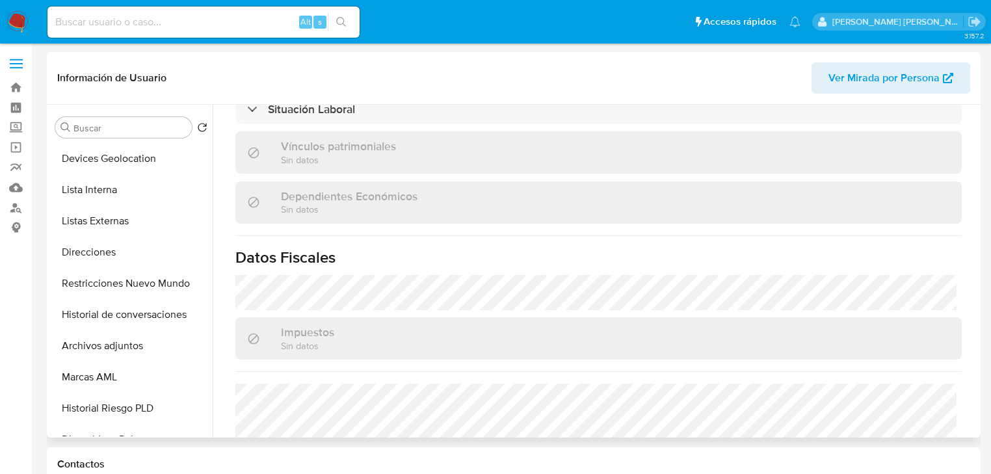
scroll to position [821, 0]
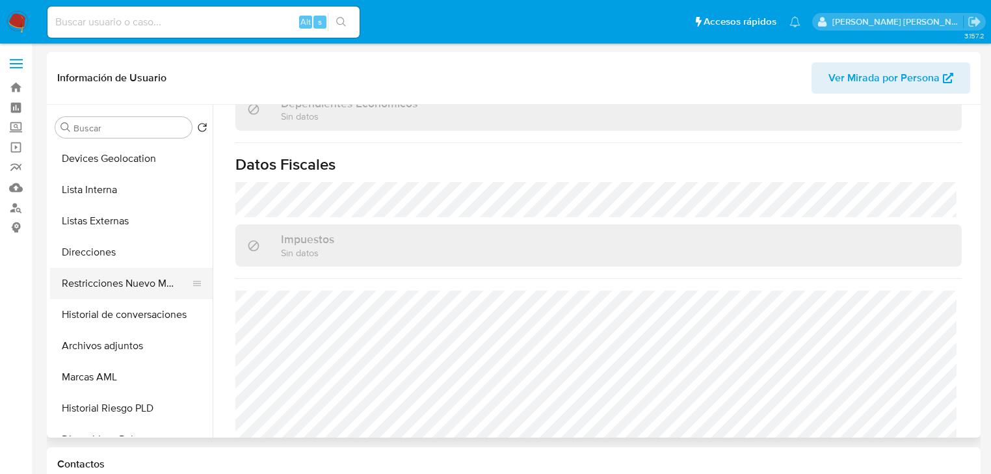
click at [131, 283] on button "Restricciones Nuevo Mundo" at bounding box center [126, 283] width 152 height 31
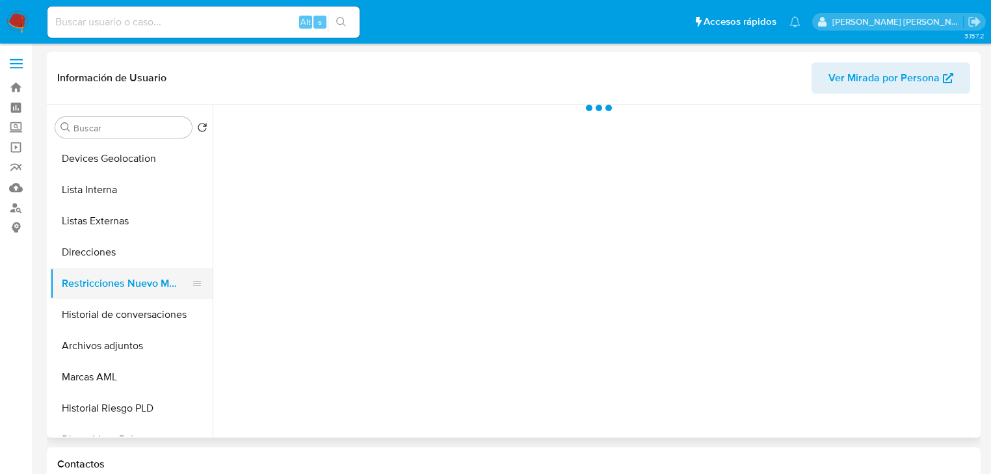
scroll to position [0, 0]
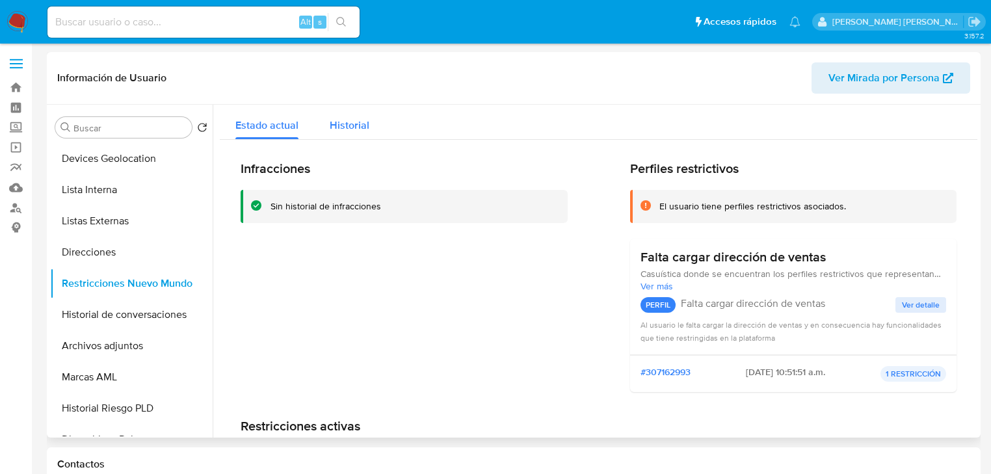
click at [349, 126] on span "Historial" at bounding box center [350, 125] width 40 height 15
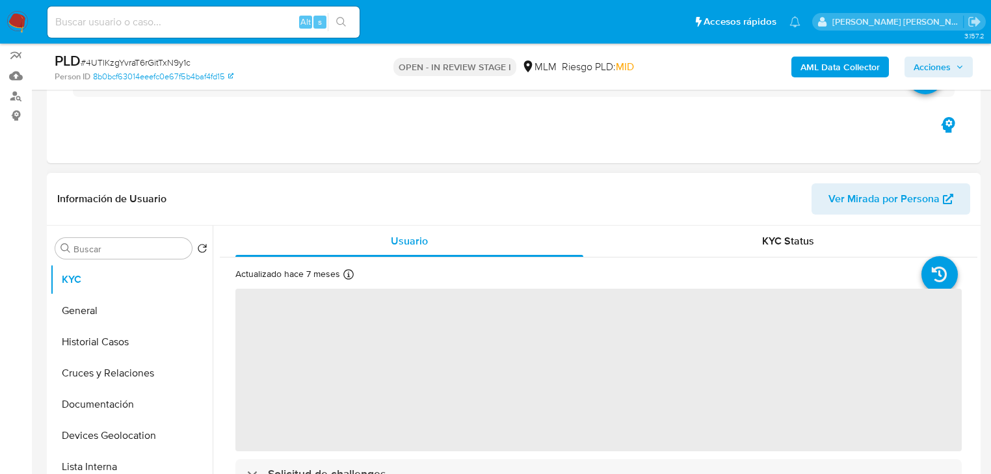
scroll to position [260, 0]
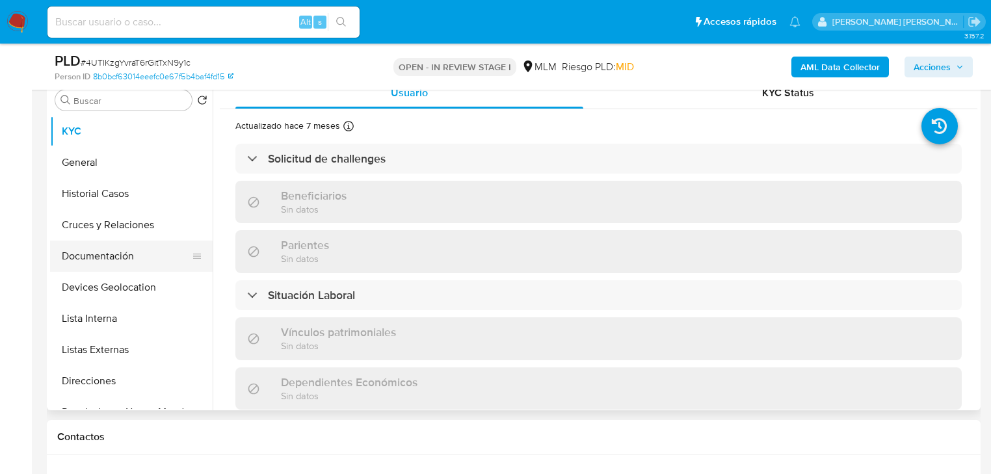
click at [156, 267] on button "Documentación" at bounding box center [126, 256] width 152 height 31
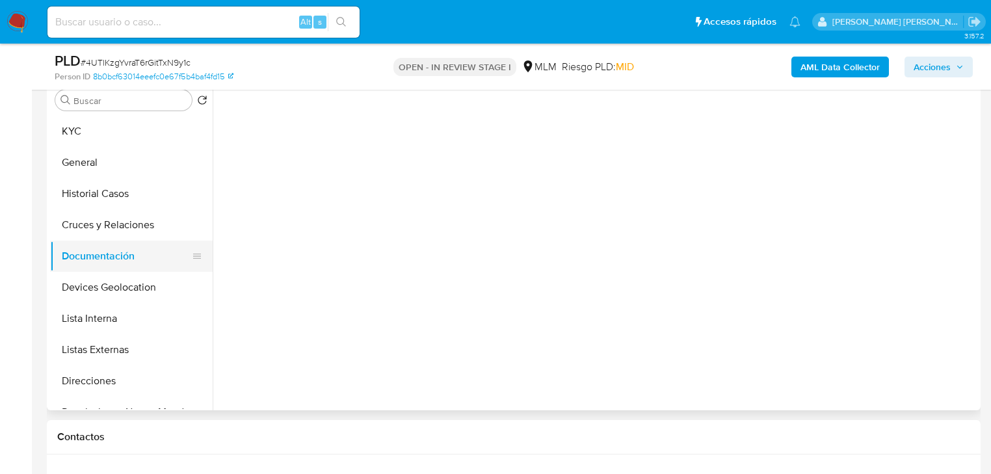
select select "10"
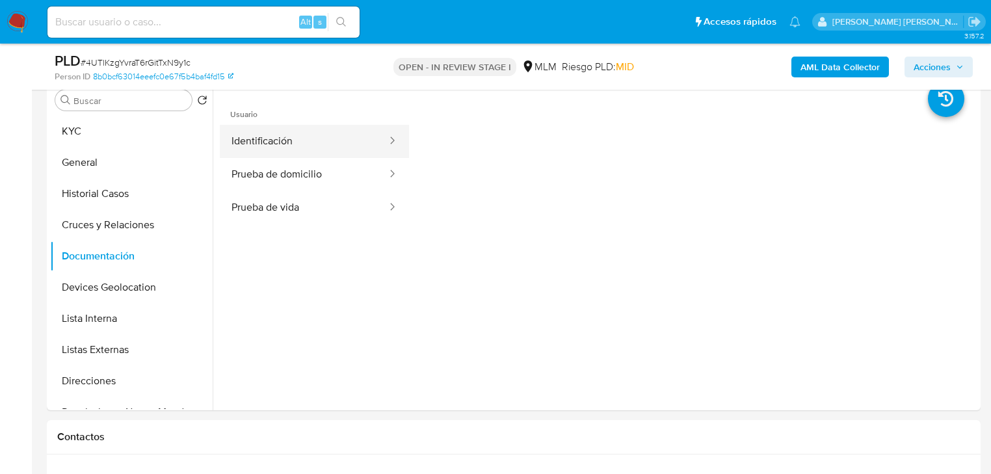
click at [341, 140] on button "Identificación" at bounding box center [304, 141] width 168 height 33
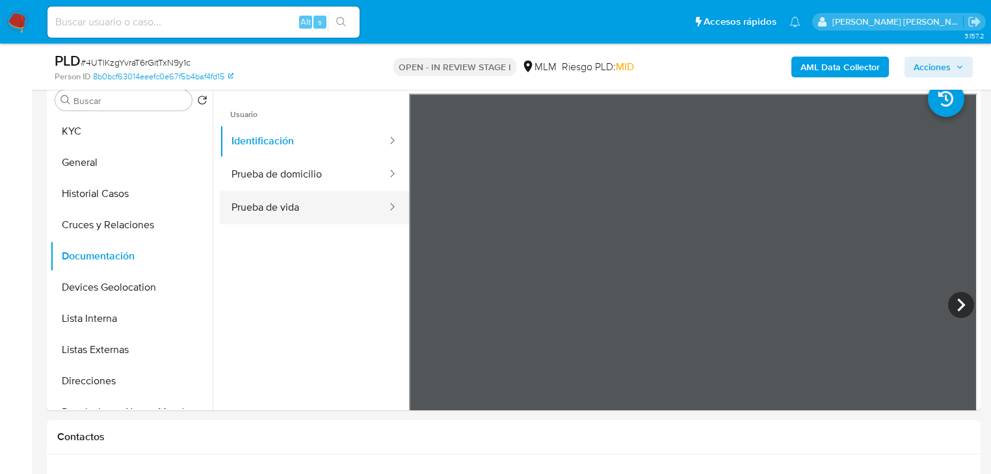
click at [310, 202] on button "Prueba de vida" at bounding box center [304, 207] width 168 height 33
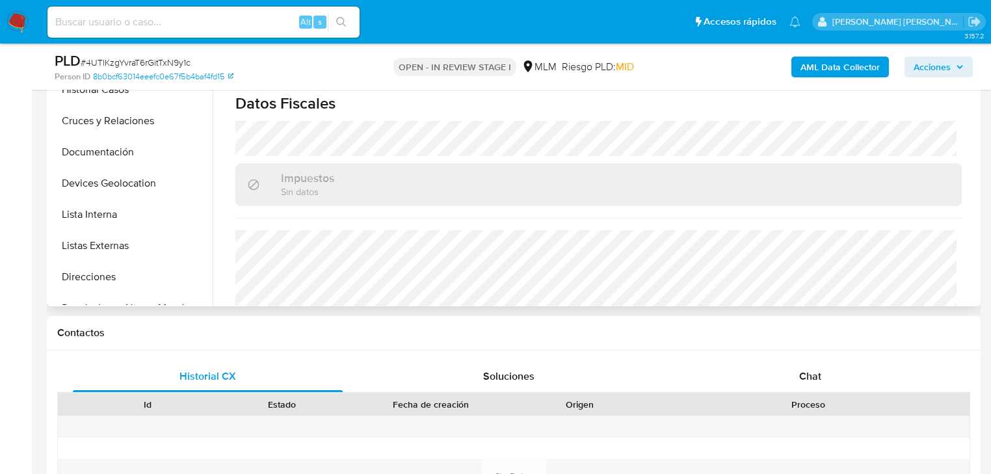
scroll to position [774, 0]
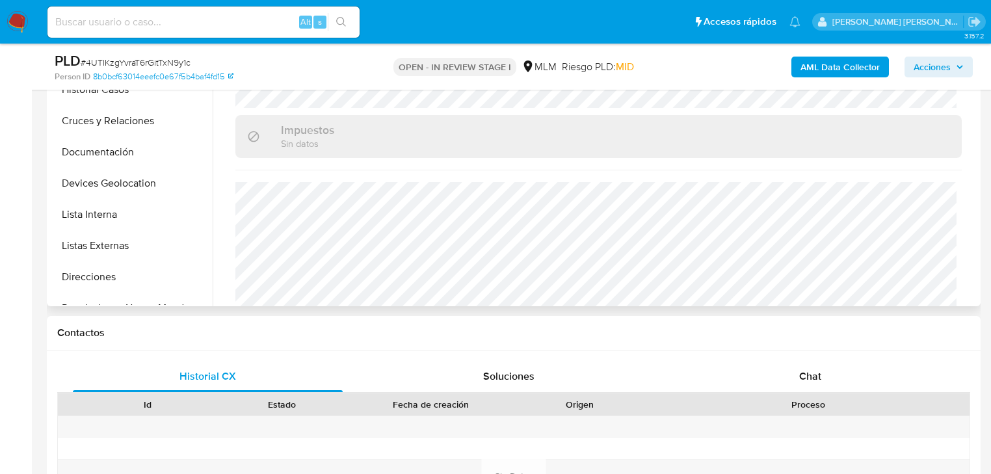
select select "10"
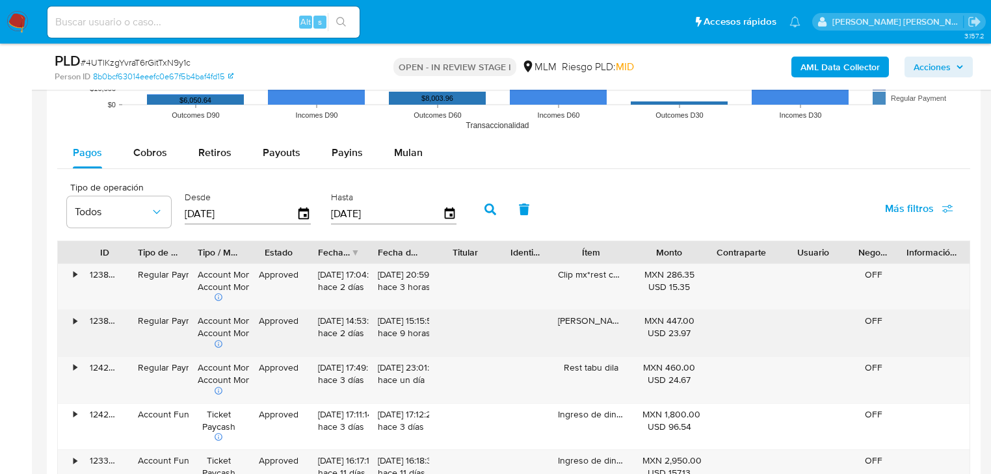
scroll to position [1456, 0]
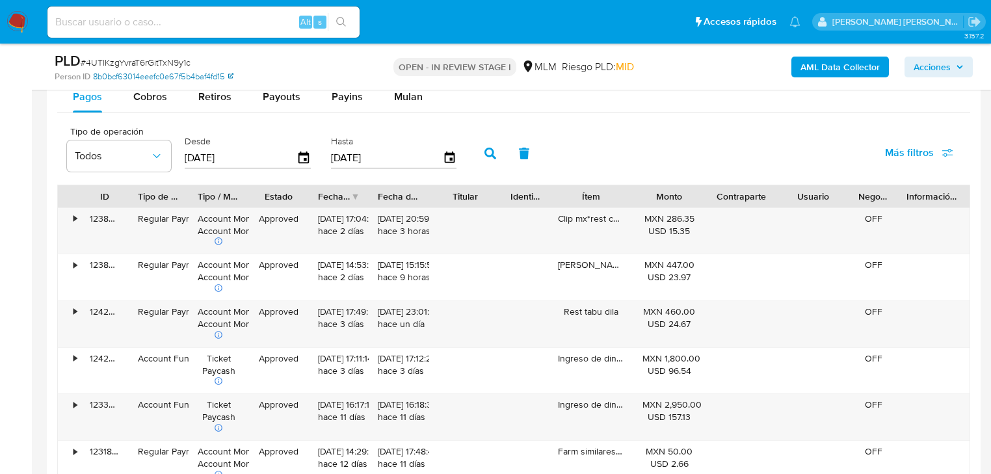
click at [133, 78] on link "8b0bcf63014eeefc0e67f5b4baf4fd15" at bounding box center [163, 77] width 140 height 12
click at [134, 99] on span "Cobros" at bounding box center [150, 96] width 34 height 15
select select "10"
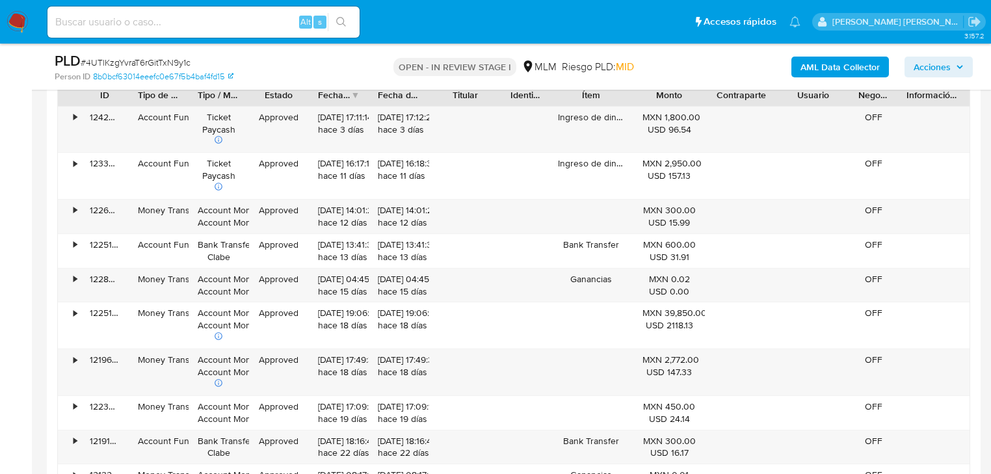
scroll to position [1560, 0]
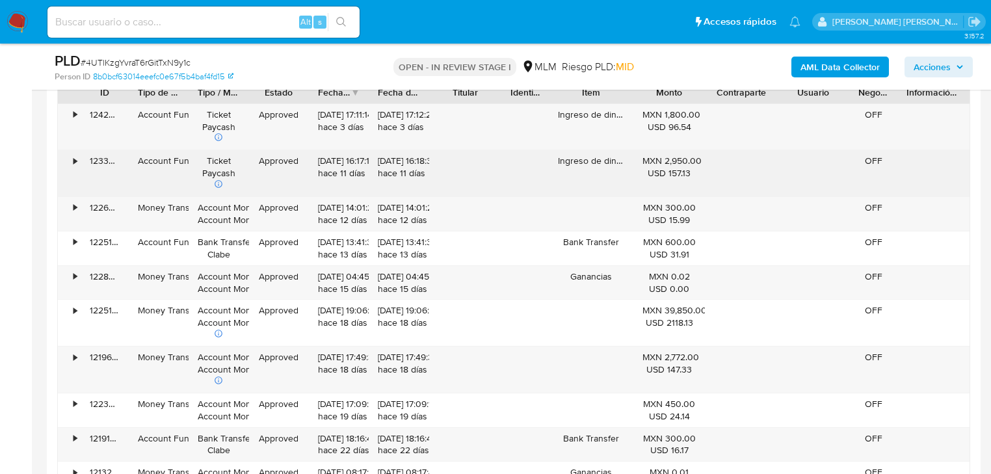
click at [72, 160] on div "•" at bounding box center [69, 173] width 23 height 46
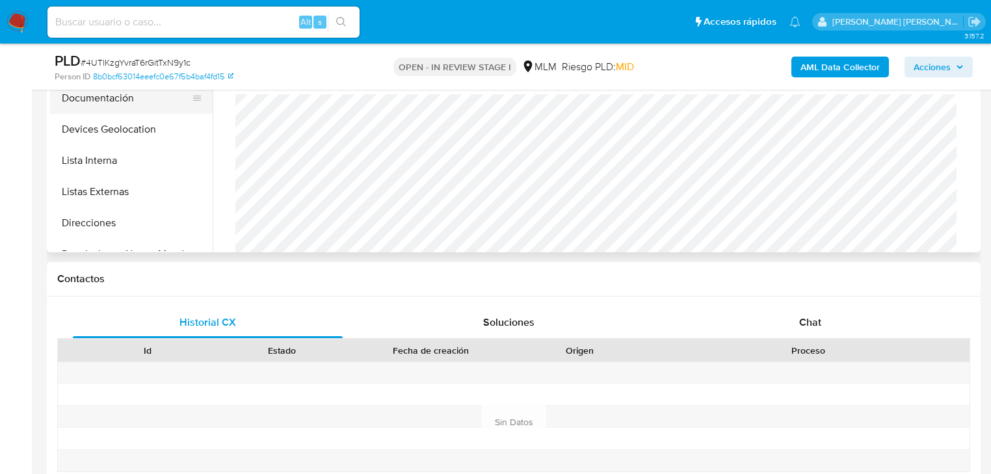
scroll to position [260, 0]
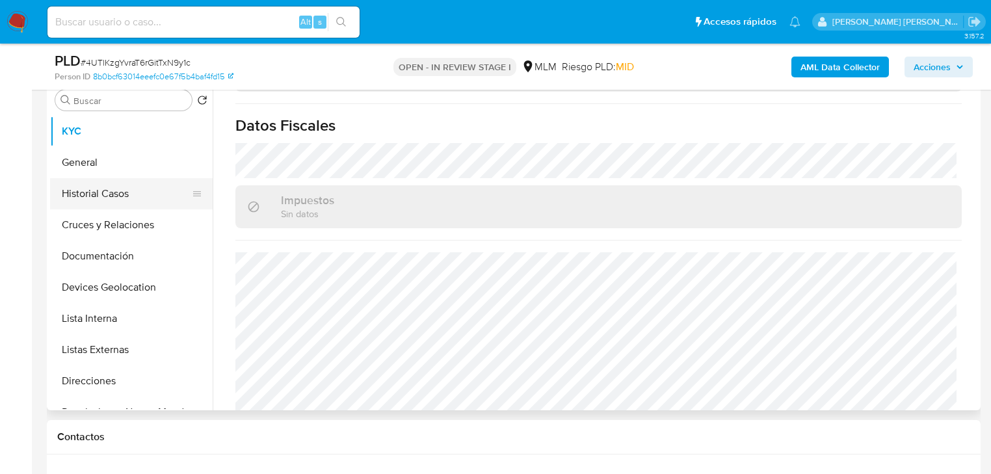
click at [112, 203] on button "Historial Casos" at bounding box center [126, 193] width 152 height 31
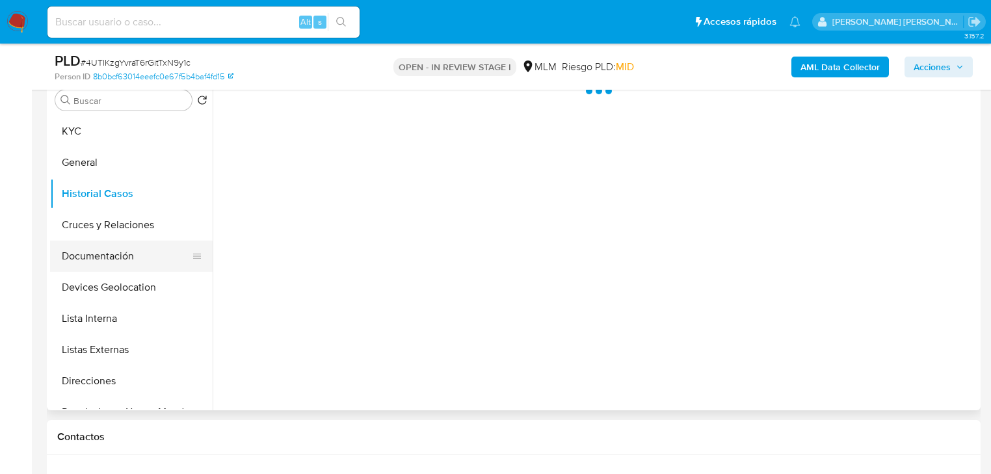
scroll to position [0, 0]
click at [97, 246] on button "Documentación" at bounding box center [126, 256] width 152 height 31
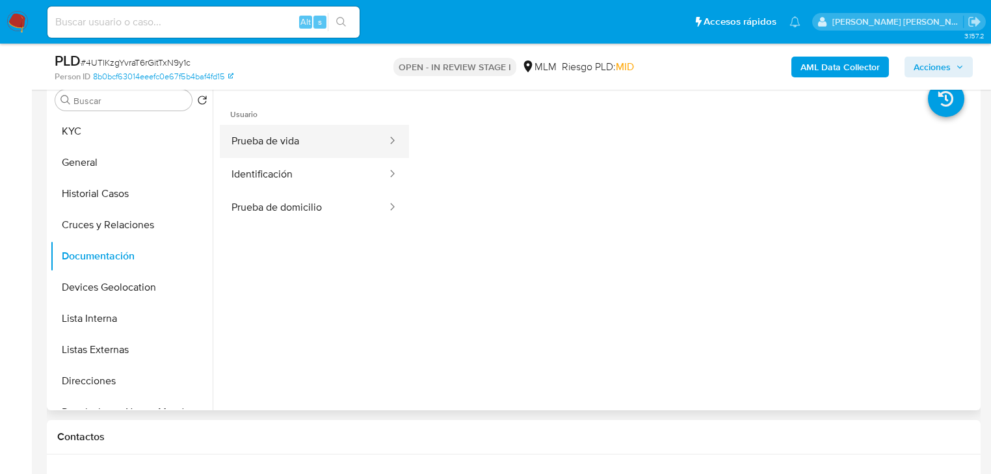
click at [302, 153] on button "Prueba de vida" at bounding box center [304, 141] width 168 height 33
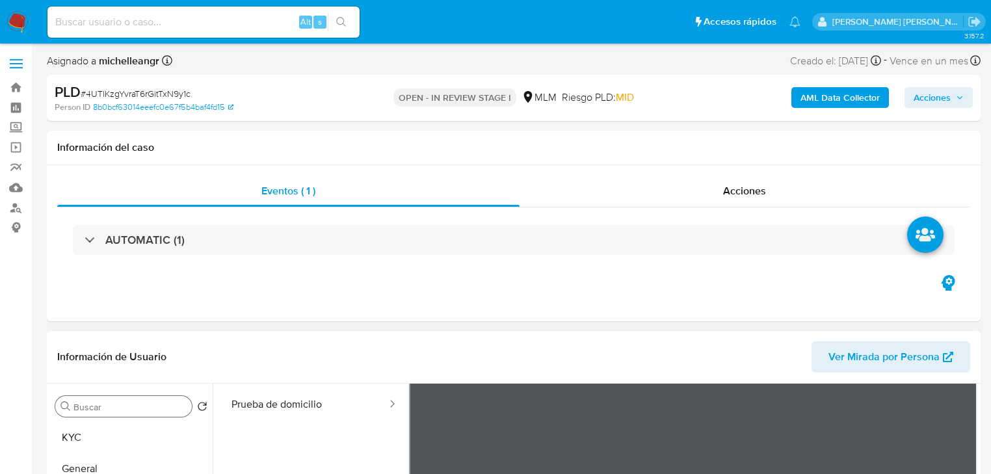
click at [73, 445] on button "KYC" at bounding box center [131, 437] width 163 height 31
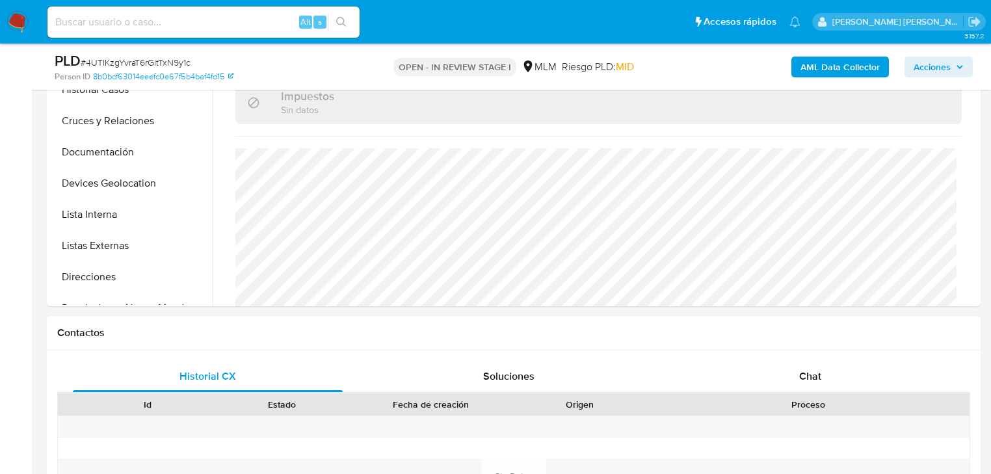
scroll to position [364, 0]
drag, startPoint x: 104, startPoint y: 273, endPoint x: 107, endPoint y: 265, distance: 8.5
click at [106, 273] on button "Direcciones" at bounding box center [126, 276] width 152 height 31
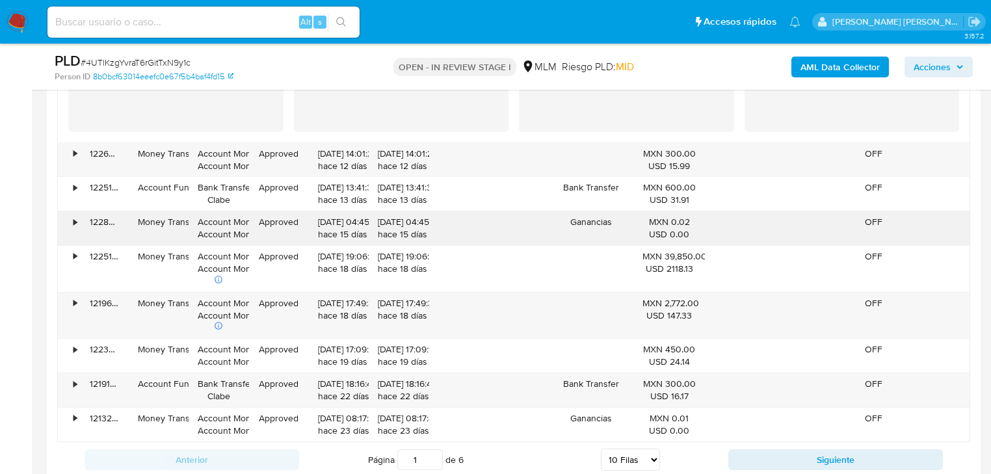
scroll to position [1872, 0]
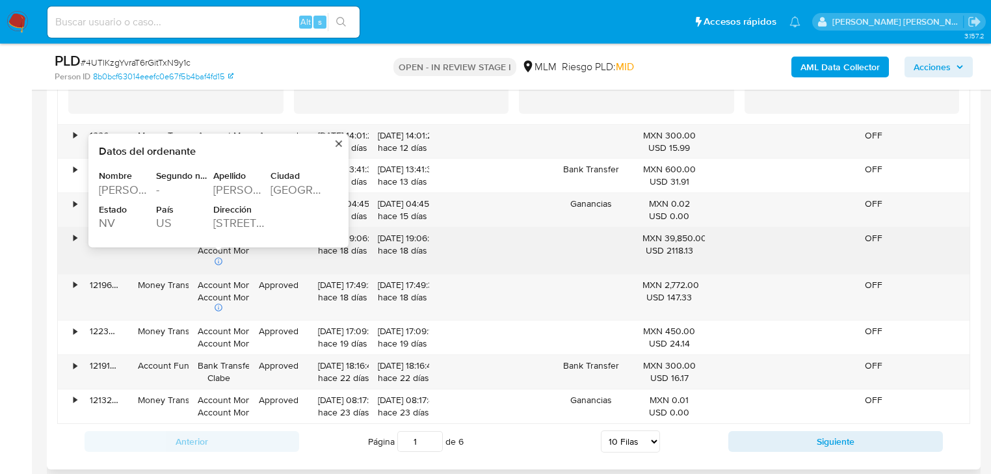
click at [292, 185] on div "[GEOGRAPHIC_DATA]" at bounding box center [297, 191] width 55 height 16
click at [237, 218] on div "[STREET_ADDRESS]" at bounding box center [240, 224] width 55 height 16
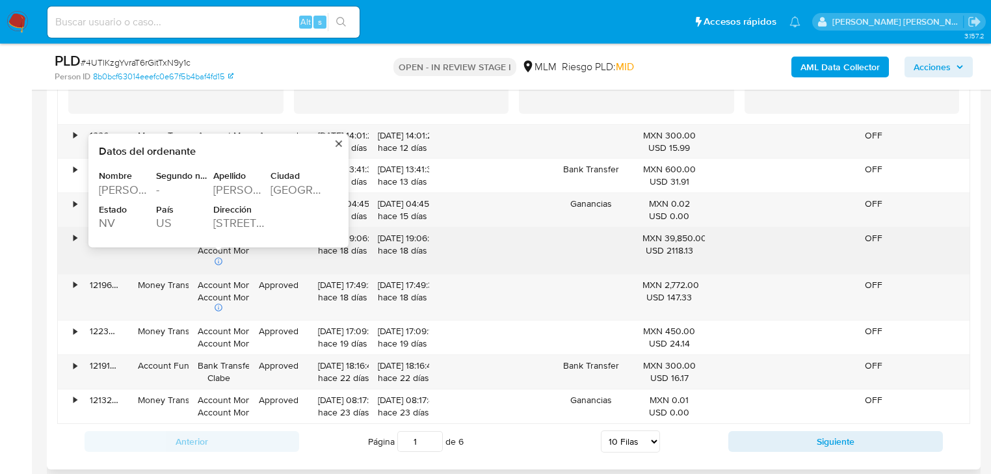
click at [237, 218] on div "[STREET_ADDRESS]" at bounding box center [240, 224] width 55 height 16
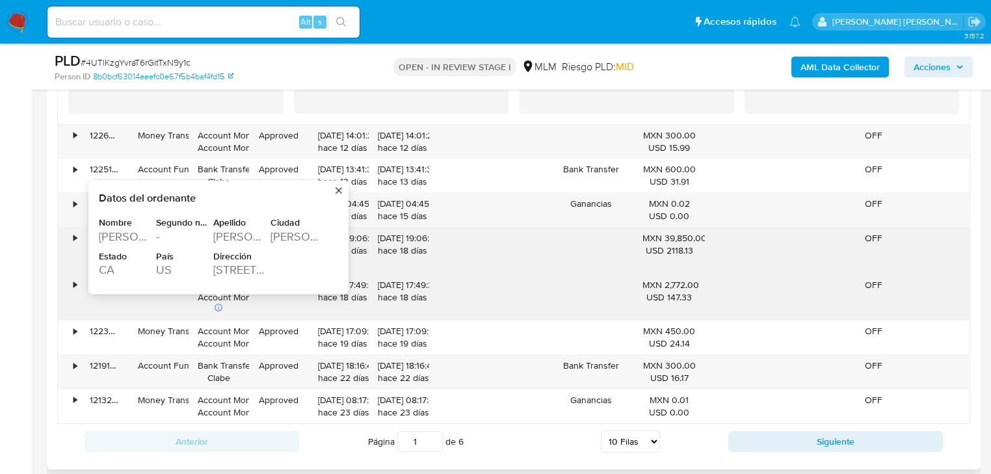
click at [229, 265] on div "9226 ELM VISTA DR" at bounding box center [240, 271] width 55 height 16
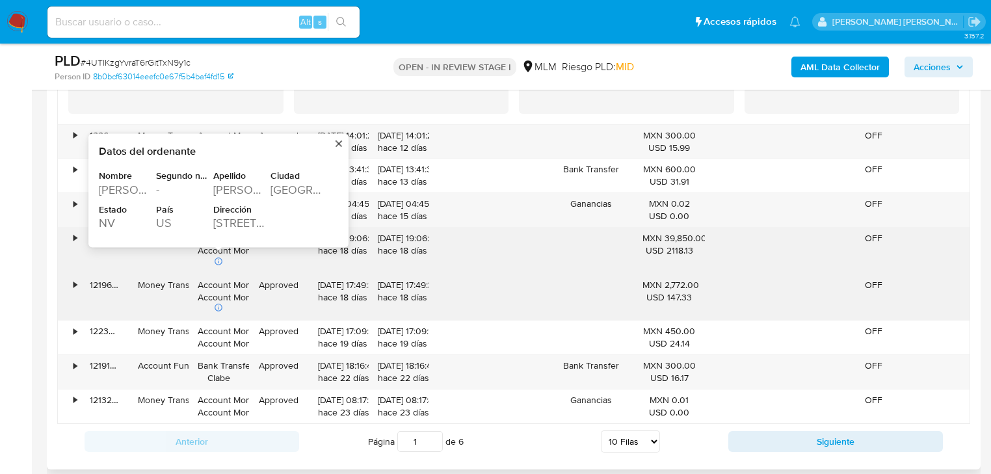
click at [236, 220] on div "7322 S RAINBOW BLVD #145" at bounding box center [240, 224] width 55 height 16
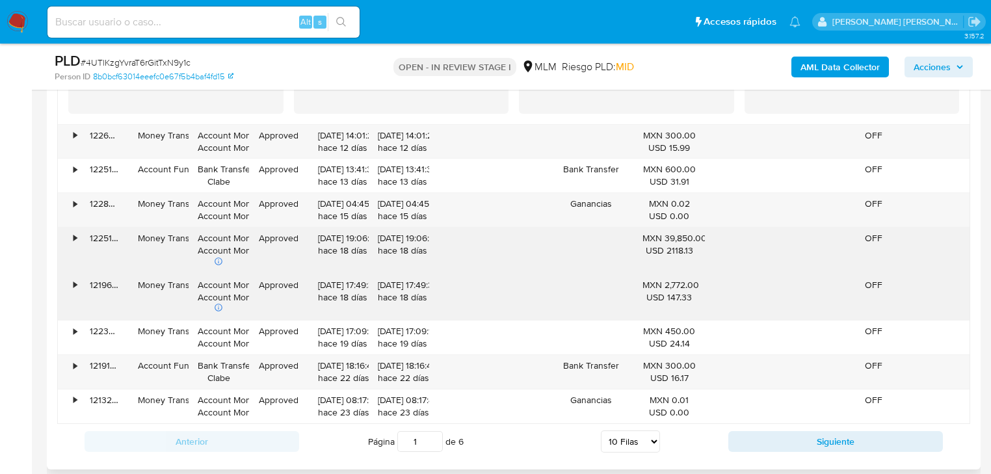
click at [799, 437] on button "Siguiente" at bounding box center [835, 441] width 215 height 21
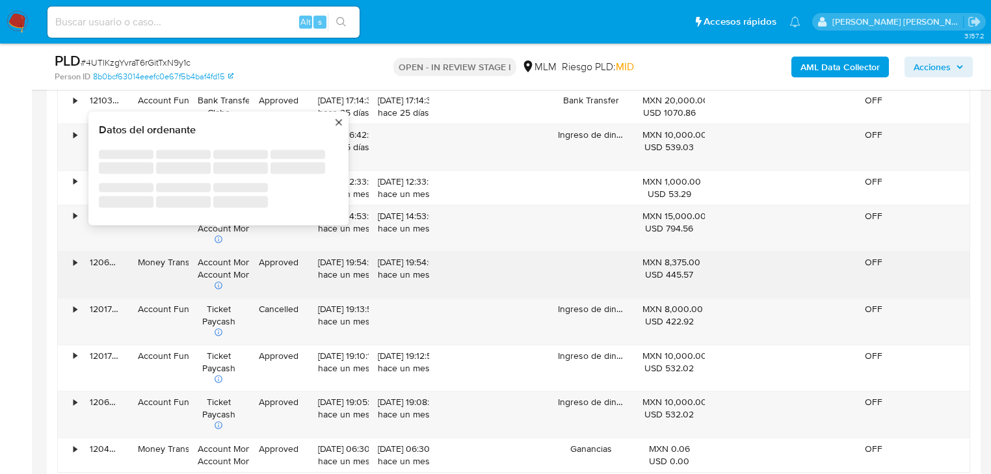
scroll to position [1612, 0]
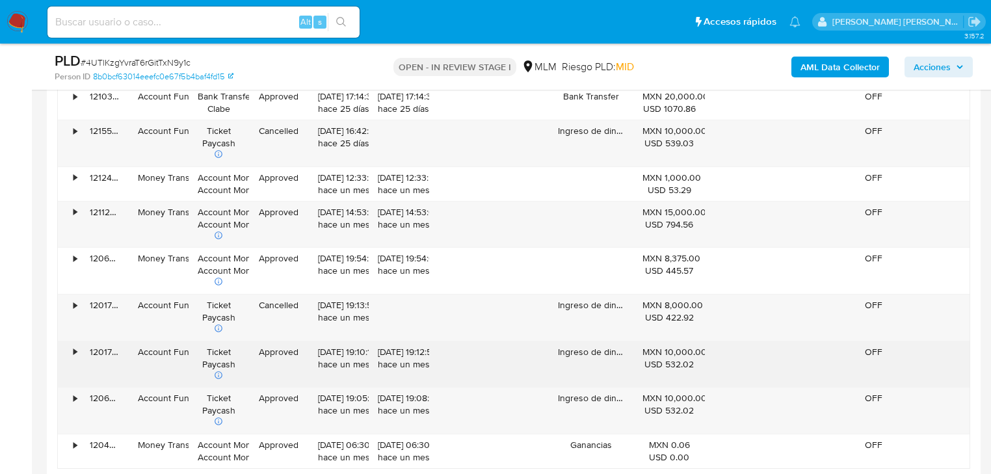
click at [70, 351] on div "•" at bounding box center [69, 364] width 23 height 46
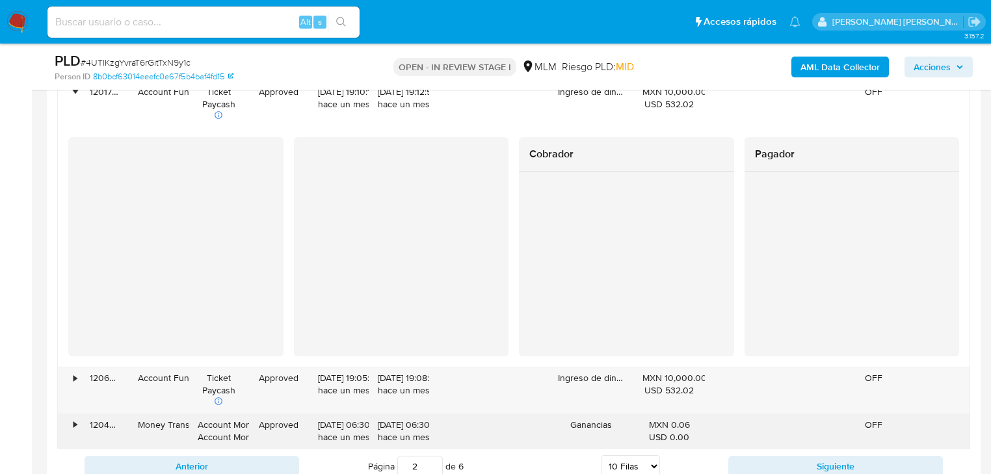
scroll to position [2028, 0]
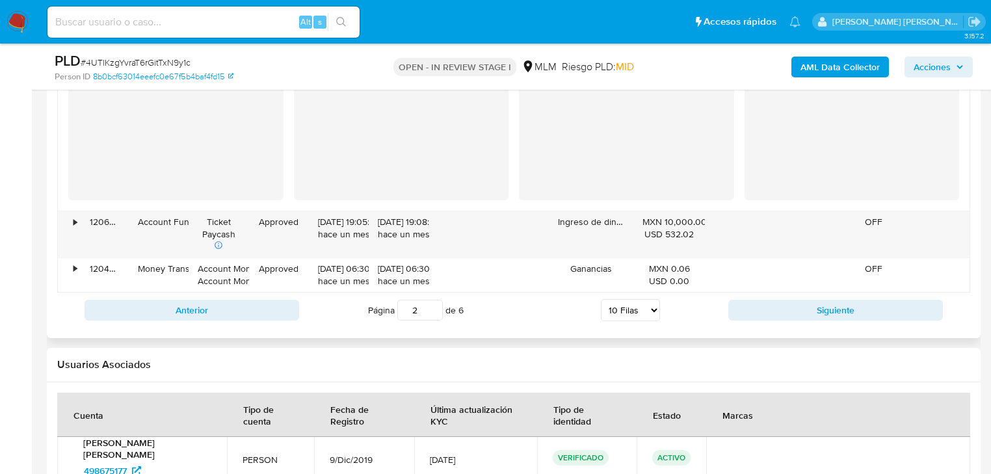
click at [770, 295] on div "Anterior Página 2 de 6 5 Filas 10 Filas 20 Filas 25 Filas 50 Filas 100 Filas Si…" at bounding box center [513, 310] width 913 height 35
click at [772, 301] on button "Siguiente" at bounding box center [835, 310] width 215 height 21
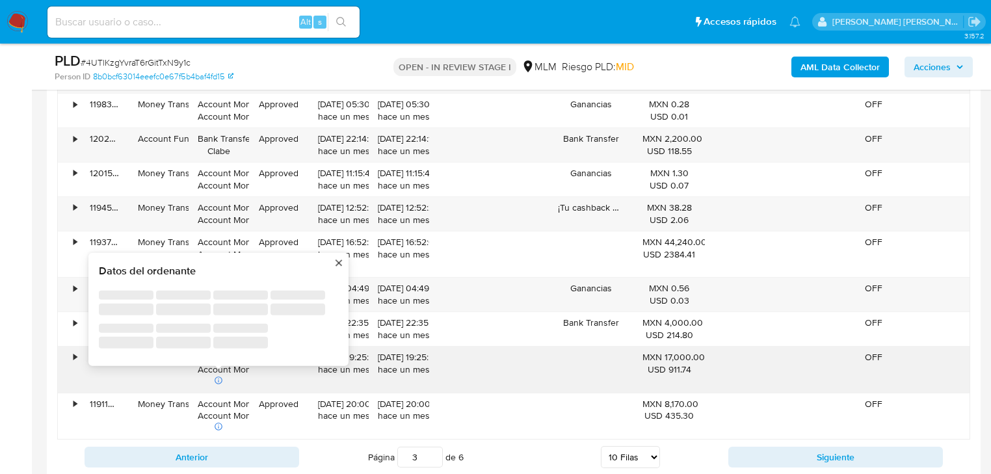
scroll to position [1664, 0]
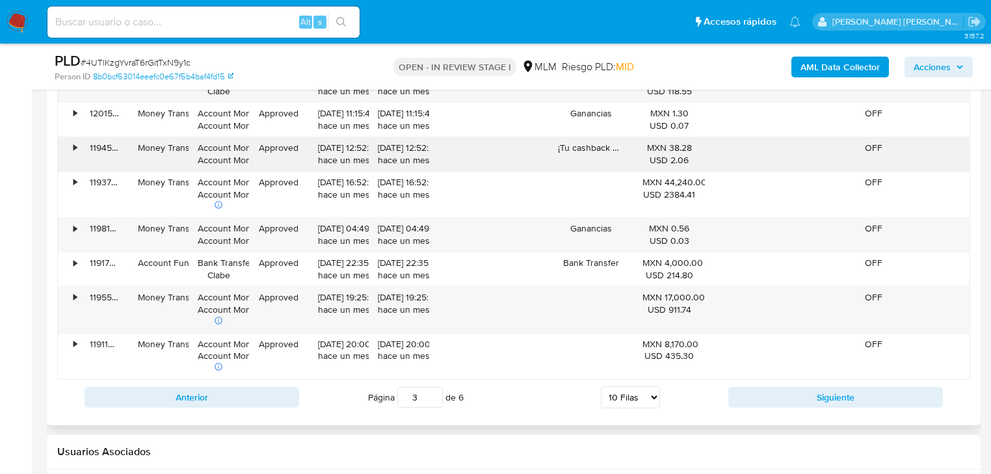
drag, startPoint x: 401, startPoint y: 148, endPoint x: 394, endPoint y: 151, distance: 7.9
click at [403, 146] on div "26/07/2025 12:52:20 hace un mes" at bounding box center [399, 154] width 42 height 25
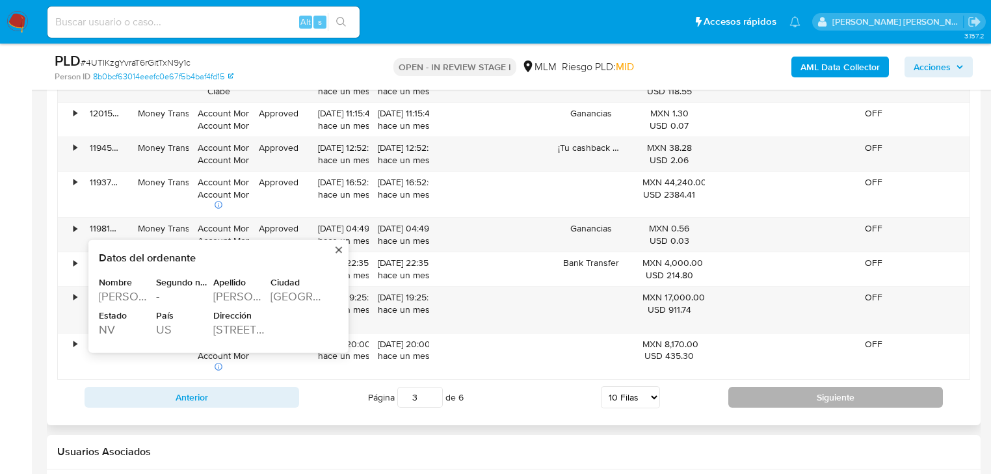
click at [755, 390] on button "Siguiente" at bounding box center [835, 397] width 215 height 21
type input "4"
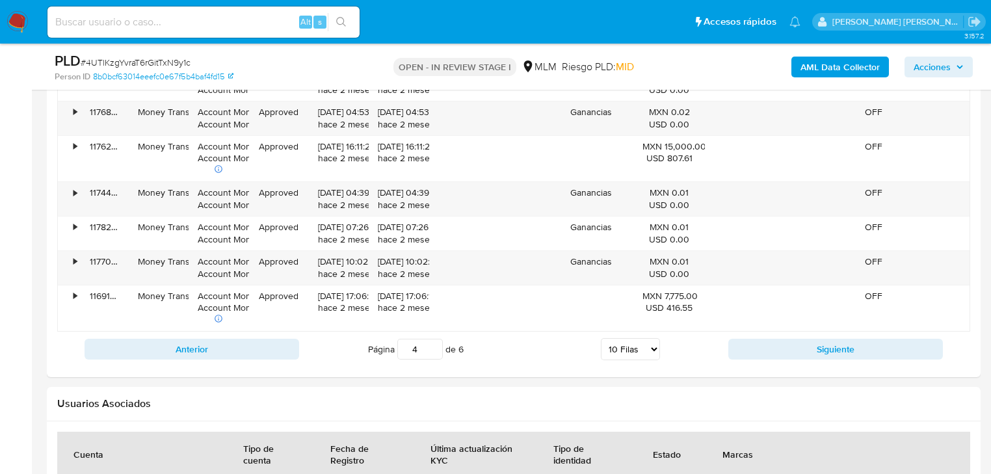
scroll to position [1716, 0]
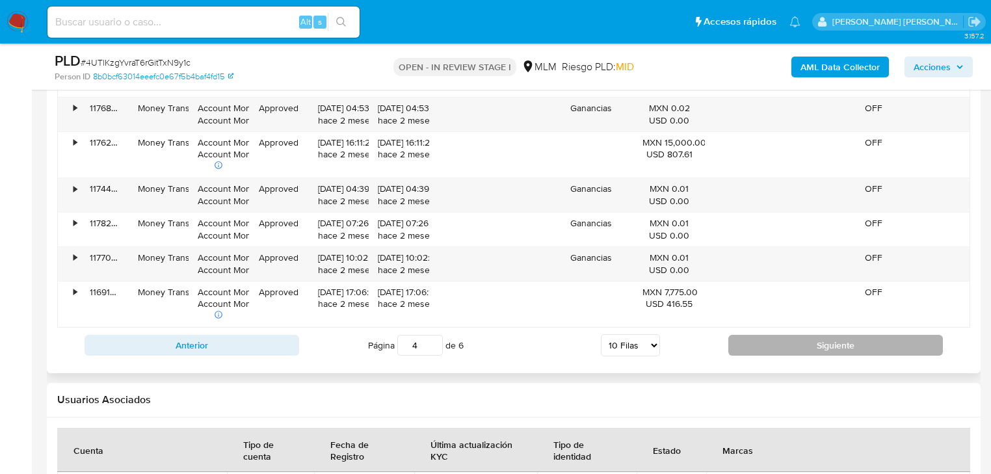
click at [742, 336] on button "Siguiente" at bounding box center [835, 345] width 215 height 21
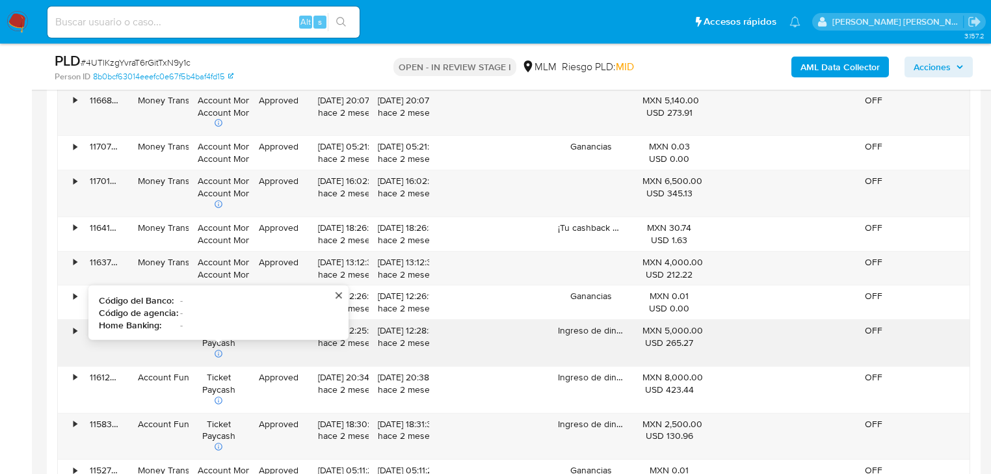
scroll to position [1664, 0]
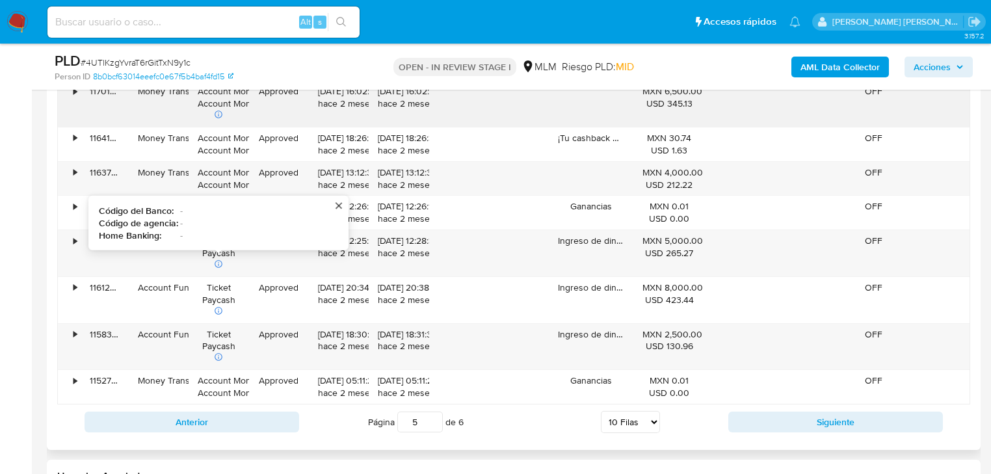
click at [334, 112] on div "01/07/2025 16:02:01 hace 2 meses" at bounding box center [339, 104] width 60 height 46
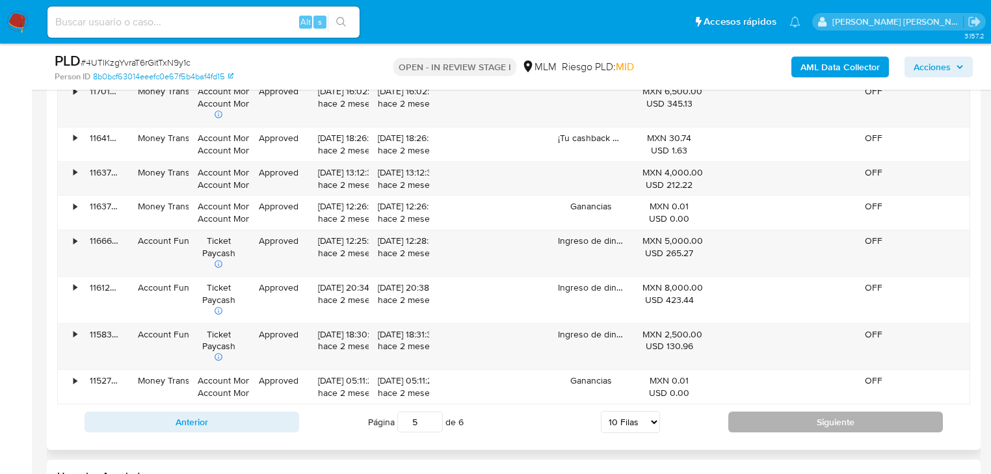
click at [748, 412] on button "Siguiente" at bounding box center [835, 422] width 215 height 21
type input "6"
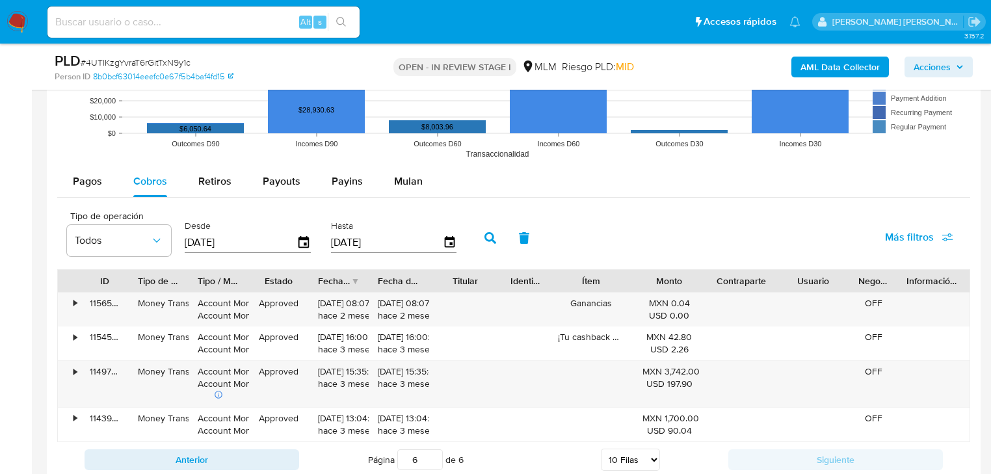
scroll to position [1352, 0]
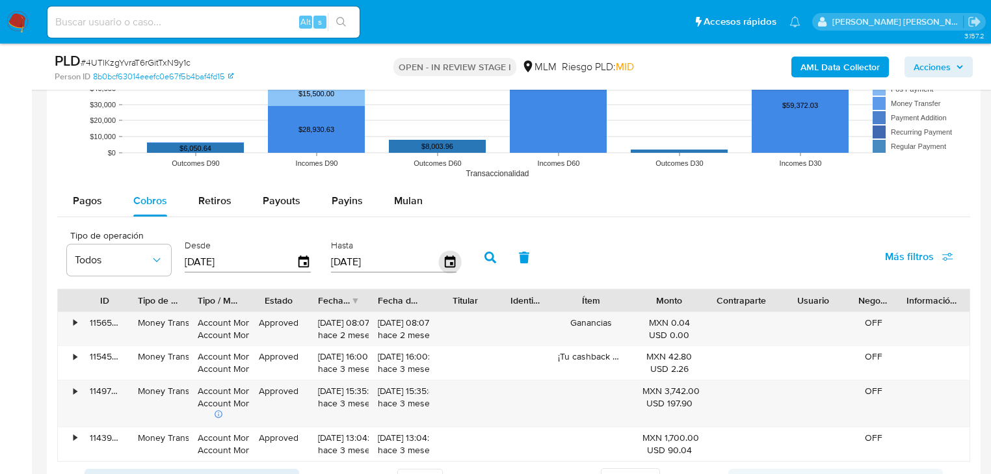
click at [449, 261] on icon "button" at bounding box center [449, 261] width 10 height 12
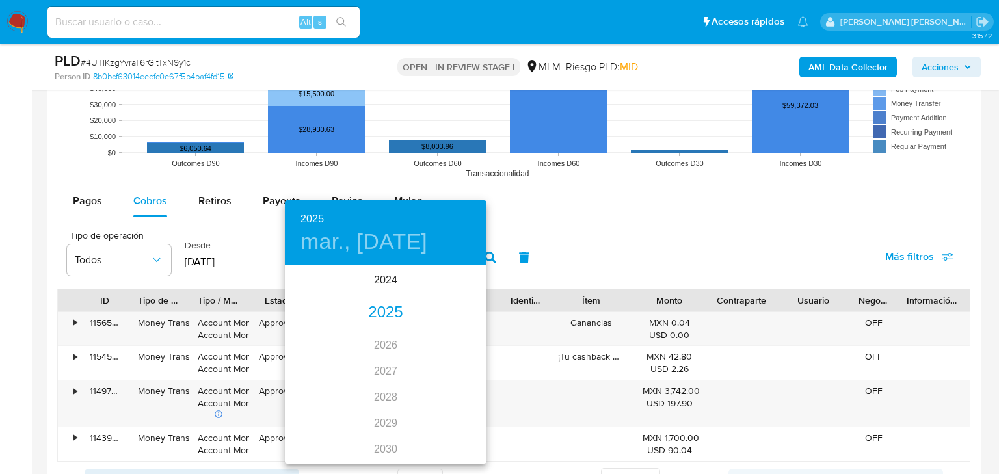
click at [390, 311] on div "2025" at bounding box center [386, 313] width 202 height 26
click at [333, 337] on div "abr." at bounding box center [318, 340] width 67 height 49
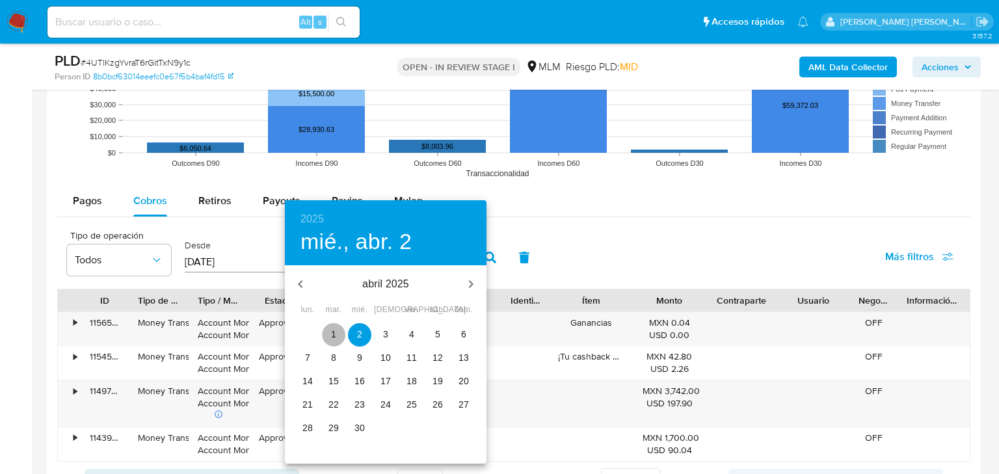
click at [338, 334] on span "1" at bounding box center [333, 334] width 23 height 13
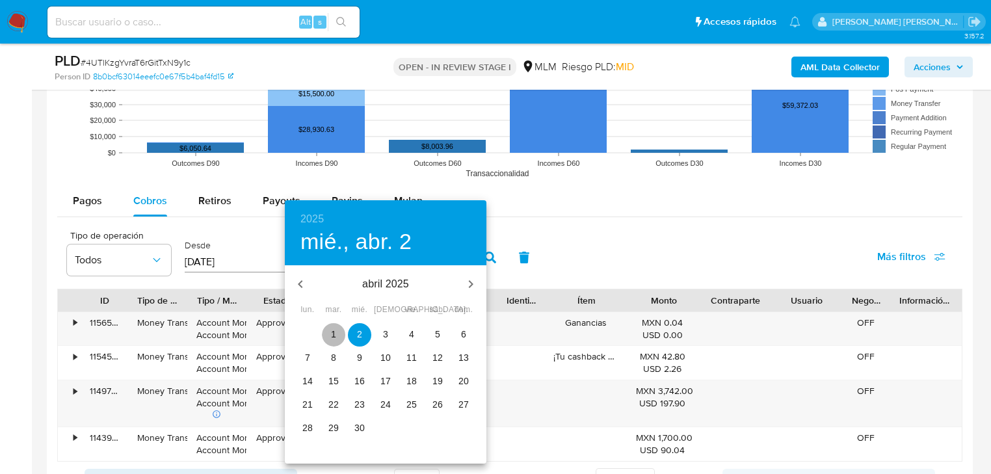
type input "01/04/2025"
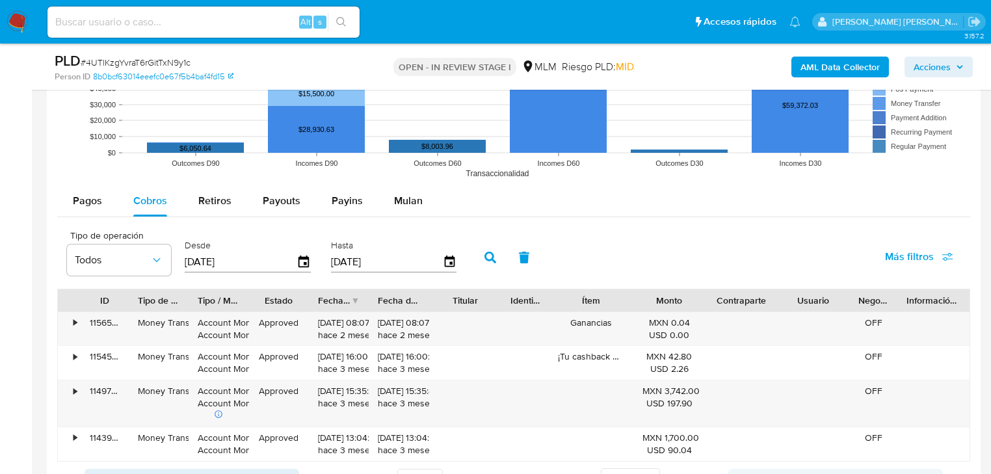
click at [490, 262] on button "button" at bounding box center [490, 257] width 34 height 31
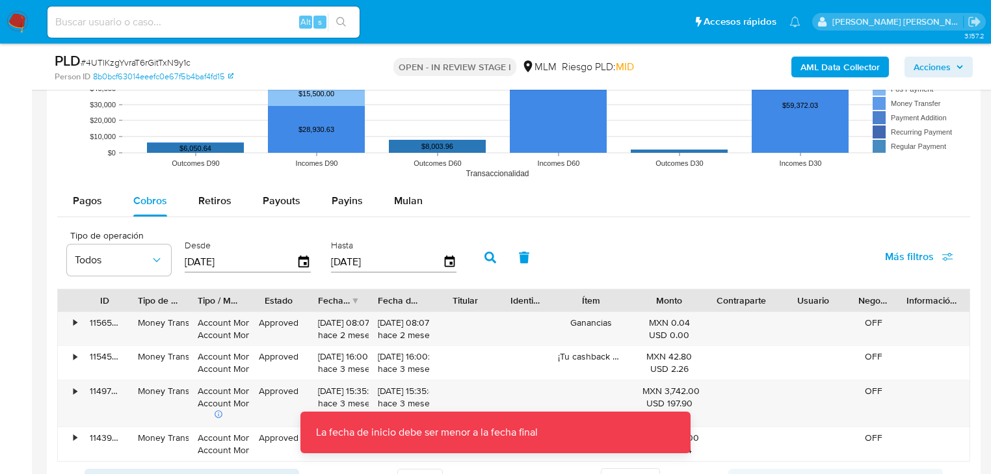
click at [311, 260] on div "Desde 05/06/2025" at bounding box center [249, 256] width 136 height 52
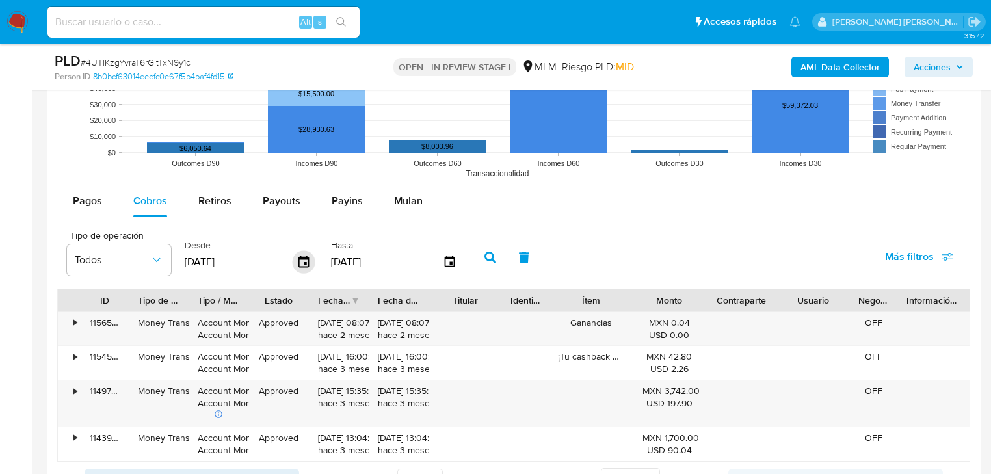
click at [304, 261] on icon "button" at bounding box center [303, 261] width 10 height 12
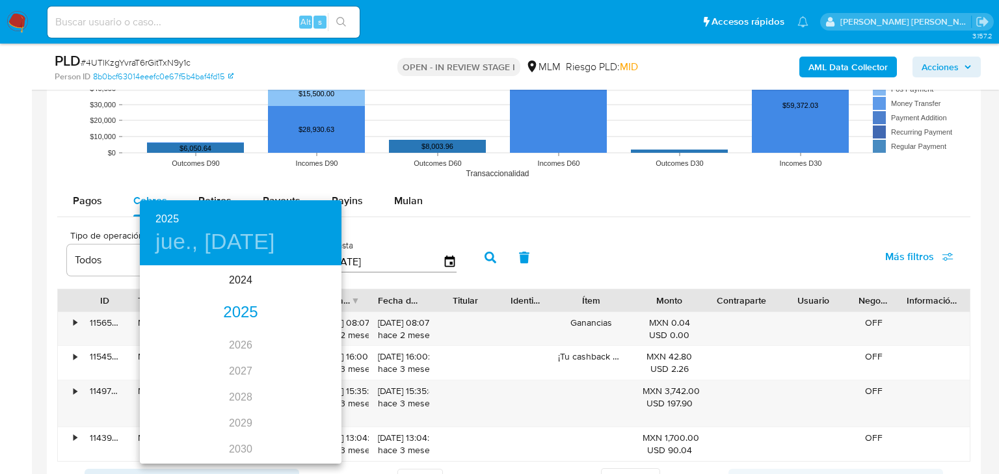
click at [244, 309] on div "2025" at bounding box center [241, 313] width 202 height 26
click at [172, 337] on div "abr." at bounding box center [173, 340] width 67 height 49
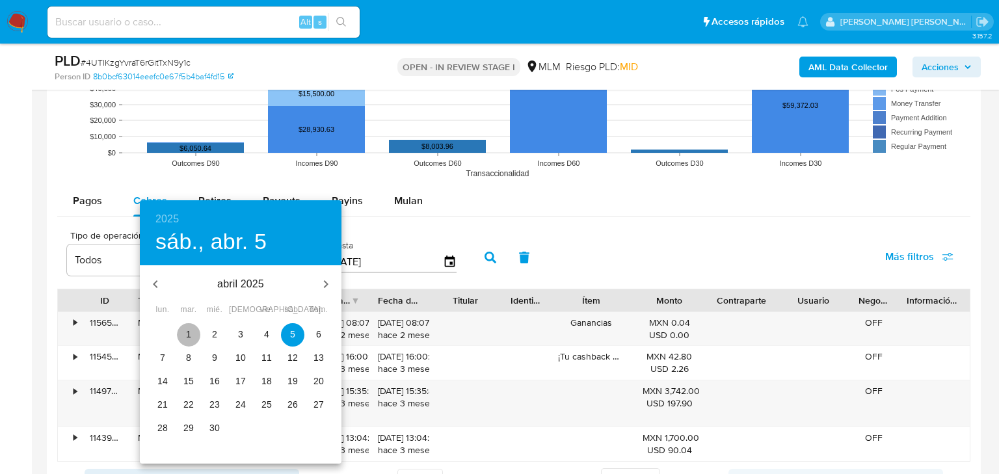
click at [189, 330] on p "1" at bounding box center [188, 334] width 5 height 13
type input "01/04/2025"
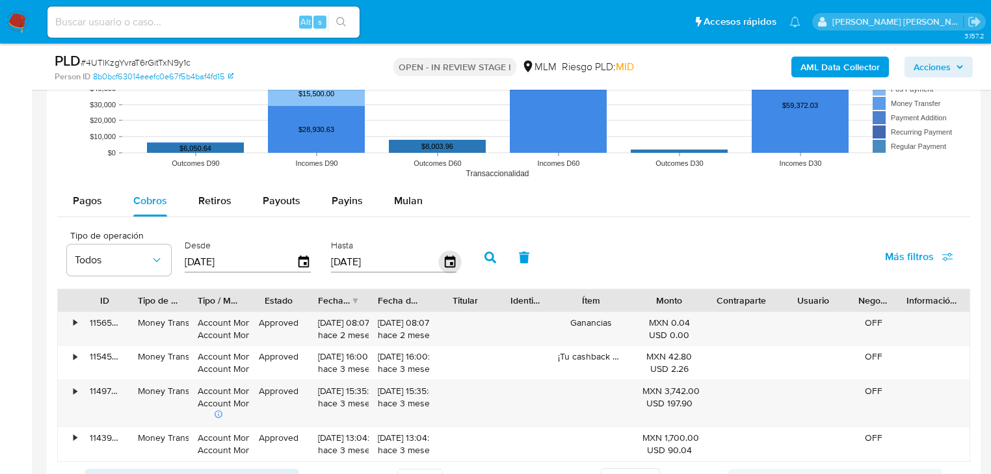
click at [445, 263] on icon "button" at bounding box center [449, 262] width 23 height 23
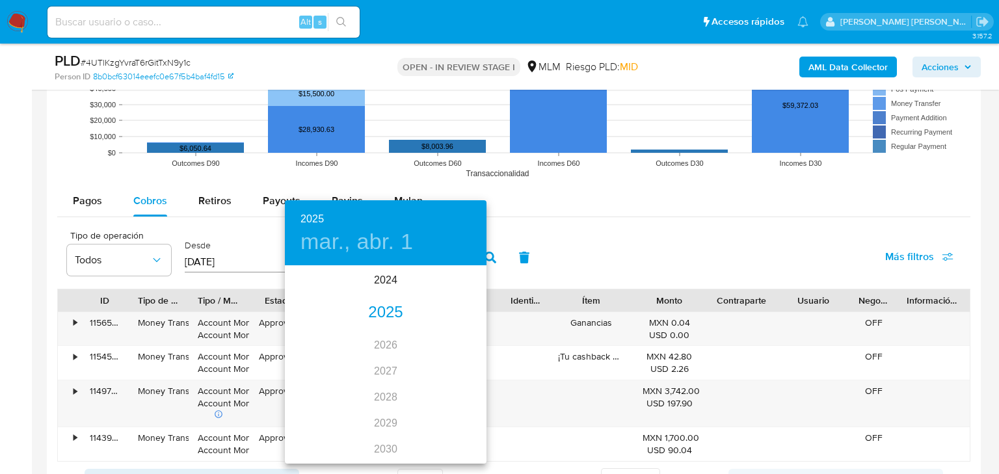
click at [389, 318] on div "2025" at bounding box center [386, 313] width 202 height 26
click at [447, 395] on div "sep." at bounding box center [452, 389] width 67 height 49
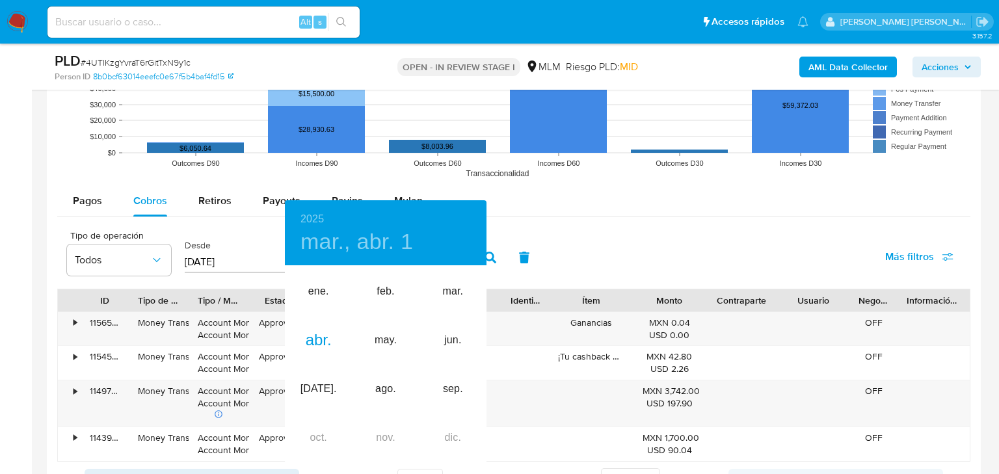
type input "01/09/2025"
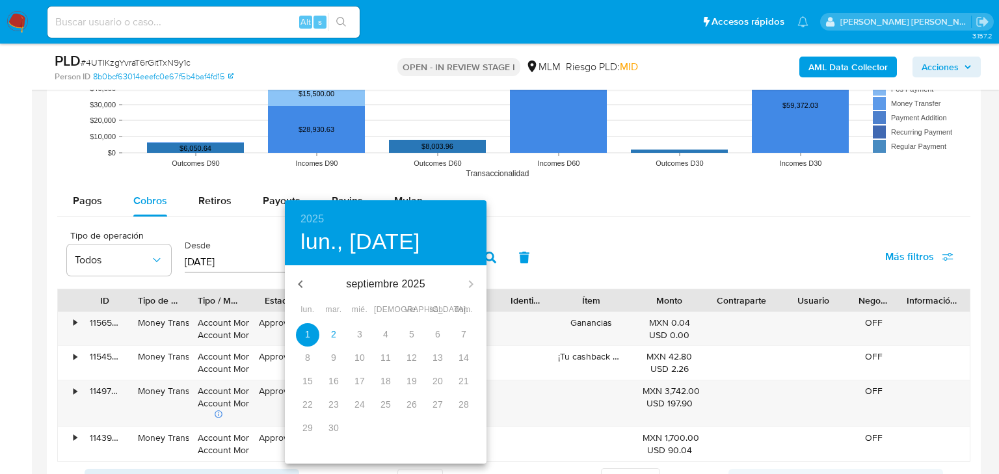
click at [302, 335] on span "1" at bounding box center [307, 334] width 23 height 13
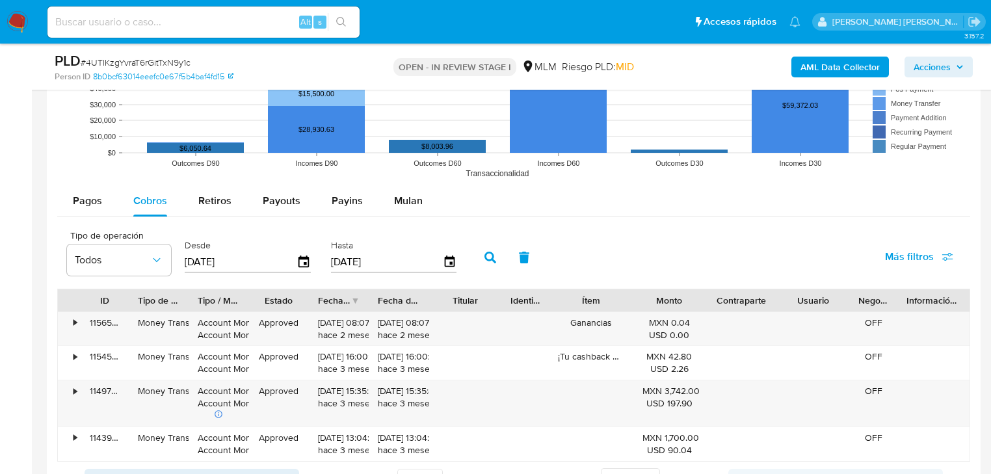
click at [485, 261] on icon "button" at bounding box center [490, 258] width 12 height 12
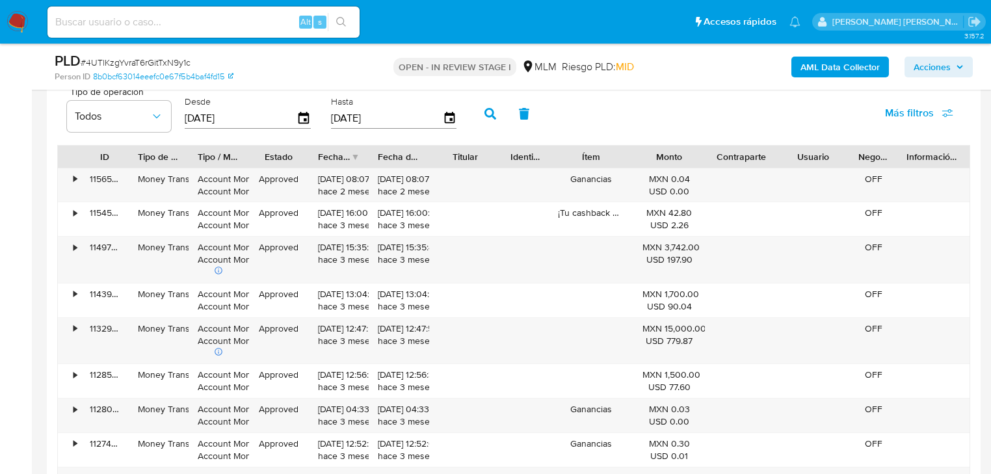
scroll to position [1716, 0]
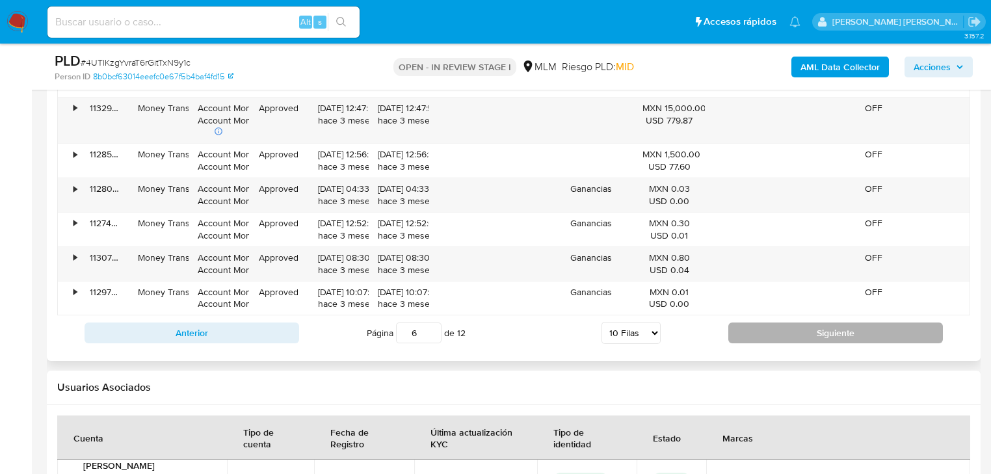
click at [762, 328] on button "Siguiente" at bounding box center [835, 332] width 215 height 21
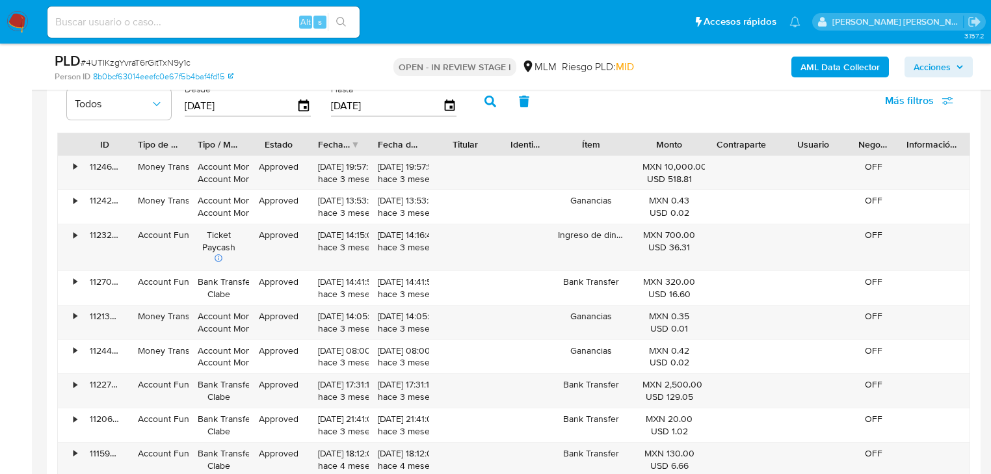
scroll to position [1664, 0]
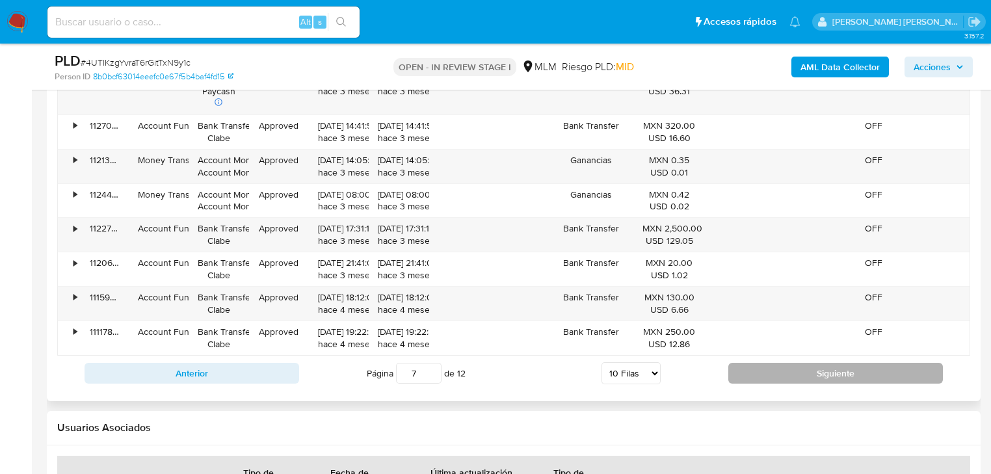
click at [773, 371] on button "Siguiente" at bounding box center [835, 373] width 215 height 21
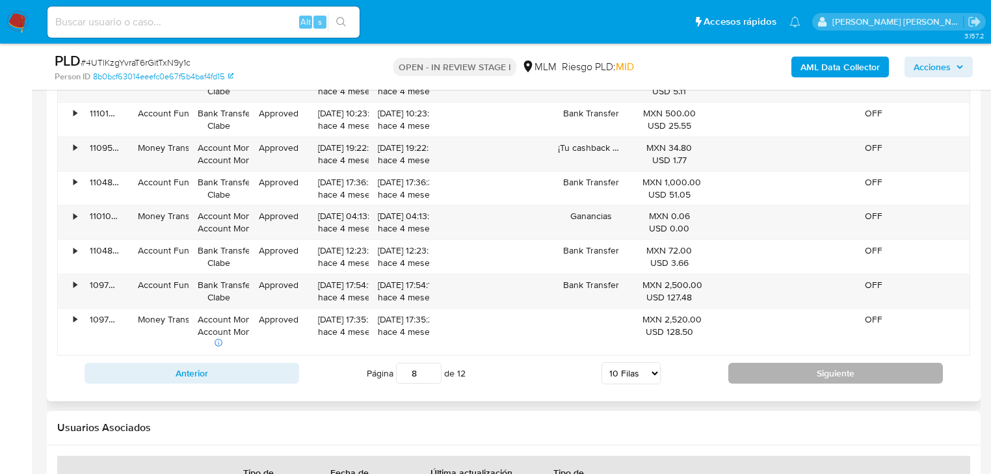
click at [772, 371] on button "Siguiente" at bounding box center [835, 373] width 215 height 21
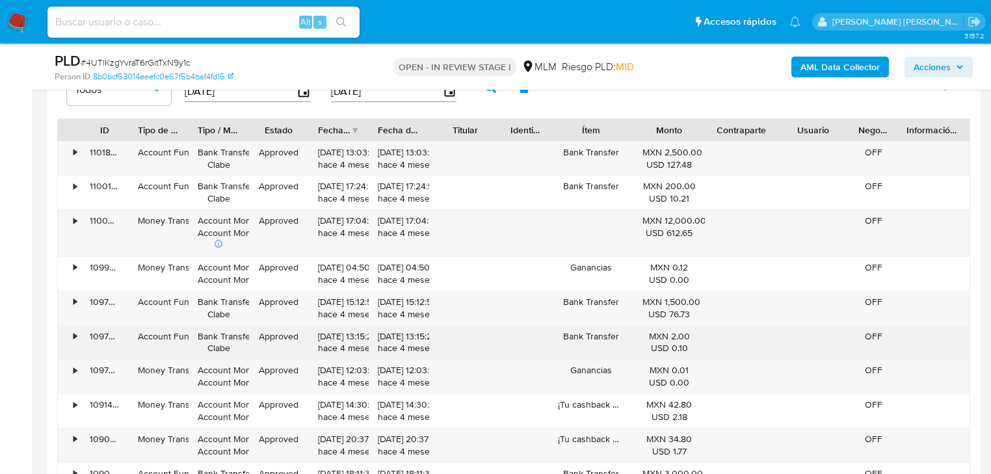
scroll to position [1508, 0]
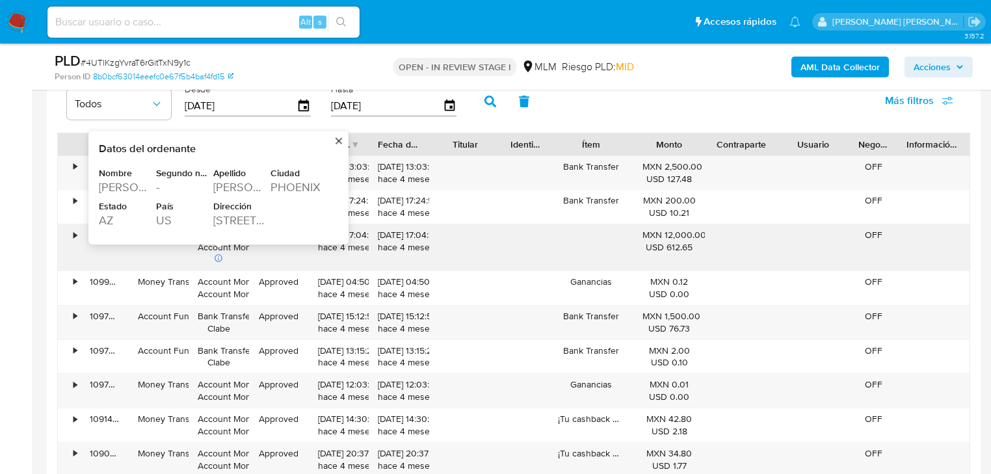
click at [227, 224] on div "3341 E. MONTE VISTA RD." at bounding box center [240, 221] width 55 height 16
click at [231, 220] on div "3341 E. MONTE VISTA RD." at bounding box center [240, 221] width 55 height 16
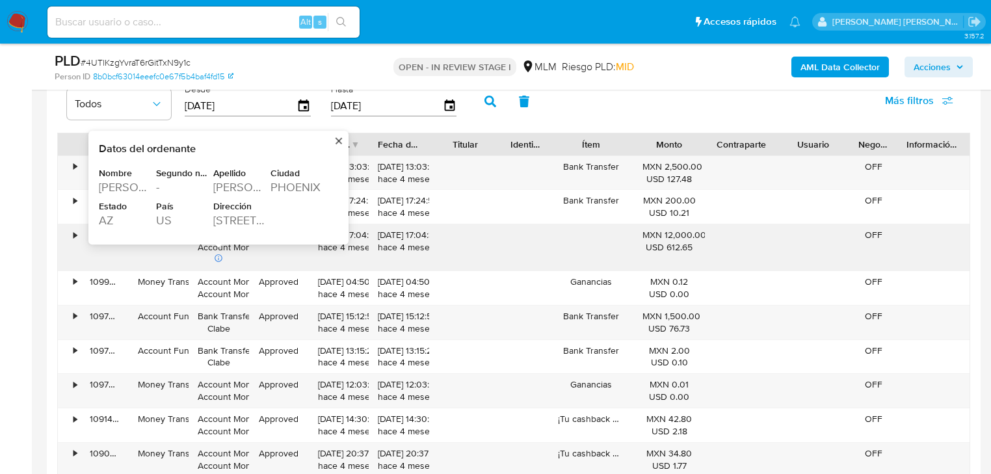
click at [244, 239] on div "Datos del ordenante Nombre MICHAEL Segundo nombre - Apellido PAYNE Ciudad PHOEN…" at bounding box center [218, 187] width 260 height 113
click at [232, 213] on div "3341 E. MONTE VISTA RD." at bounding box center [240, 221] width 55 height 16
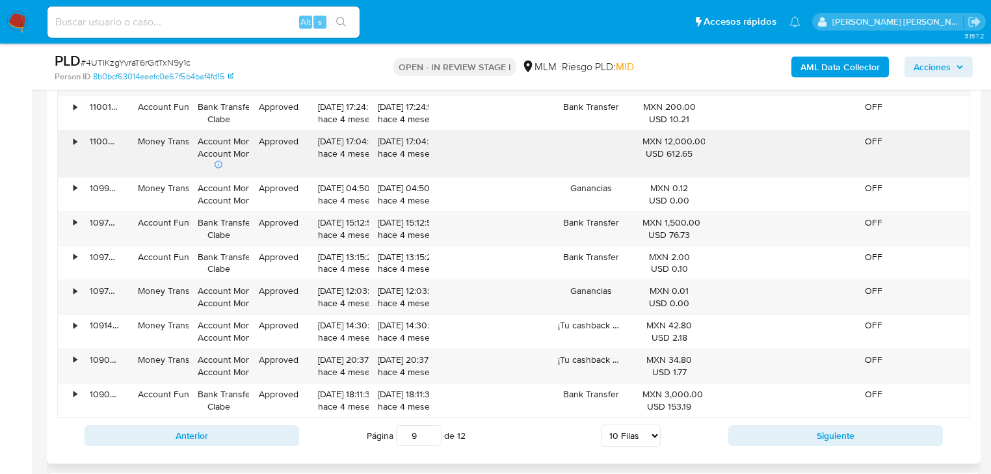
scroll to position [1664, 0]
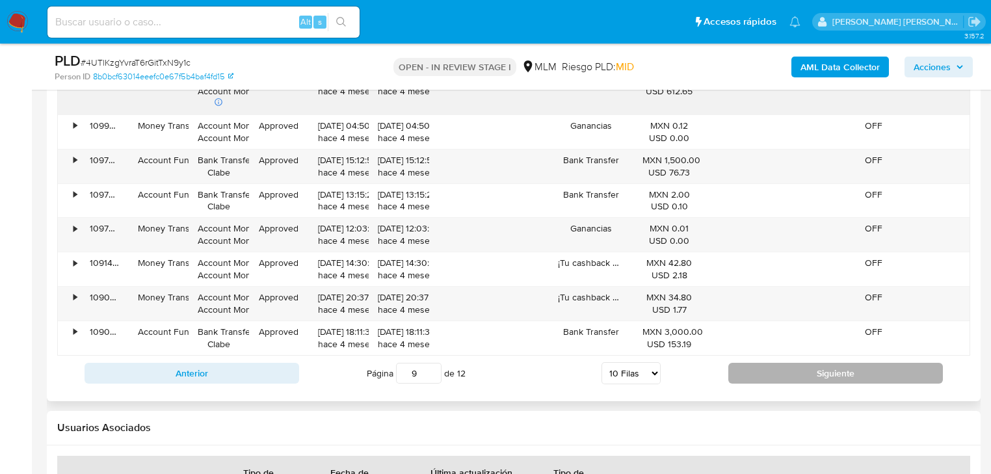
click at [770, 369] on button "Siguiente" at bounding box center [835, 373] width 215 height 21
type input "10"
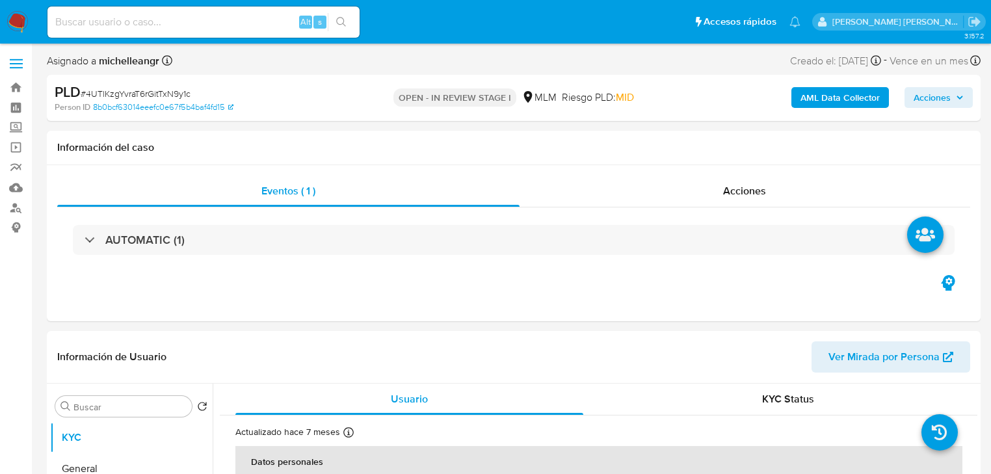
select select "10"
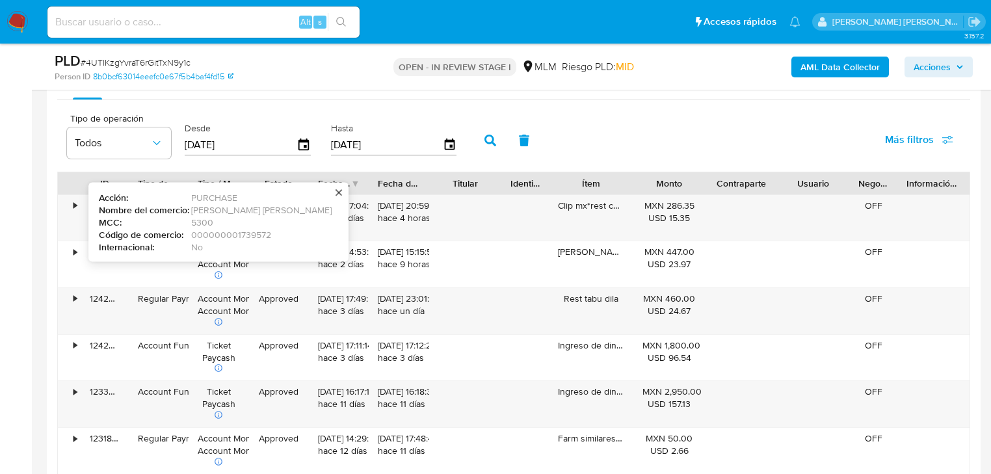
scroll to position [1352, 0]
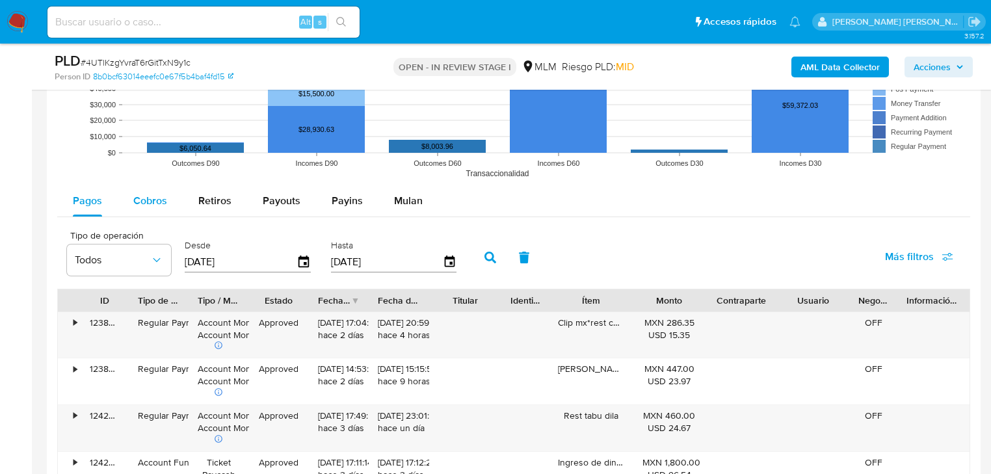
click at [148, 187] on div "Cobros" at bounding box center [150, 200] width 34 height 31
select select "10"
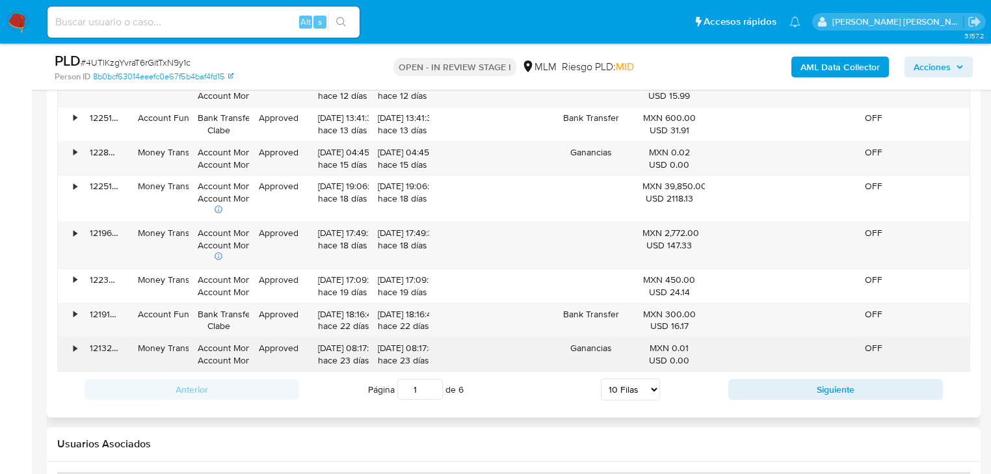
scroll to position [1768, 0]
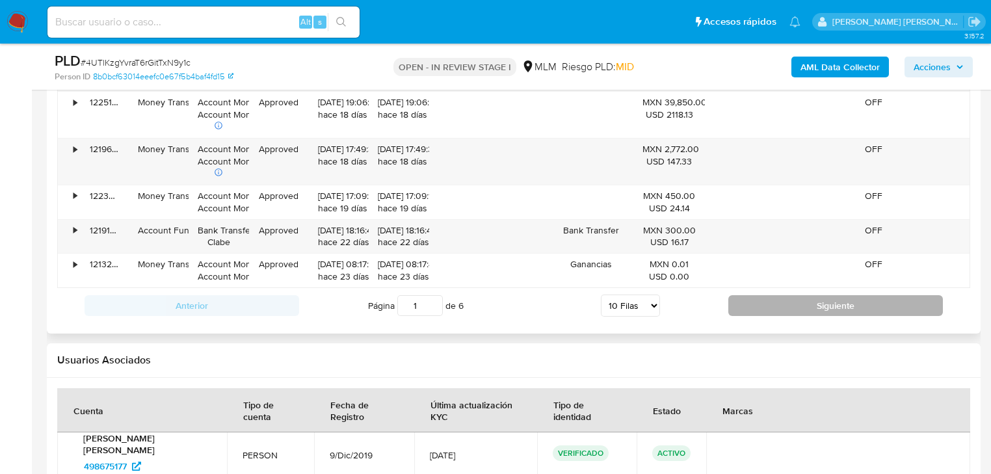
click at [792, 302] on button "Siguiente" at bounding box center [835, 305] width 215 height 21
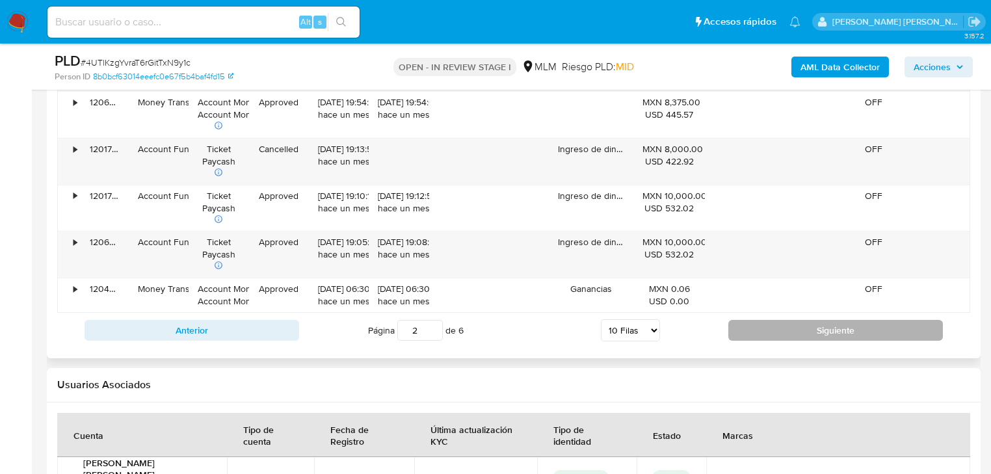
click at [755, 320] on button "Siguiente" at bounding box center [835, 330] width 215 height 21
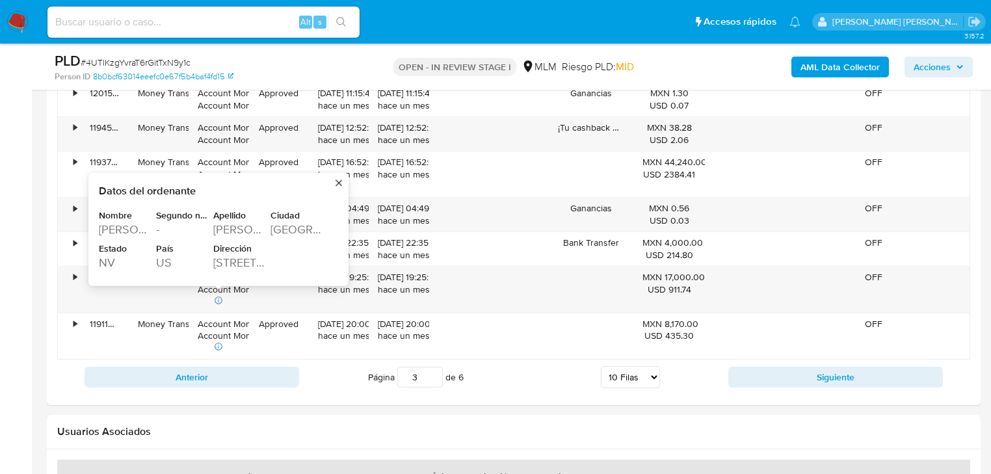
scroll to position [1716, 0]
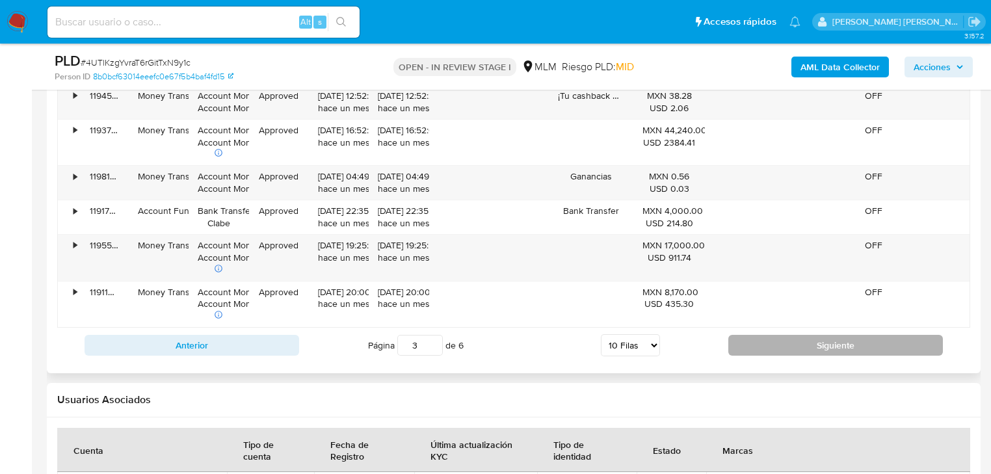
click at [809, 350] on button "Siguiente" at bounding box center [835, 345] width 215 height 21
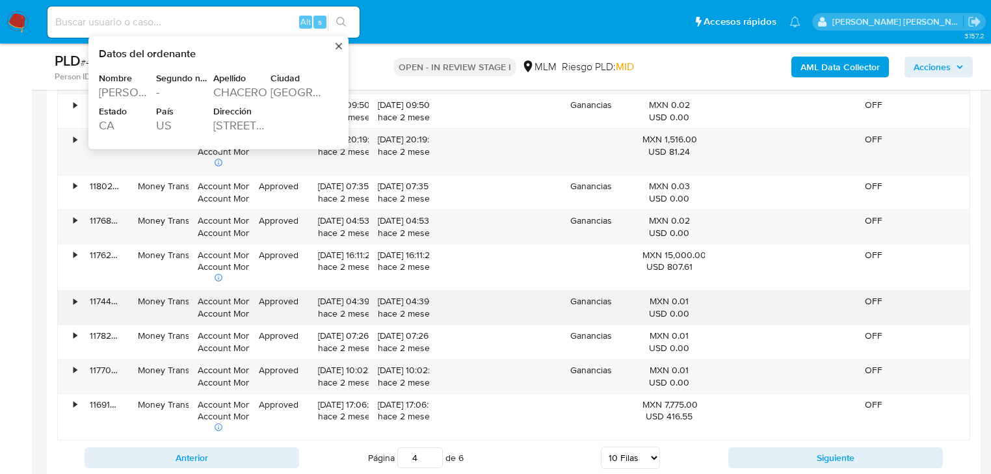
scroll to position [1612, 0]
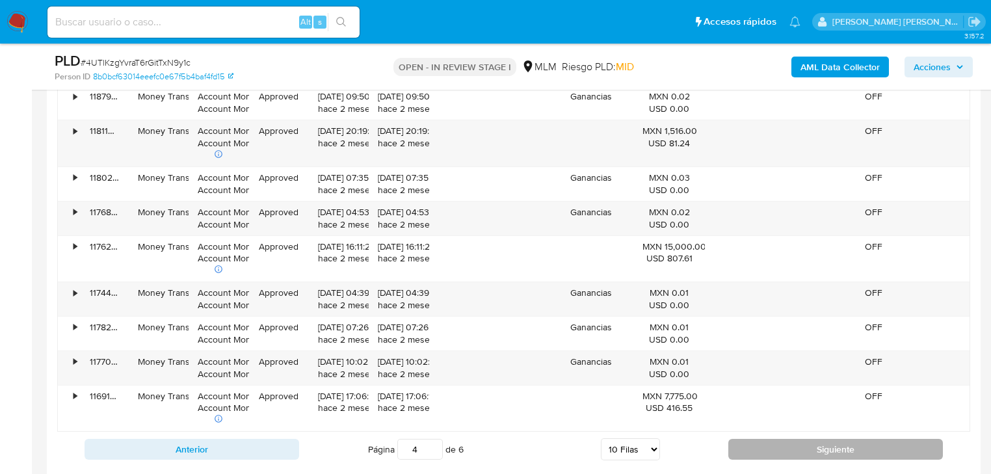
click at [751, 449] on button "Siguiente" at bounding box center [835, 449] width 215 height 21
type input "5"
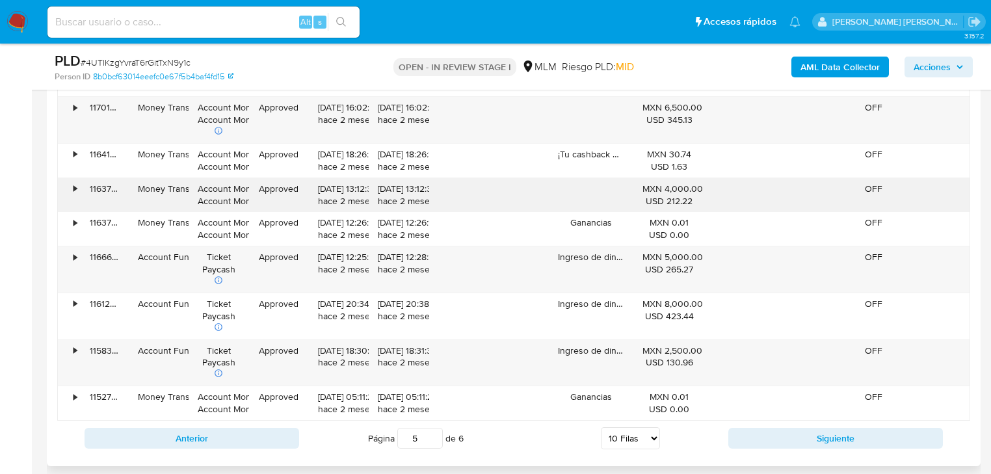
scroll to position [1716, 0]
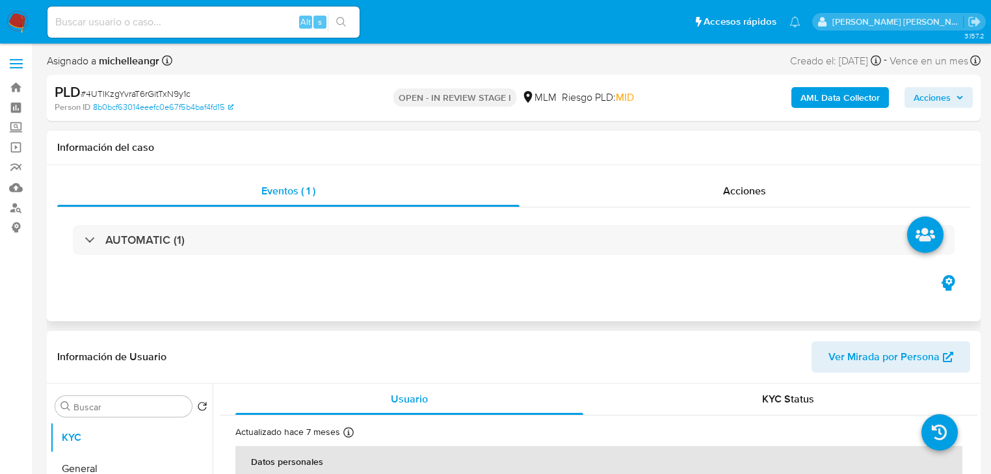
select select "10"
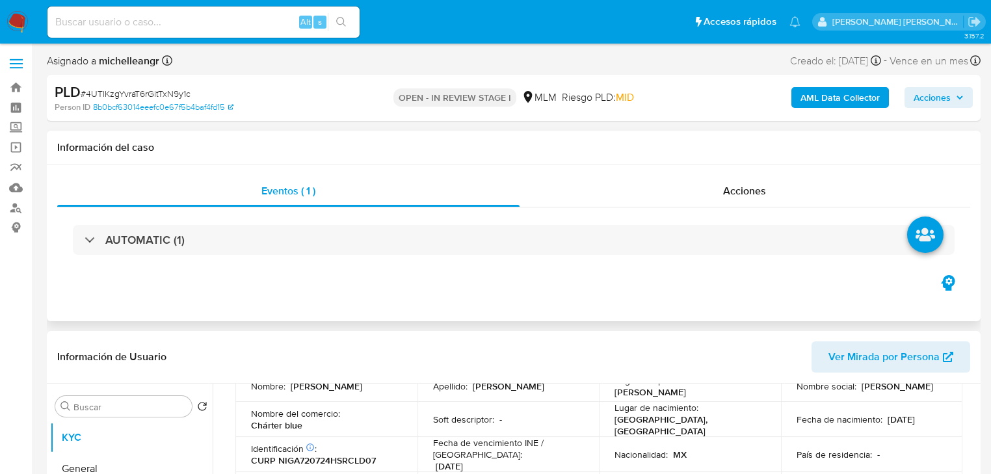
scroll to position [156, 0]
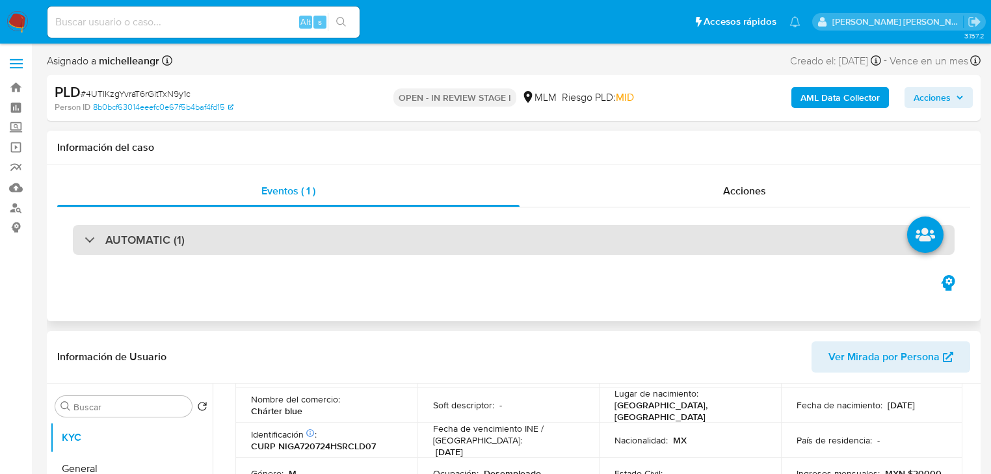
click at [90, 239] on div "AUTOMATIC (1)" at bounding box center [514, 240] width 882 height 30
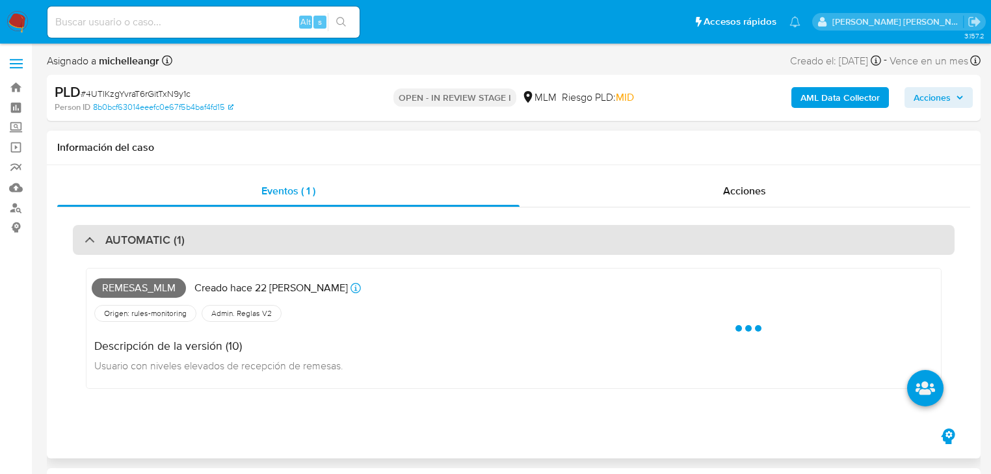
click at [85, 239] on div at bounding box center [85, 239] width 0 height 0
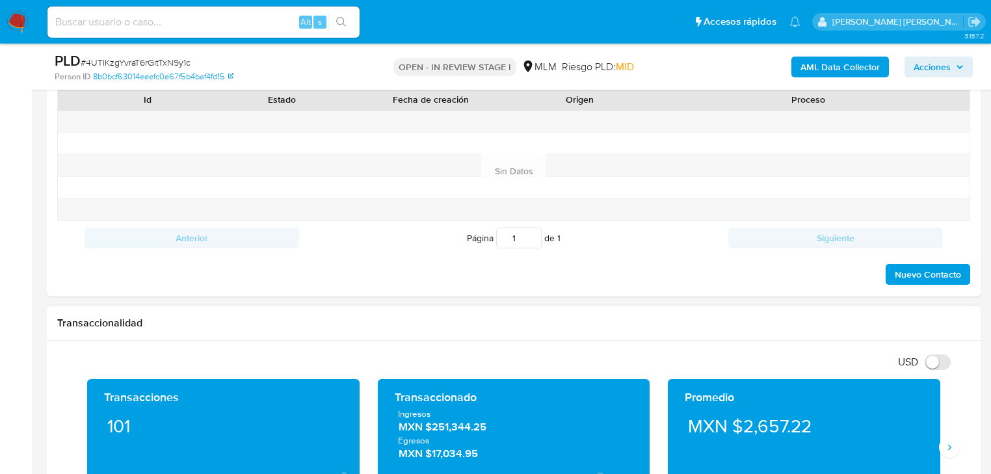
scroll to position [676, 0]
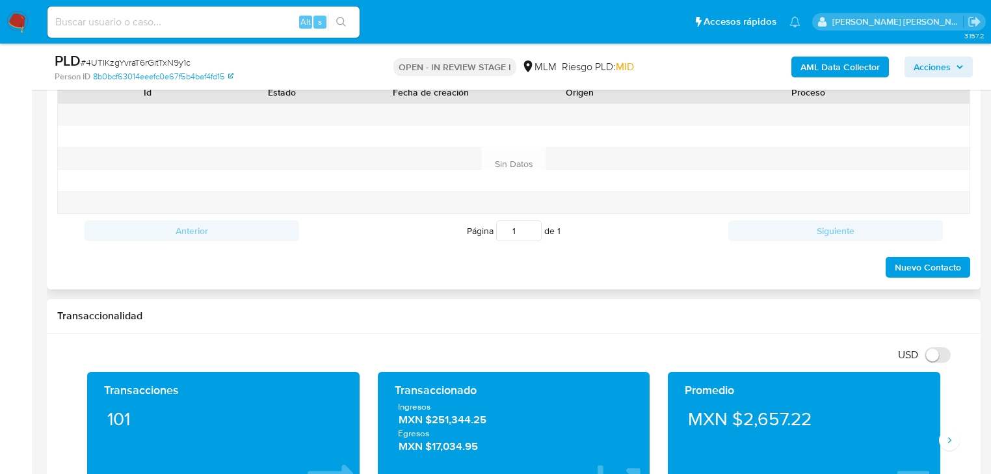
click at [952, 253] on div "Nuevo Contacto" at bounding box center [513, 263] width 913 height 31
click at [933, 268] on span "Nuevo Contacto" at bounding box center [928, 267] width 66 height 18
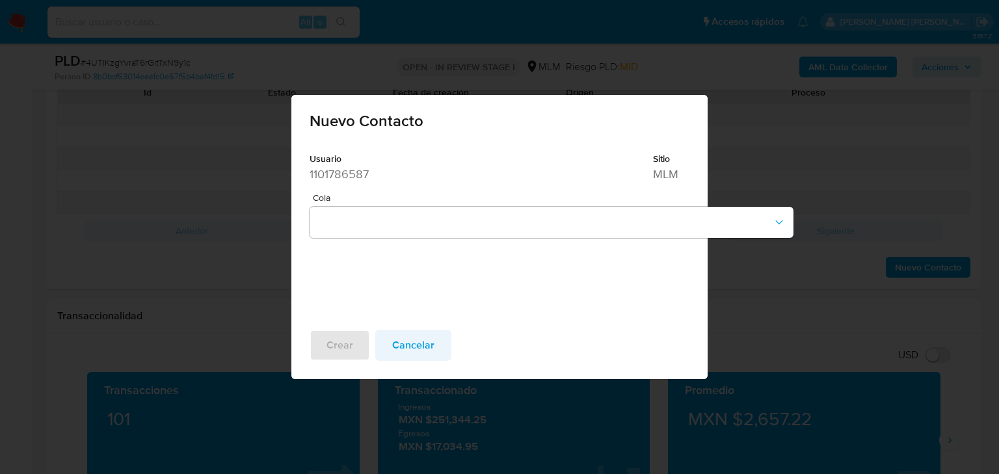
click at [402, 351] on span "Cancelar" at bounding box center [413, 345] width 42 height 29
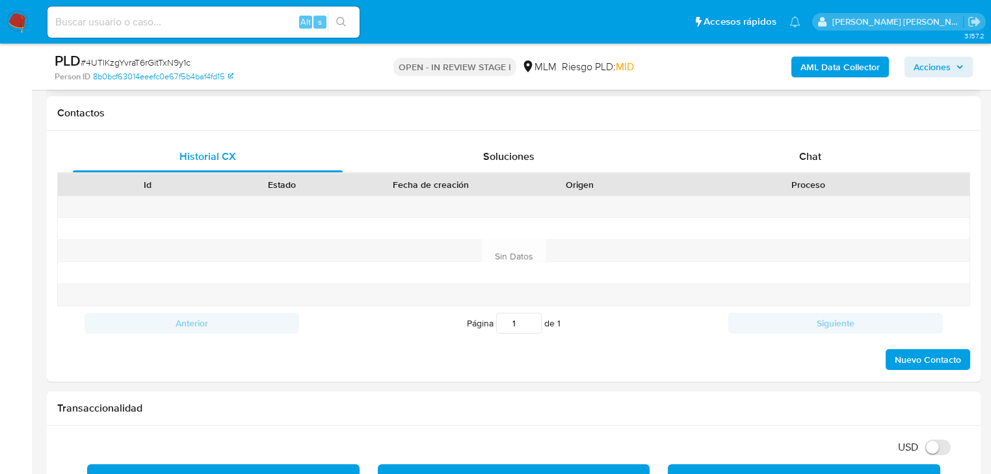
scroll to position [416, 0]
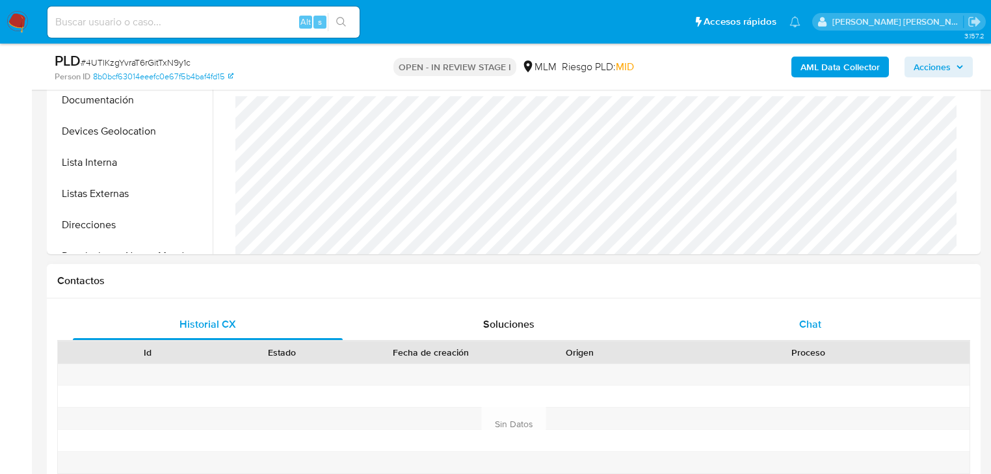
click at [814, 336] on div "Chat" at bounding box center [810, 324] width 270 height 31
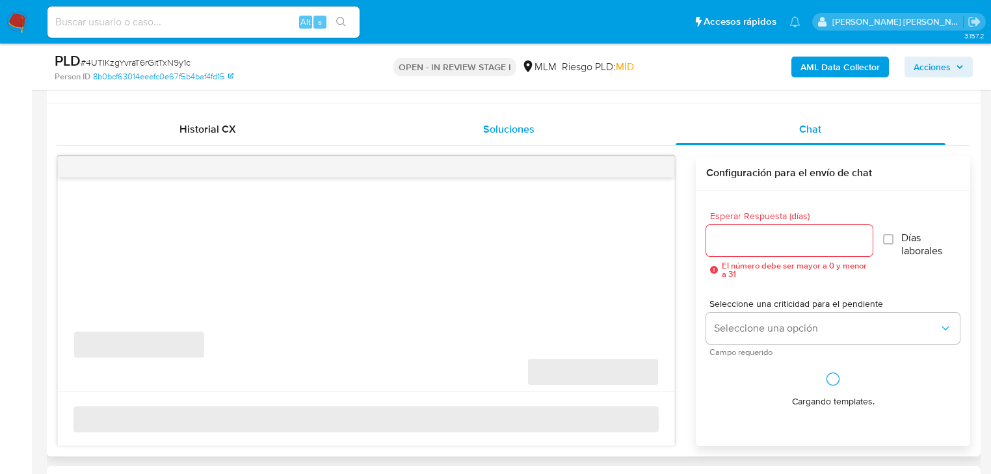
scroll to position [624, 0]
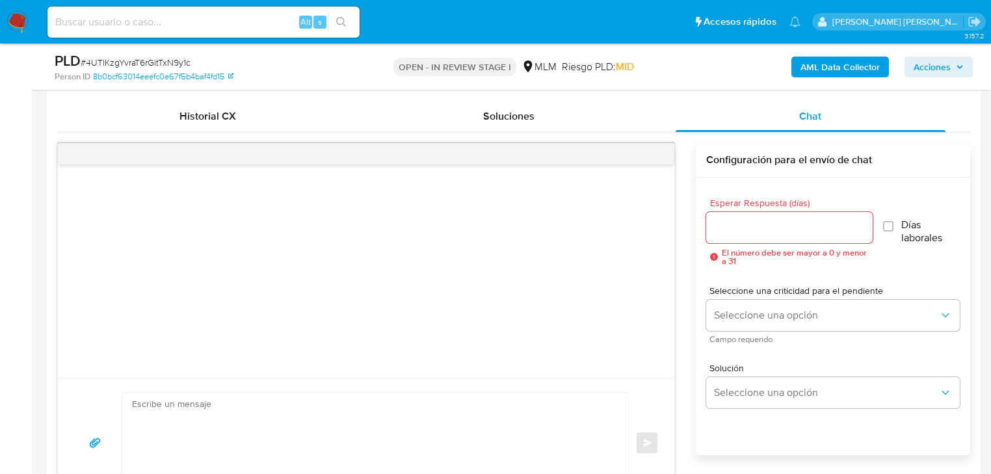
click at [209, 406] on textarea at bounding box center [372, 443] width 480 height 100
paste textarea "Estimado Marco Antonio, Te comunicamos que se ha identificado un cambio en el u…"
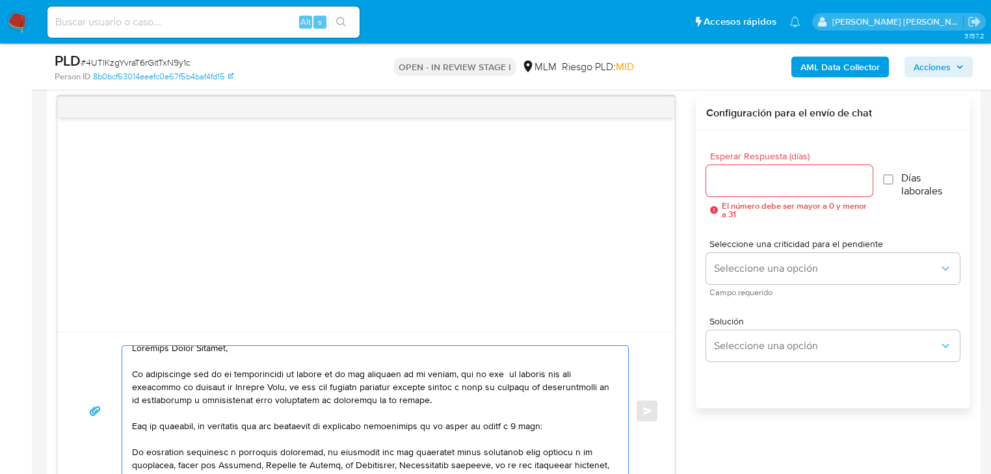
scroll to position [0, 0]
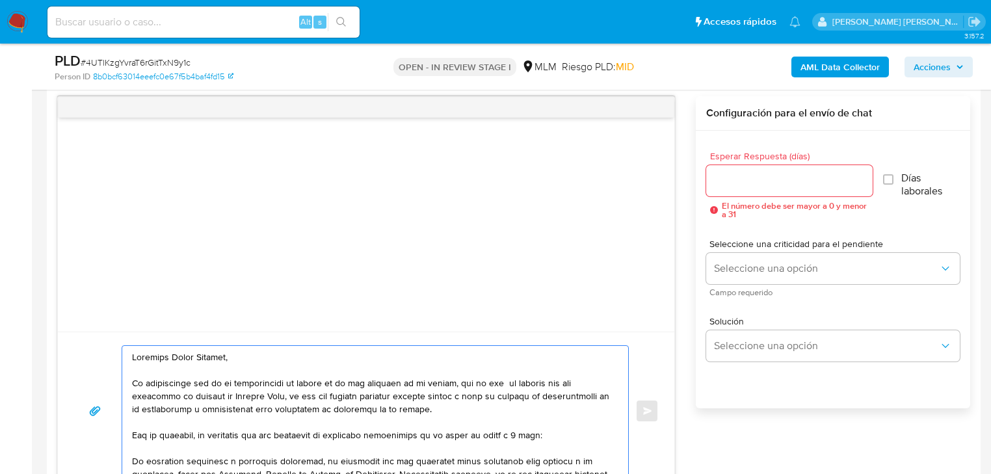
drag, startPoint x: 258, startPoint y: 361, endPoint x: 177, endPoint y: 353, distance: 81.1
click at [176, 353] on textarea at bounding box center [372, 411] width 480 height 130
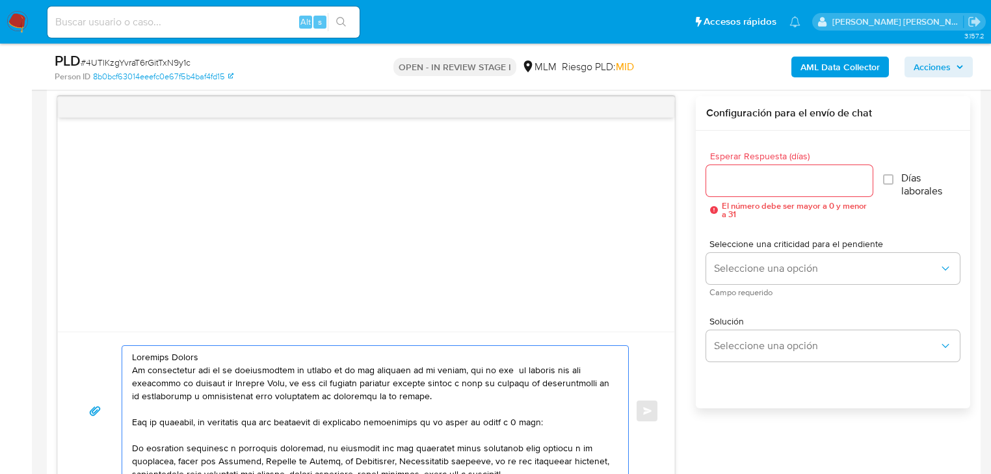
click at [135, 354] on textarea at bounding box center [372, 411] width 480 height 130
click at [218, 354] on textarea at bounding box center [372, 411] width 480 height 130
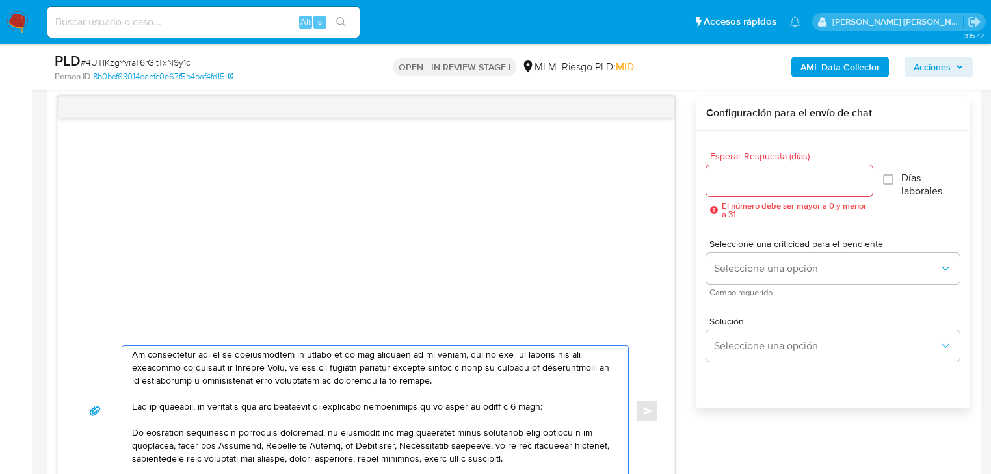
scroll to position [52, 0]
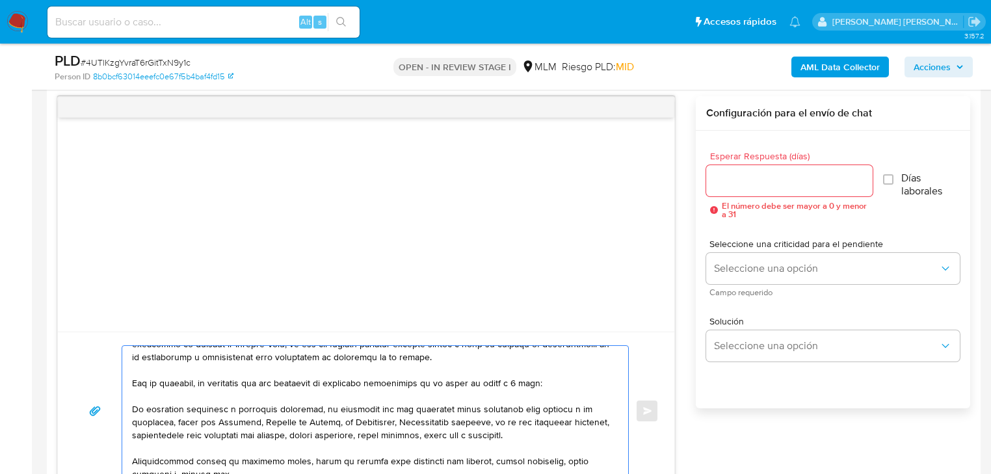
click at [132, 407] on textarea at bounding box center [372, 411] width 480 height 130
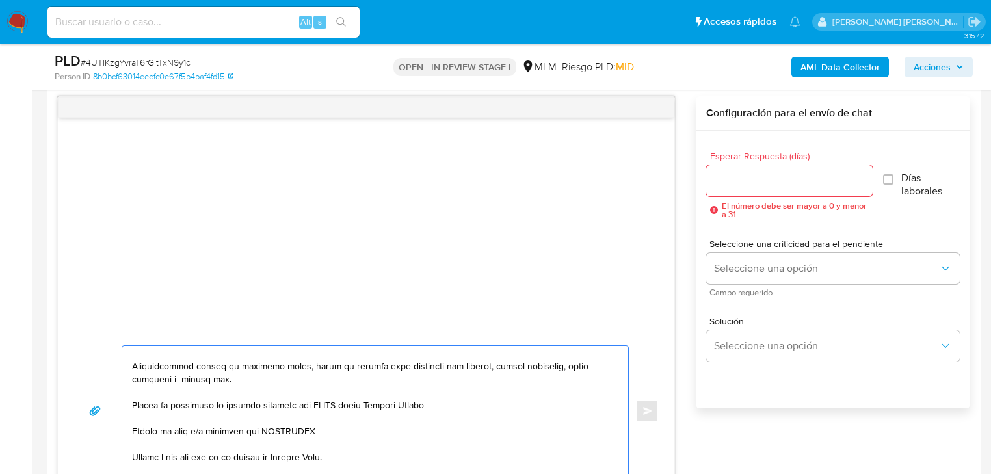
scroll to position [156, 0]
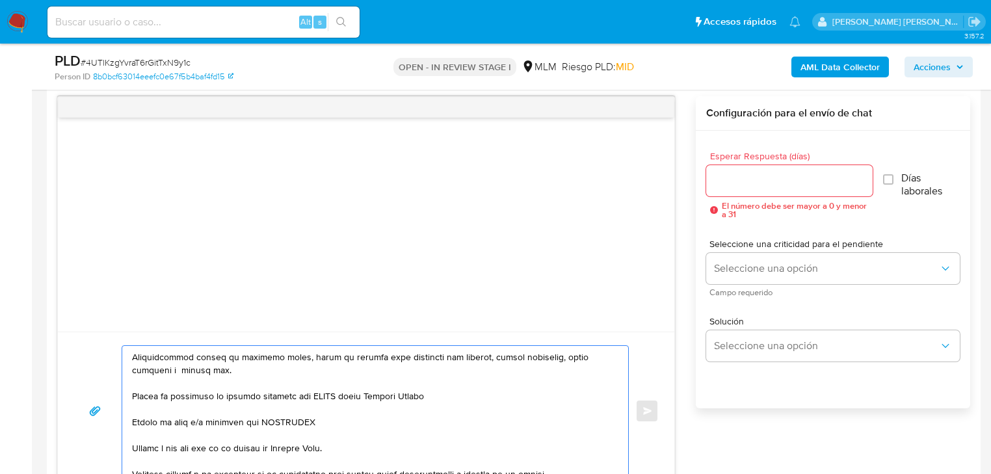
drag, startPoint x: 205, startPoint y: 374, endPoint x: 128, endPoint y: 355, distance: 79.8
click at [128, 355] on div at bounding box center [371, 411] width 499 height 130
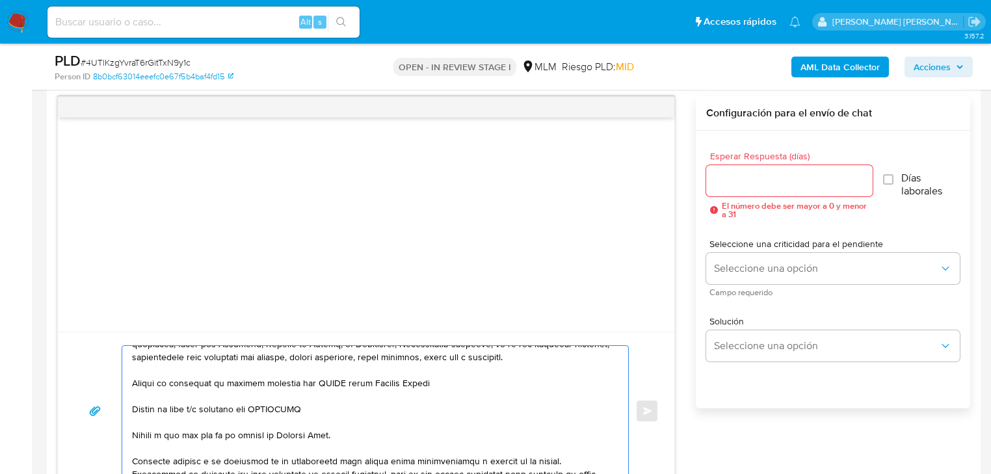
scroll to position [117, 0]
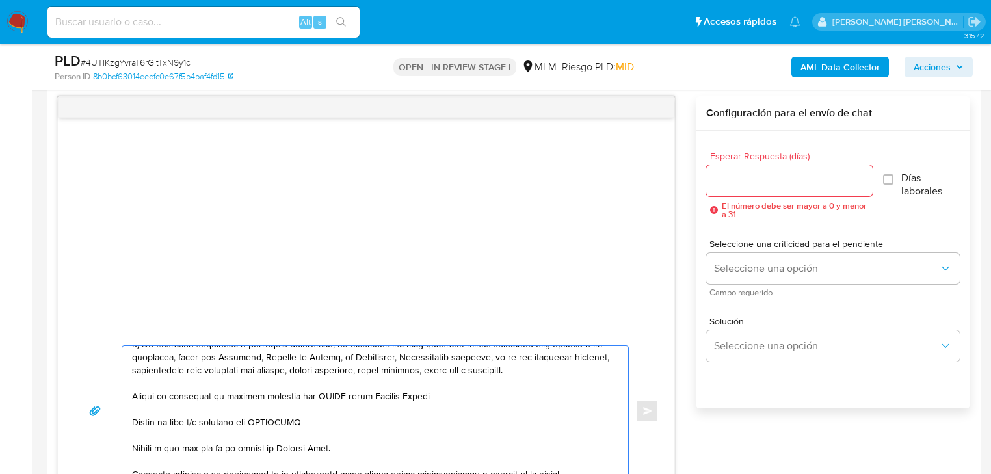
click at [137, 395] on textarea at bounding box center [372, 411] width 480 height 130
click at [341, 395] on textarea at bounding box center [372, 411] width 480 height 130
click at [424, 397] on textarea at bounding box center [372, 411] width 480 height 130
paste textarea "KARLA RIVERA"
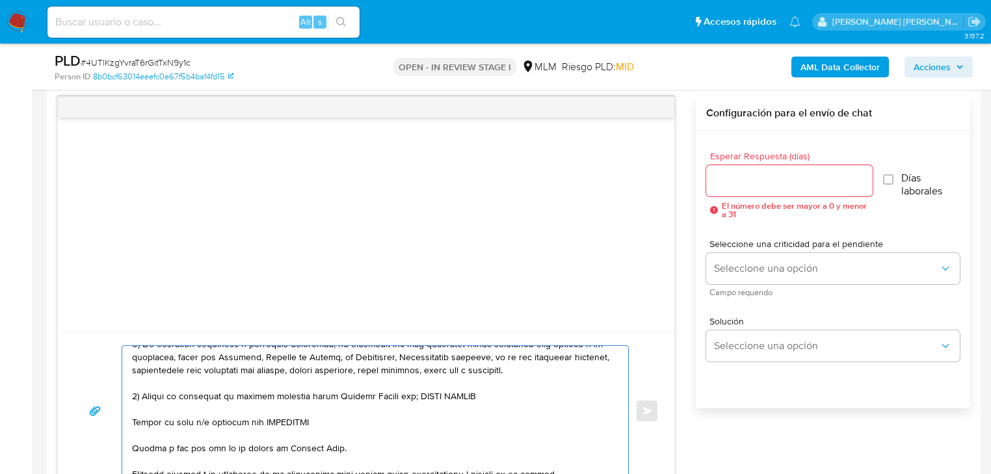
drag, startPoint x: 421, startPoint y: 395, endPoint x: 549, endPoint y: 392, distance: 127.5
click at [425, 394] on textarea at bounding box center [372, 411] width 480 height 130
click at [508, 387] on textarea at bounding box center [372, 411] width 480 height 130
click at [503, 391] on textarea at bounding box center [372, 411] width 480 height 130
paste textarea "B54 MICHAEL PAYNE"
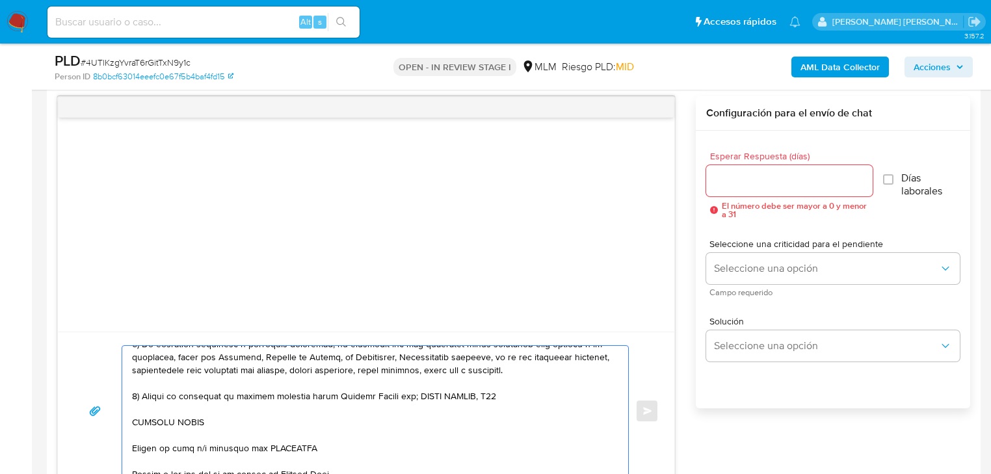
click at [504, 395] on textarea at bounding box center [372, 411] width 480 height 130
click at [133, 421] on textarea at bounding box center [372, 411] width 480 height 130
click at [558, 395] on textarea at bounding box center [372, 411] width 480 height 130
paste textarea "RAFAEL CHACERO"
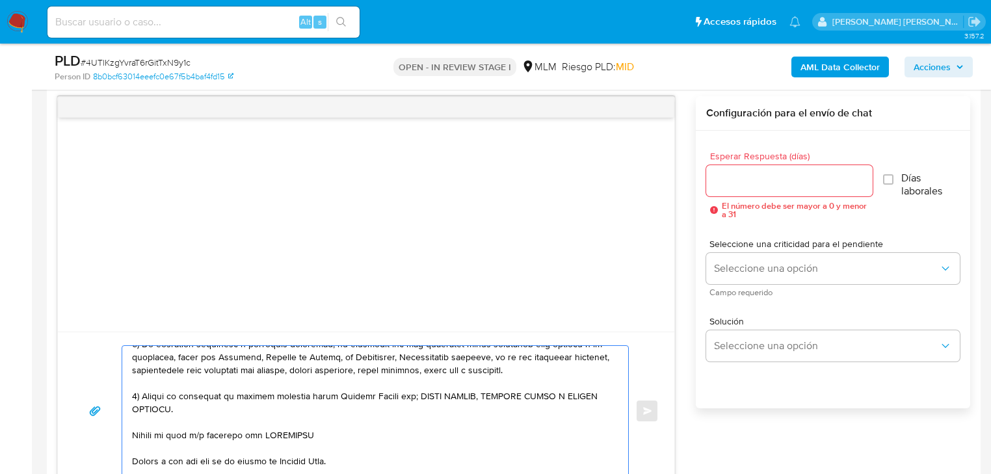
click at [138, 436] on textarea at bounding box center [372, 411] width 480 height 130
click at [135, 434] on textarea at bounding box center [372, 411] width 480 height 130
click at [291, 427] on textarea at bounding box center [372, 411] width 480 height 130
click at [290, 428] on textarea at bounding box center [372, 411] width 480 height 130
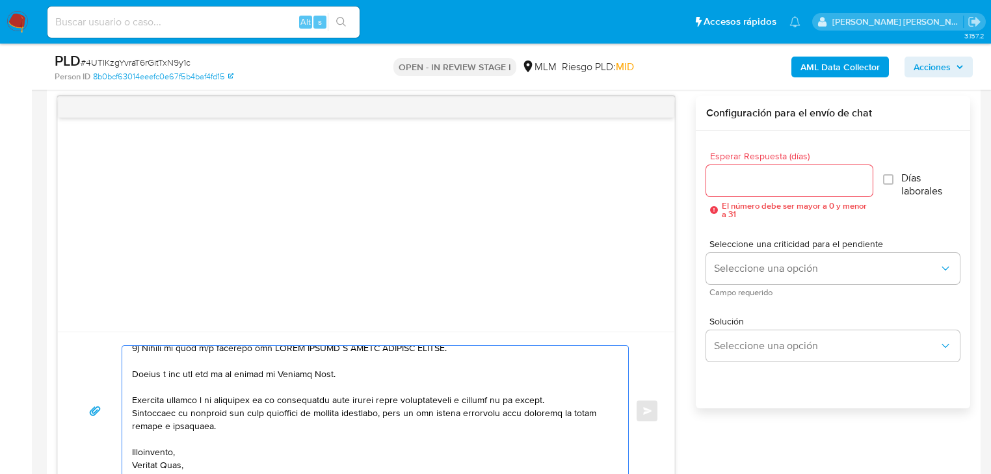
scroll to position [217, 0]
click at [132, 358] on div at bounding box center [371, 411] width 499 height 130
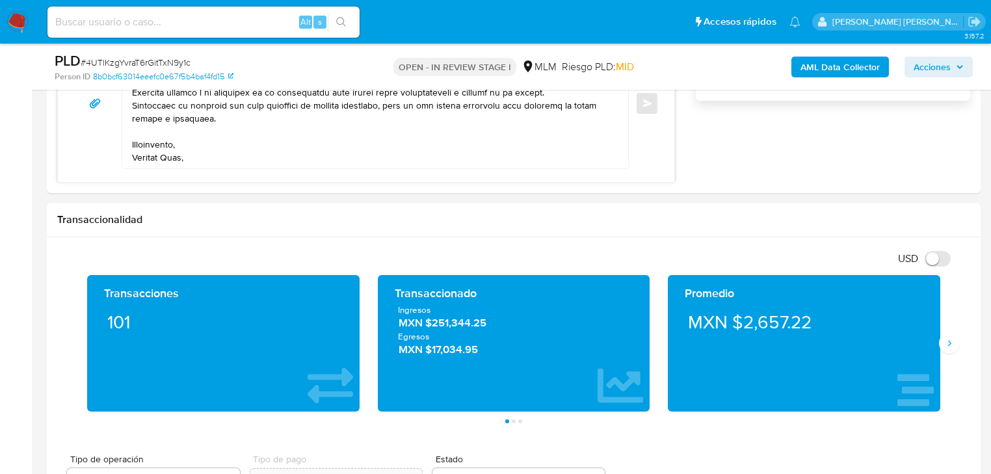
scroll to position [826, 0]
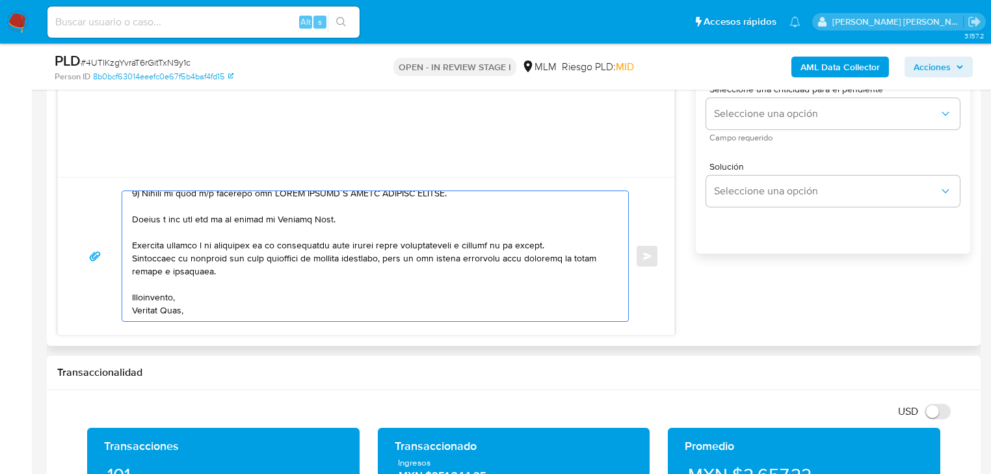
drag, startPoint x: 148, startPoint y: 237, endPoint x: 138, endPoint y: 226, distance: 14.3
click at [146, 237] on textarea at bounding box center [372, 256] width 480 height 130
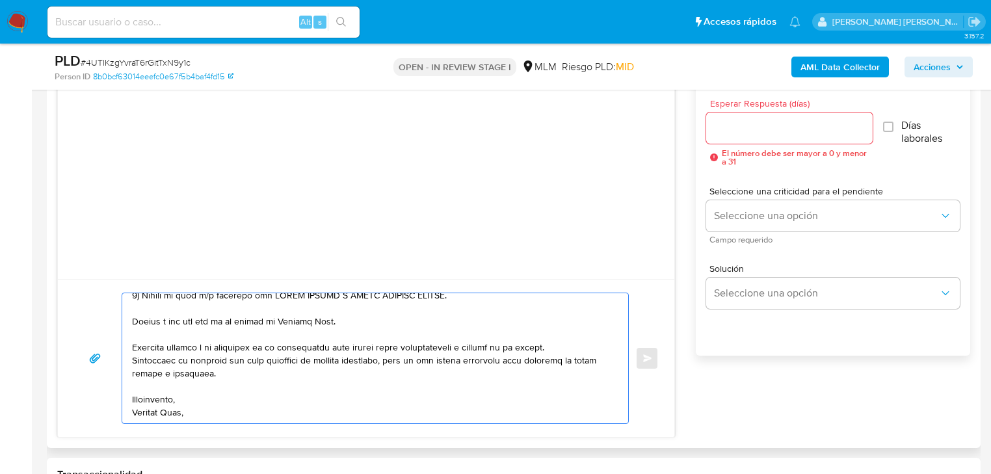
scroll to position [722, 0]
click at [134, 308] on textarea at bounding box center [372, 360] width 480 height 130
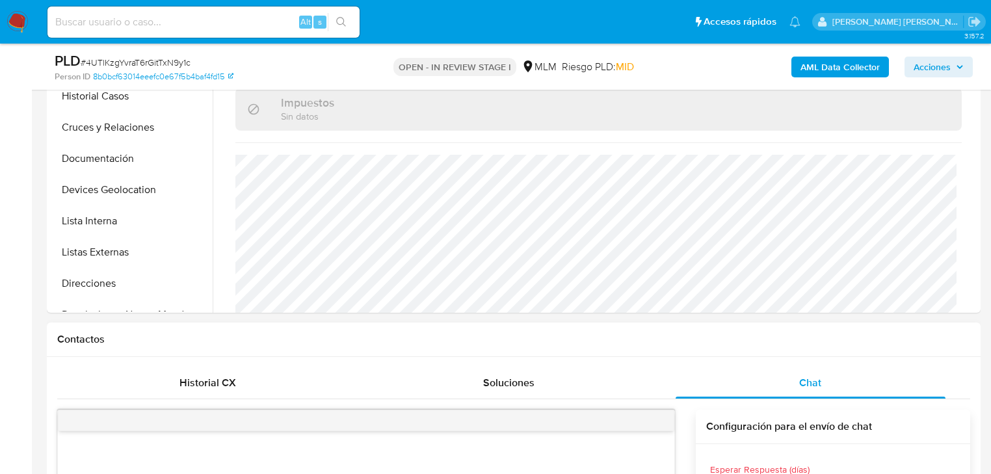
scroll to position [704, 0]
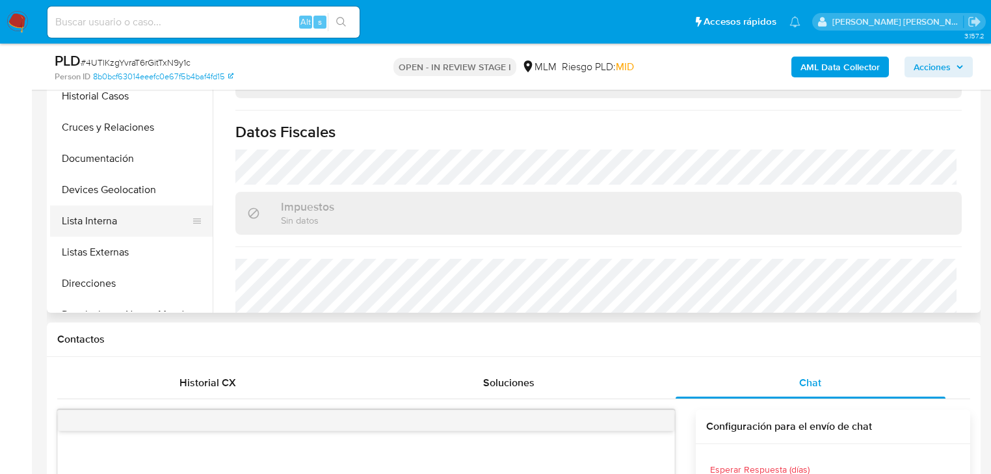
type textarea "Estimado Adolfo, Te comunicamos que se ha identificado un cambio en el uso habi…"
drag, startPoint x: 104, startPoint y: 214, endPoint x: 106, endPoint y: 201, distance: 13.1
click at [105, 211] on button "Lista Interna" at bounding box center [131, 220] width 163 height 31
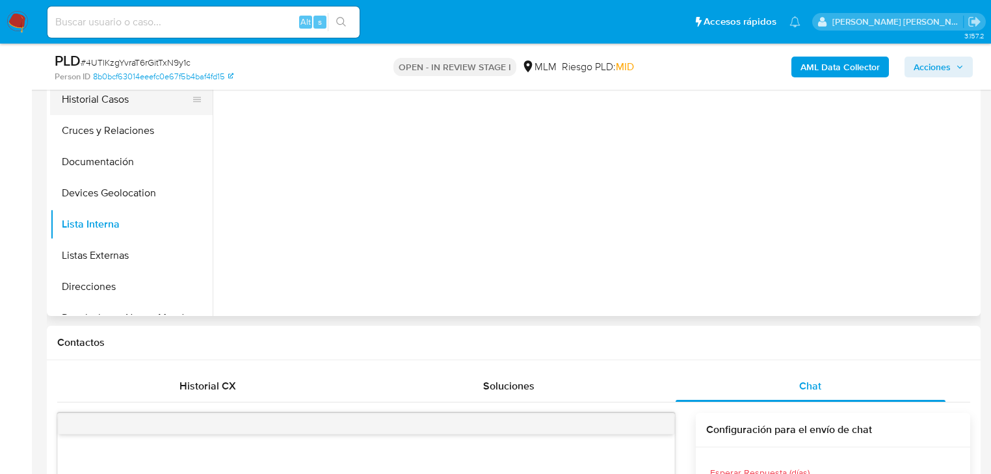
scroll to position [150, 0]
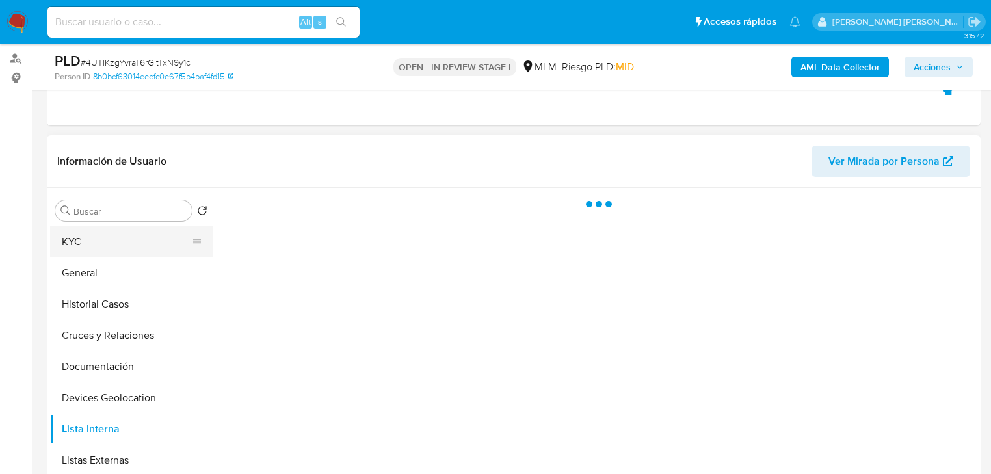
click at [73, 245] on button "KYC" at bounding box center [126, 241] width 152 height 31
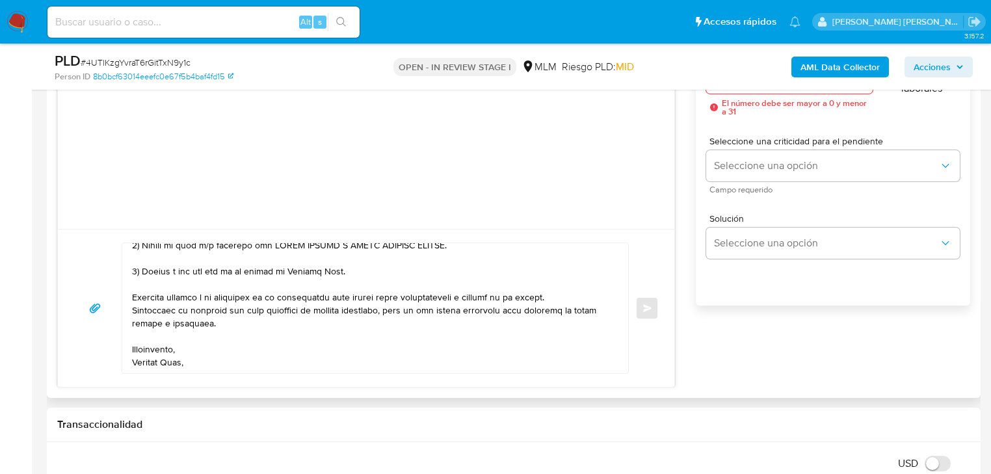
scroll to position [670, 0]
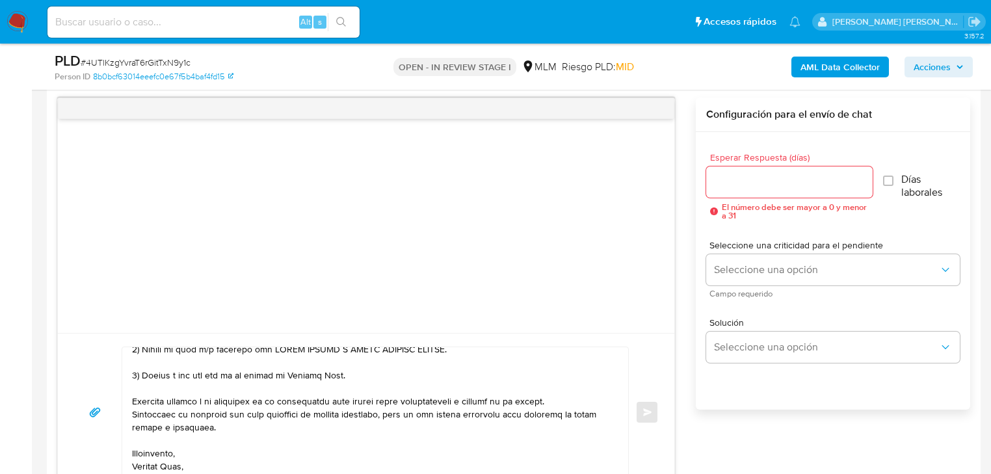
click at [732, 187] on input "Esperar Respuesta (días)" at bounding box center [789, 182] width 166 height 17
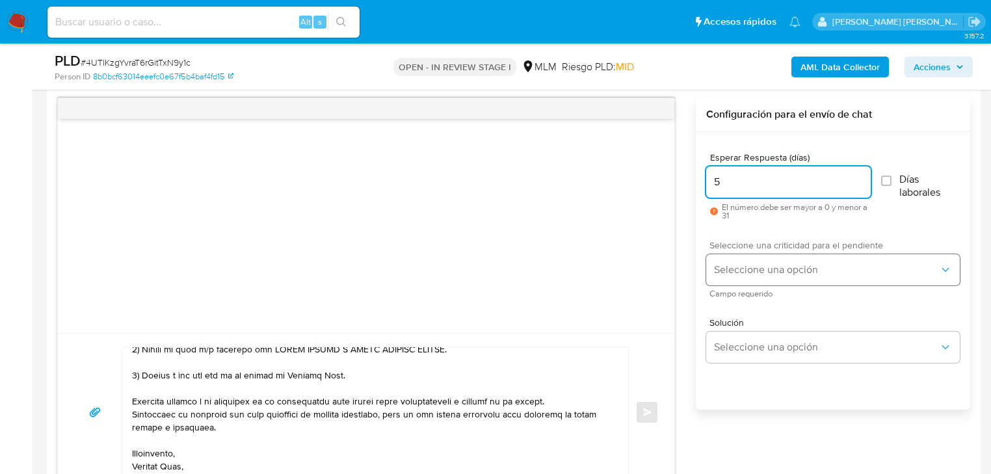
type input "5"
click at [792, 272] on span "Seleccione una opción" at bounding box center [826, 269] width 225 height 13
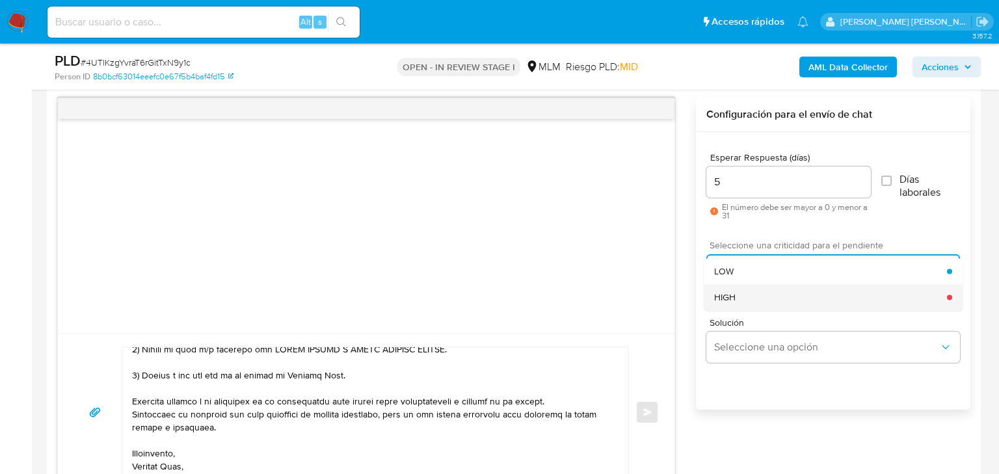
click at [767, 296] on div "HIGH" at bounding box center [830, 297] width 233 height 26
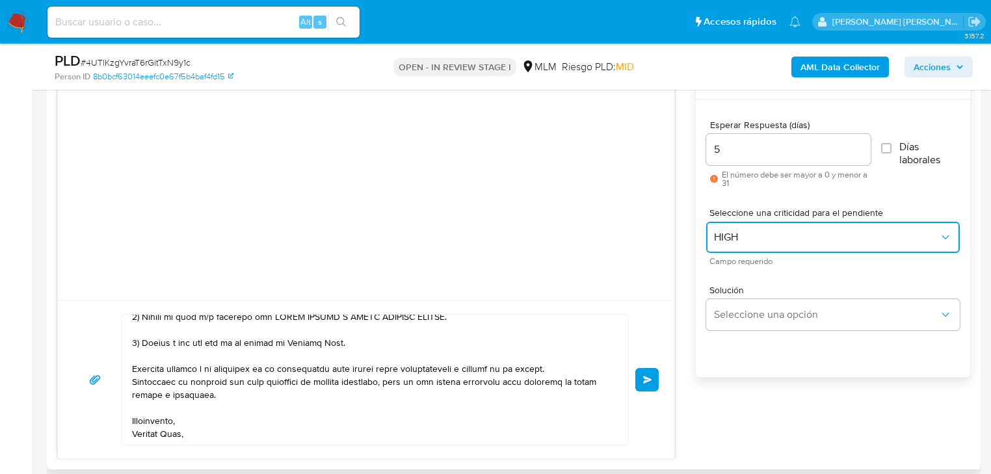
scroll to position [774, 0]
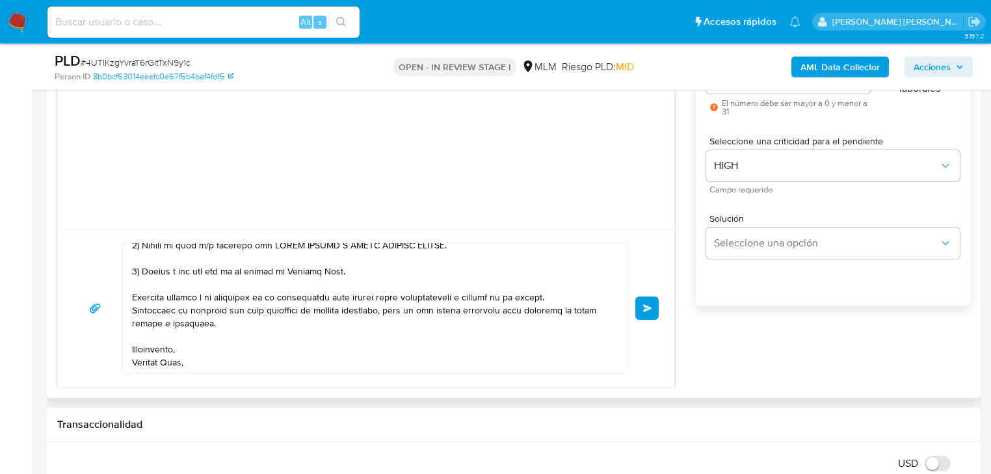
click at [653, 304] on button "Enviar" at bounding box center [646, 307] width 23 height 23
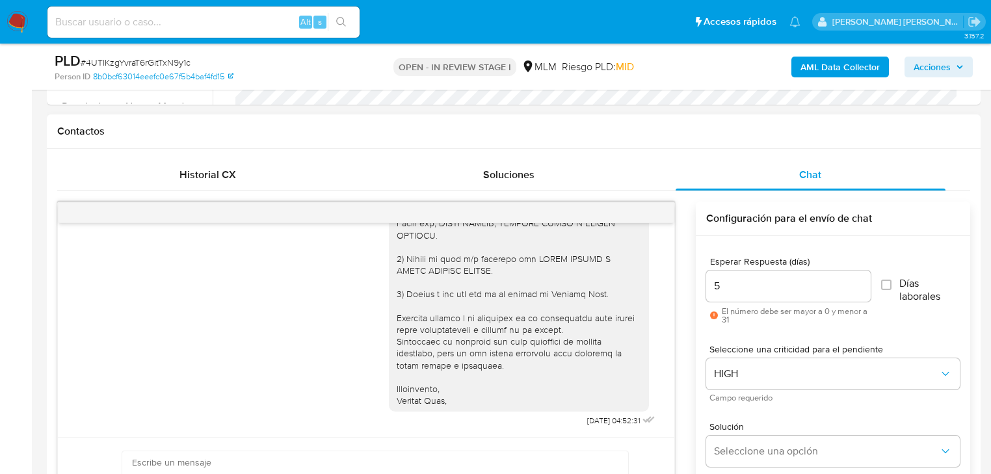
scroll to position [227, 0]
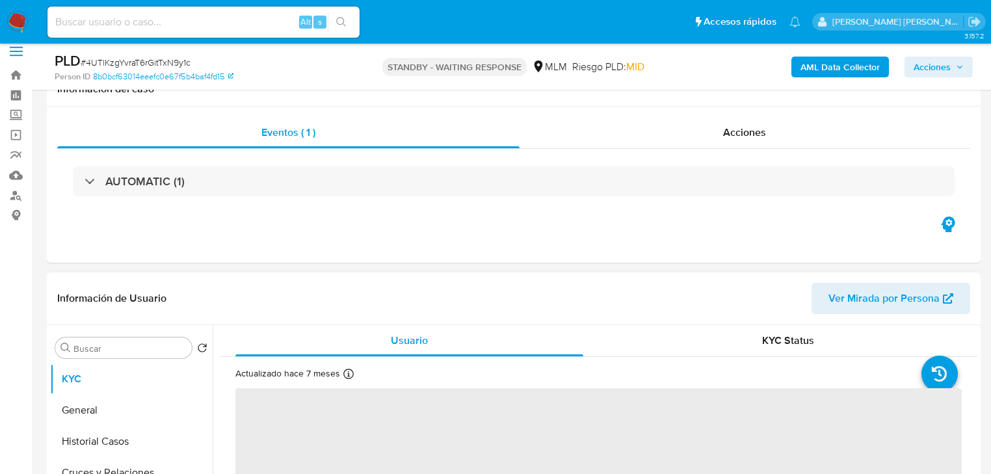
scroll to position [260, 0]
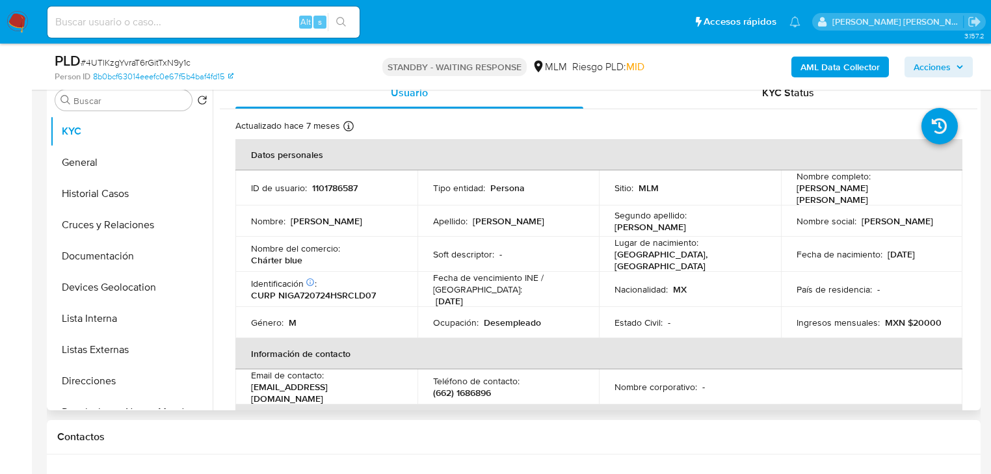
select select "10"
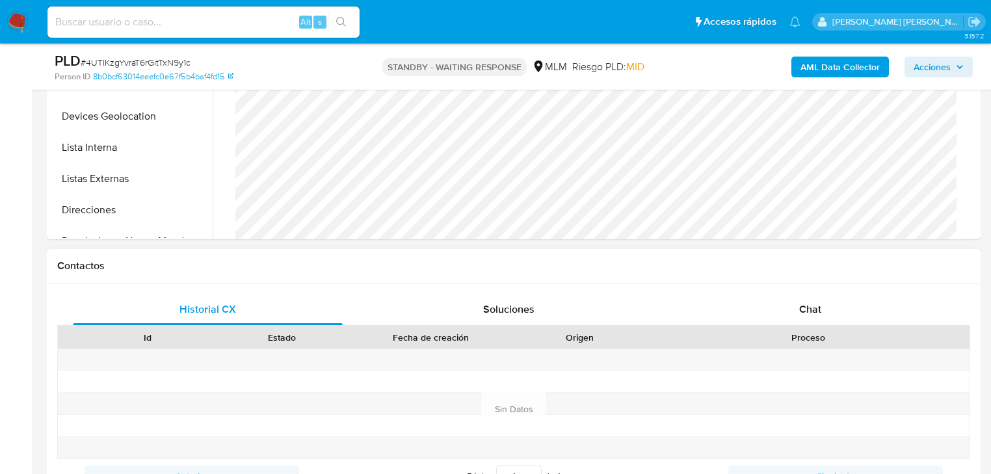
scroll to position [468, 0]
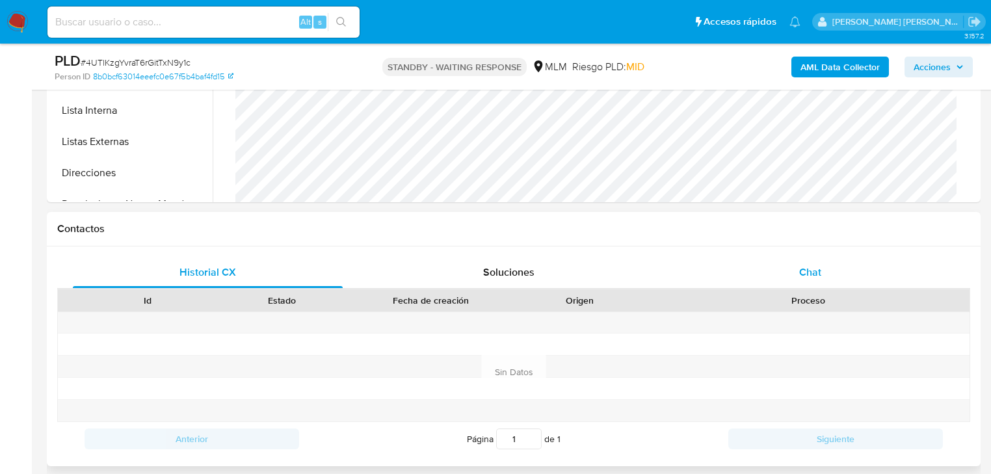
click at [817, 265] on span "Chat" at bounding box center [810, 272] width 22 height 15
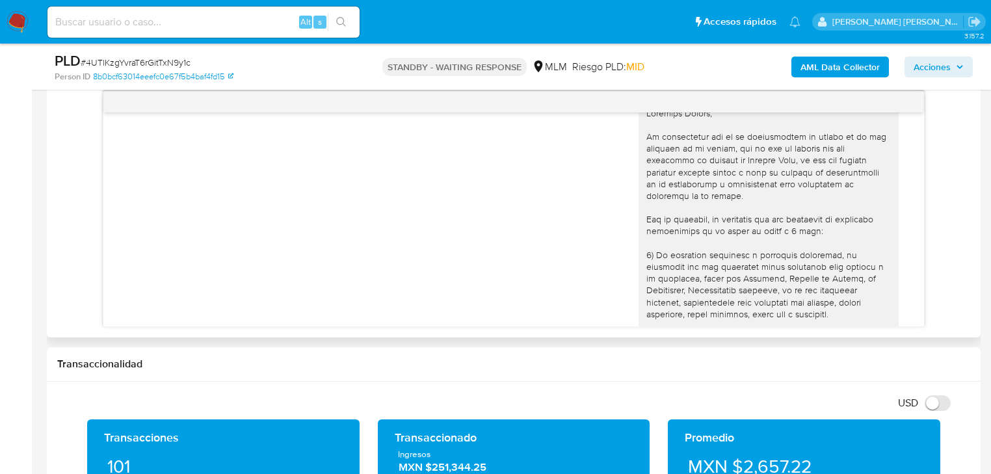
scroll to position [0, 0]
